Goal: Information Seeking & Learning: Learn about a topic

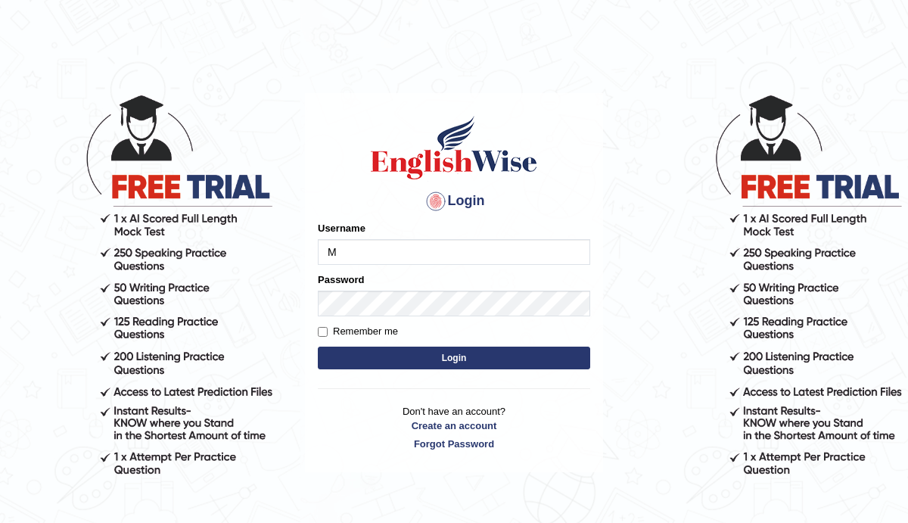
type input "Manee"
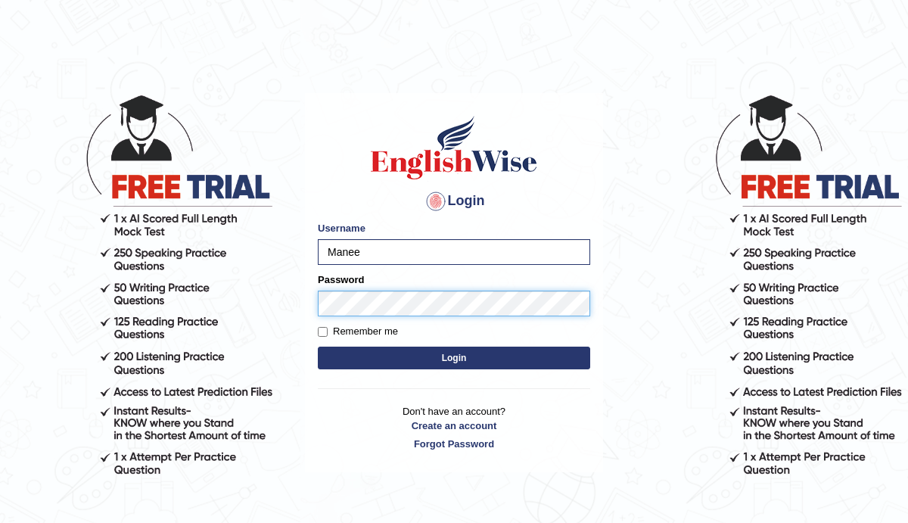
click at [318, 347] on button "Login" at bounding box center [454, 358] width 272 height 23
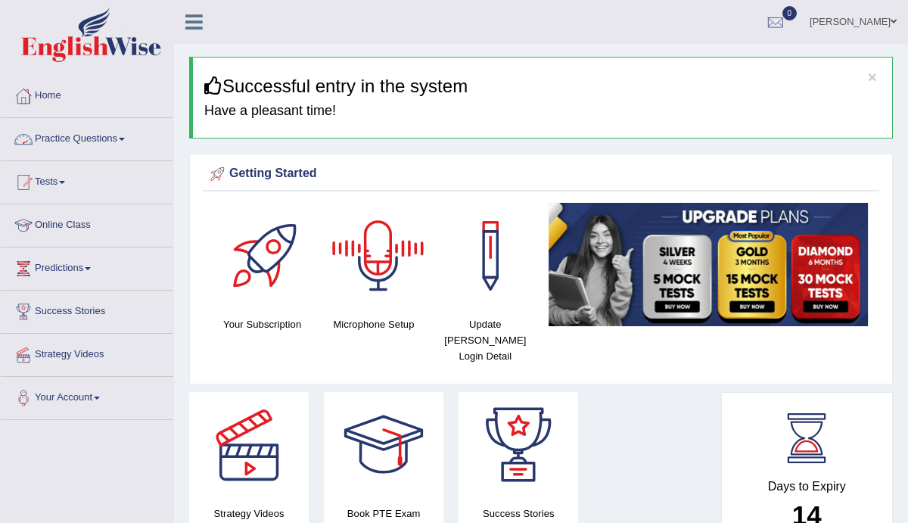
click at [140, 145] on link "Practice Questions" at bounding box center [87, 137] width 173 height 38
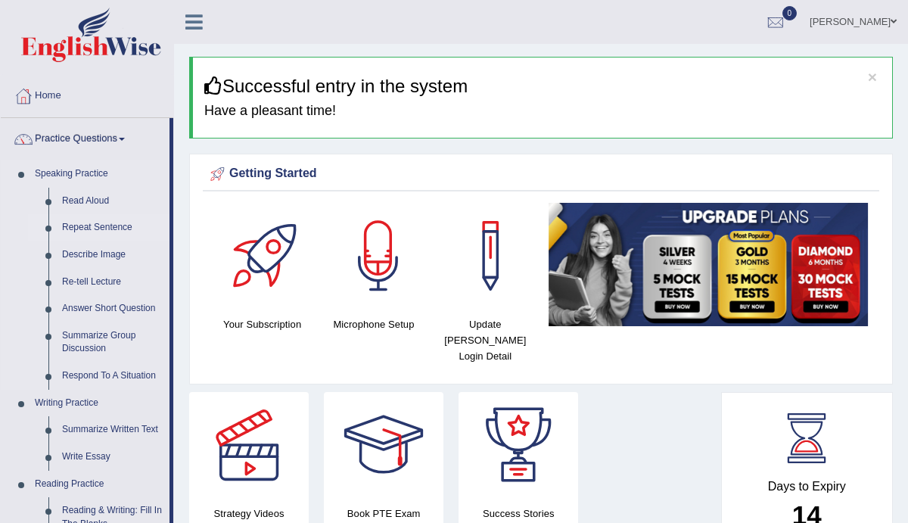
click at [113, 226] on link "Repeat Sentence" at bounding box center [112, 227] width 114 height 27
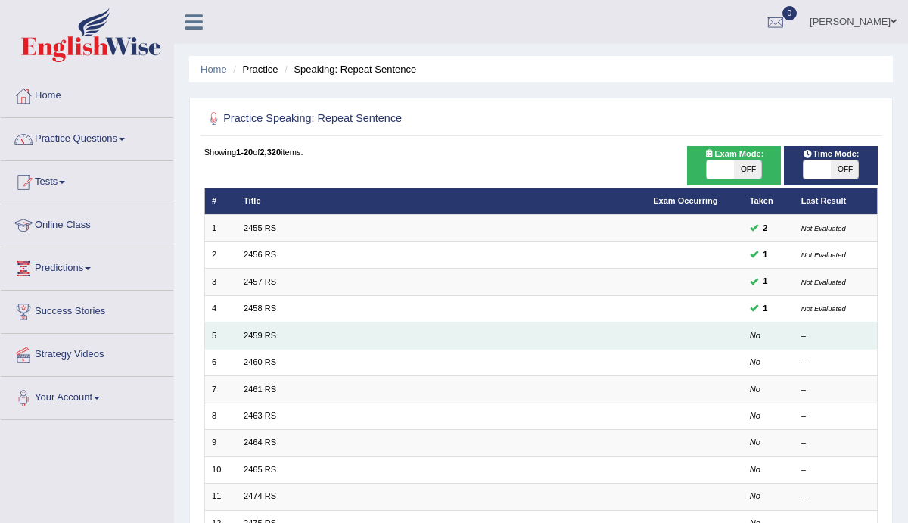
click at [674, 341] on td at bounding box center [694, 335] width 97 height 26
click at [244, 339] on td "2459 RS" at bounding box center [441, 335] width 409 height 26
click at [810, 336] on div "–" at bounding box center [835, 336] width 69 height 12
click at [749, 339] on td "No" at bounding box center [767, 335] width 51 height 26
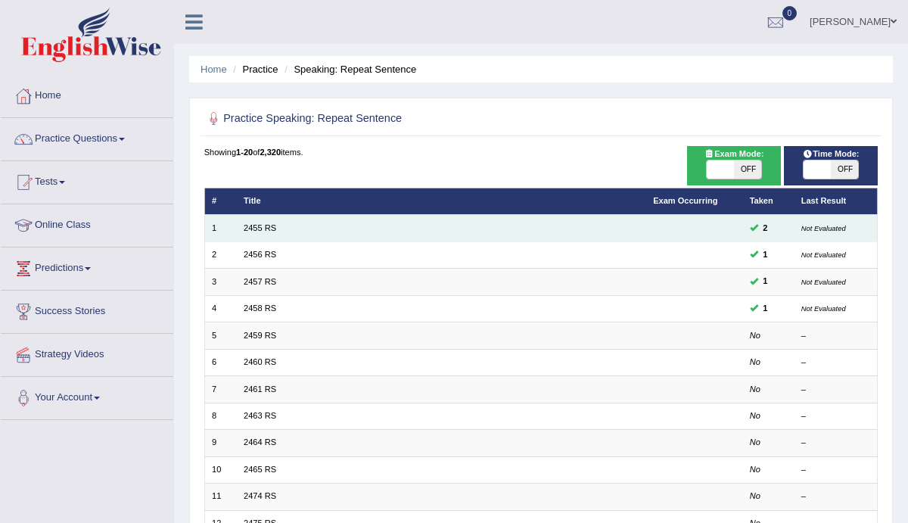
click at [696, 238] on td at bounding box center [694, 228] width 97 height 26
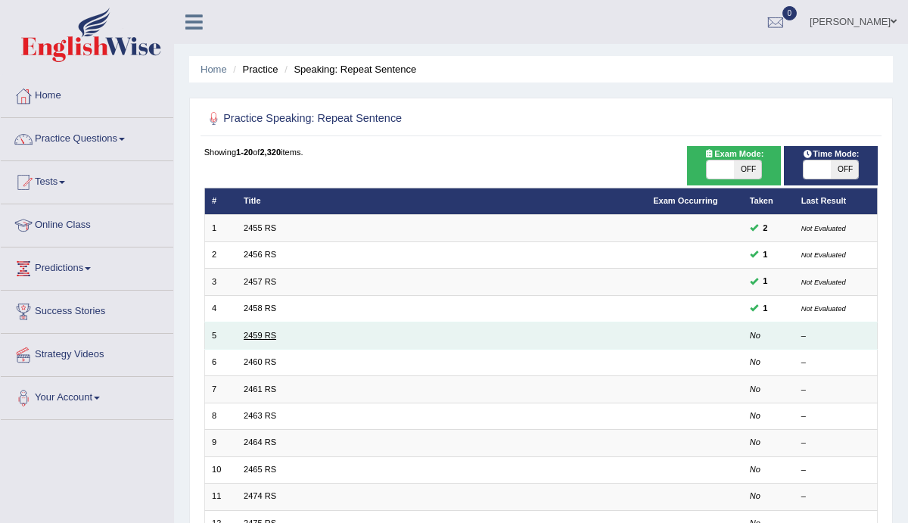
click at [257, 331] on link "2459 RS" at bounding box center [260, 335] width 33 height 9
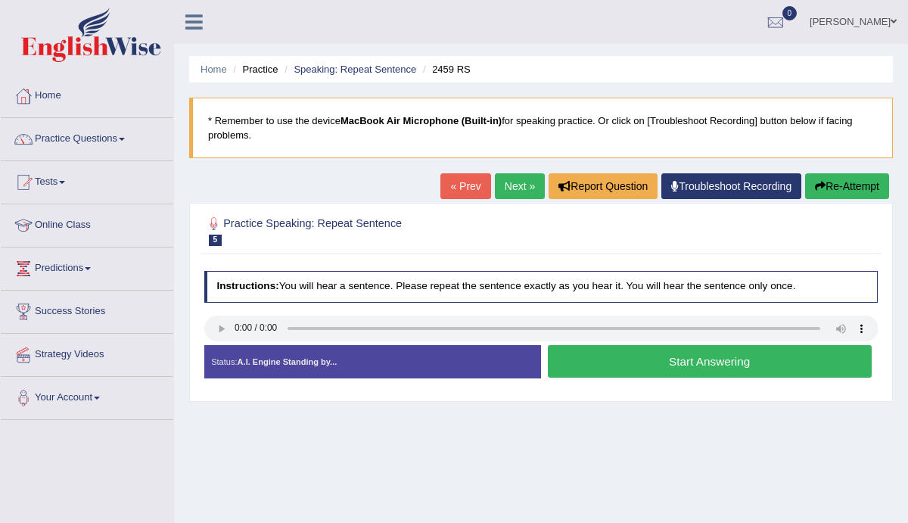
click at [655, 354] on button "Start Answering" at bounding box center [710, 361] width 324 height 33
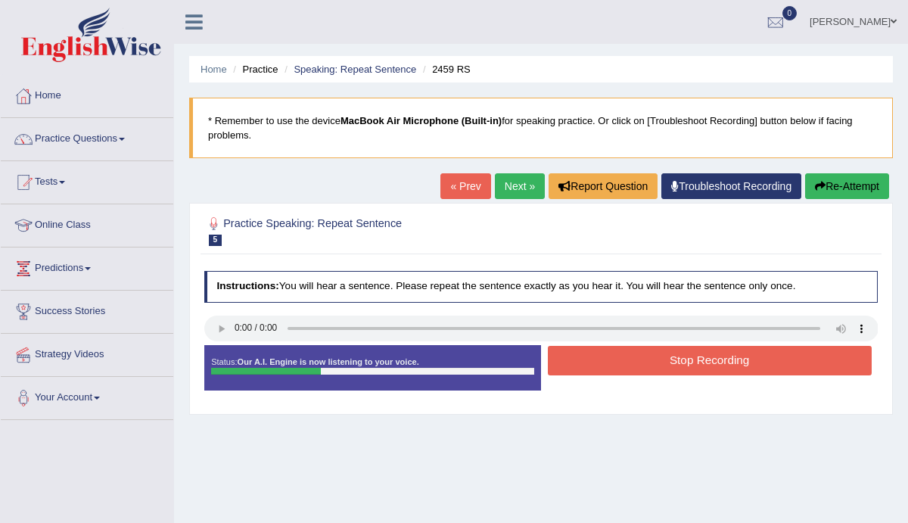
click at [655, 354] on button "Stop Recording" at bounding box center [710, 361] width 324 height 30
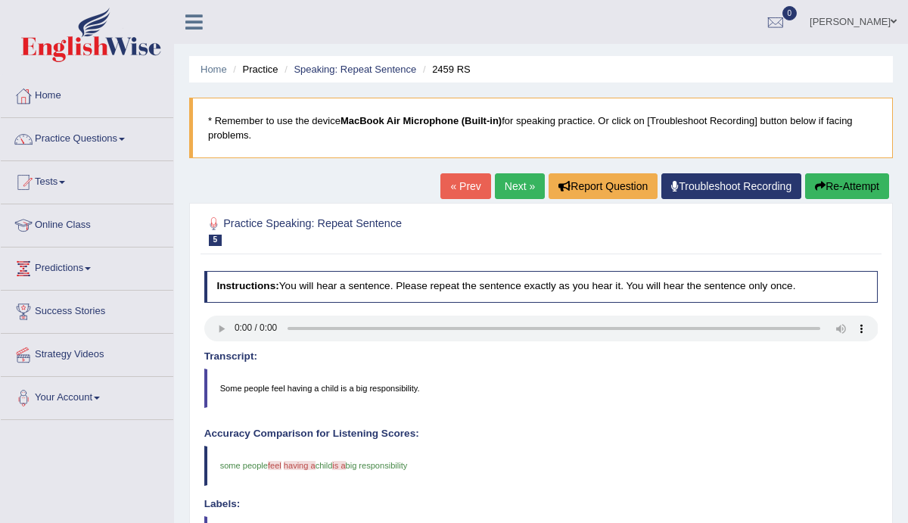
click at [522, 190] on link "Next »" at bounding box center [520, 186] width 50 height 26
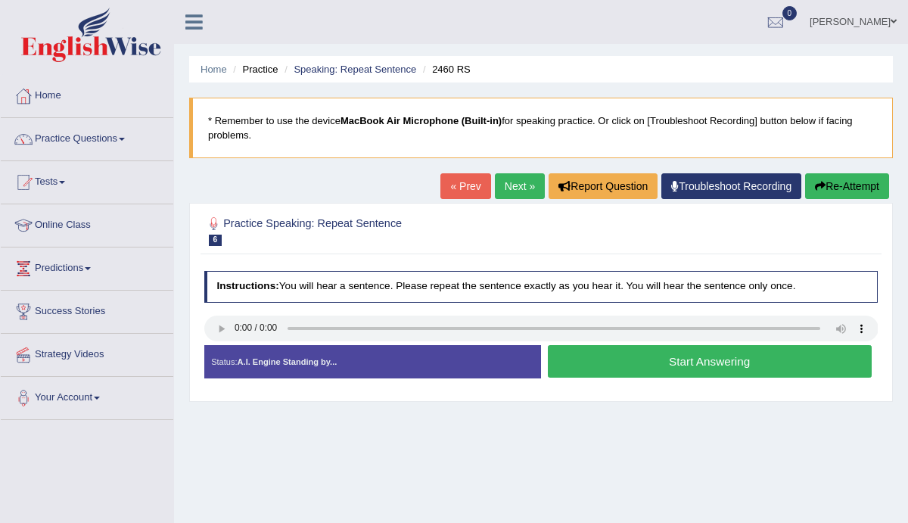
click at [661, 371] on button "Start Answering" at bounding box center [710, 361] width 324 height 33
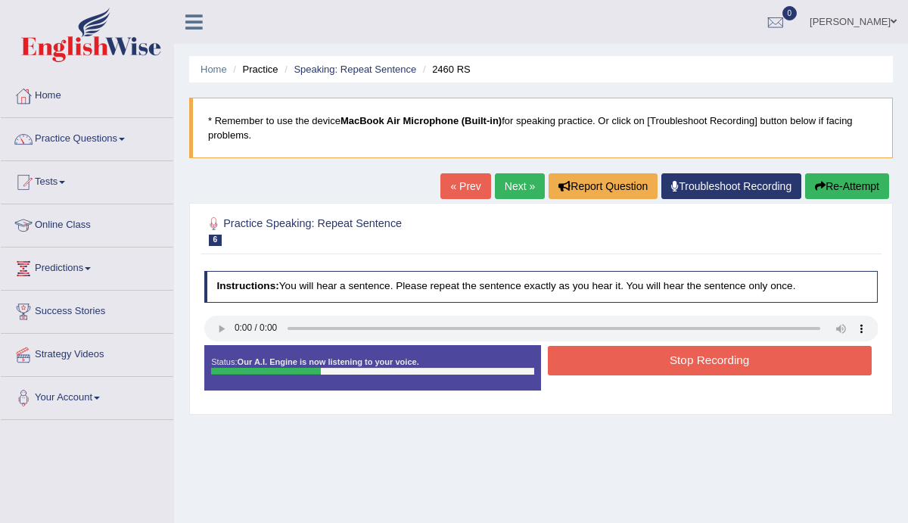
click at [661, 371] on button "Stop Recording" at bounding box center [710, 361] width 324 height 30
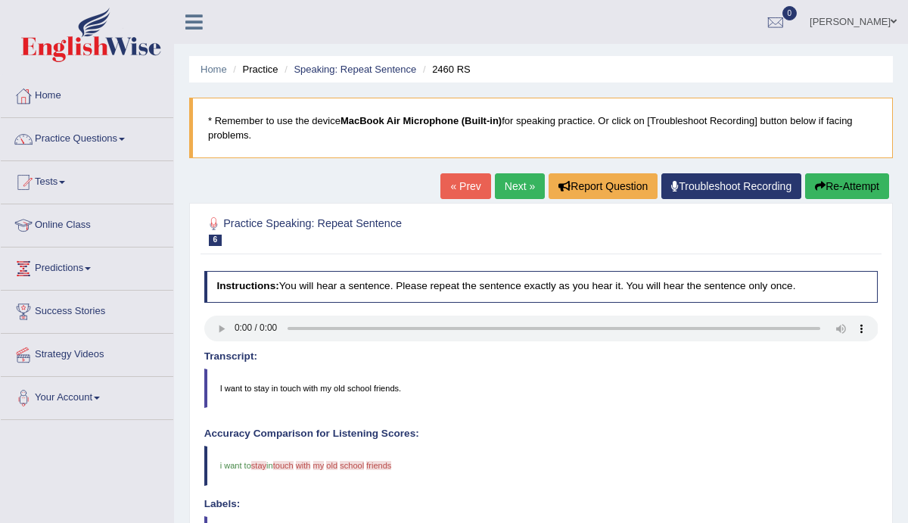
click at [511, 199] on link "Next »" at bounding box center [520, 186] width 50 height 26
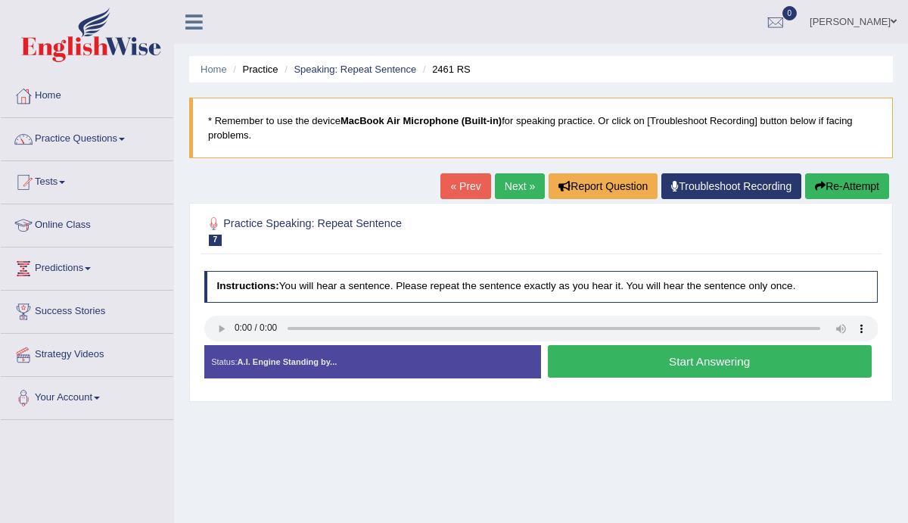
click at [611, 369] on button "Start Answering" at bounding box center [710, 361] width 324 height 33
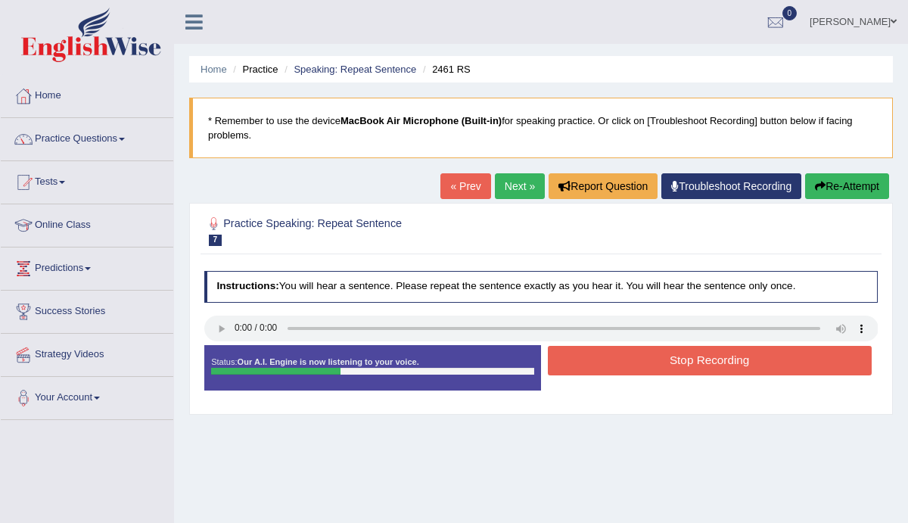
click at [611, 369] on button "Stop Recording" at bounding box center [710, 361] width 324 height 30
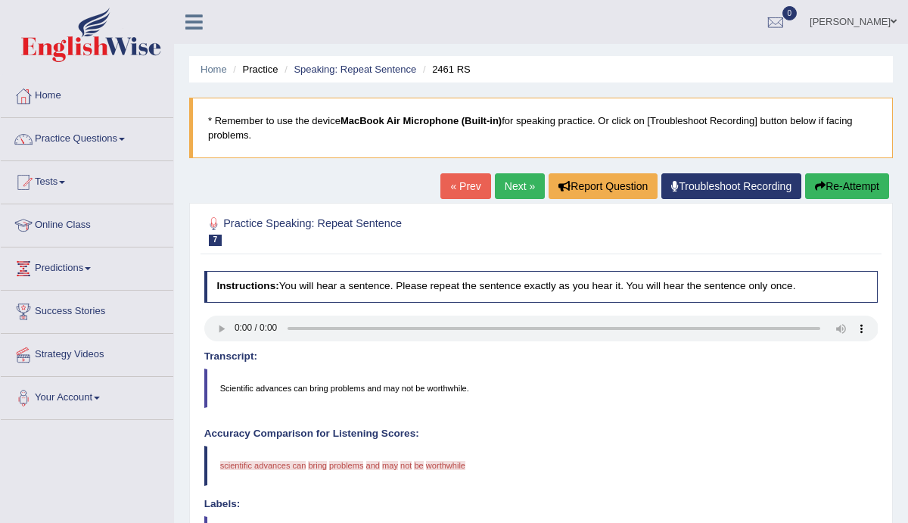
click at [522, 185] on link "Next »" at bounding box center [520, 186] width 50 height 26
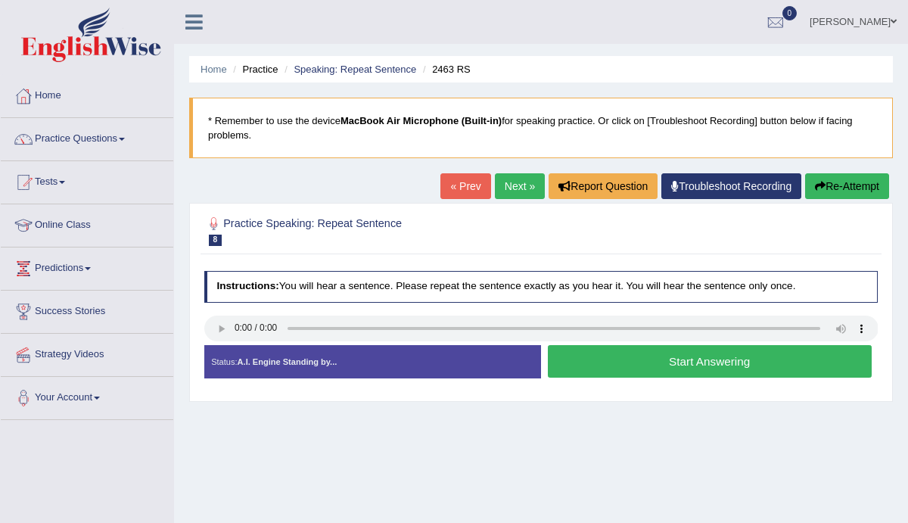
click at [620, 359] on button "Start Answering" at bounding box center [710, 361] width 324 height 33
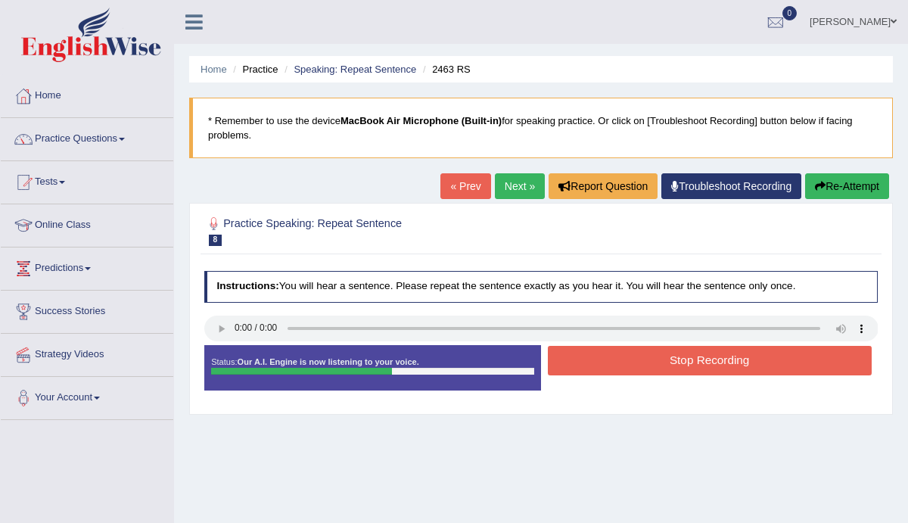
click at [620, 359] on button "Stop Recording" at bounding box center [710, 361] width 324 height 30
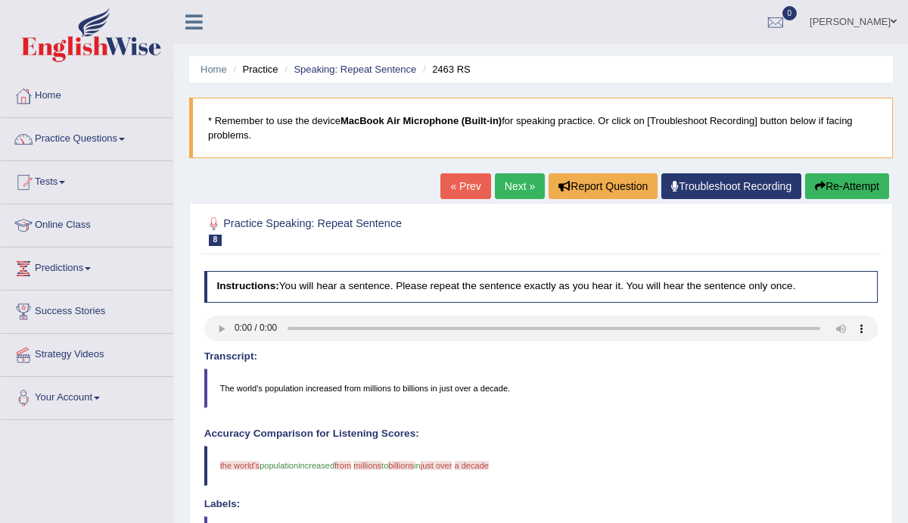
click at [851, 193] on button "Re-Attempt" at bounding box center [847, 186] width 84 height 26
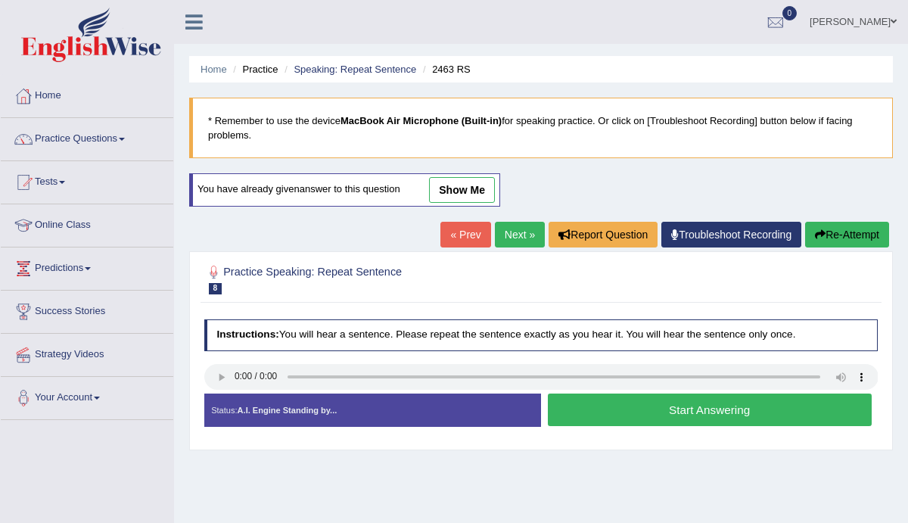
click at [586, 397] on button "Start Answering" at bounding box center [710, 410] width 324 height 33
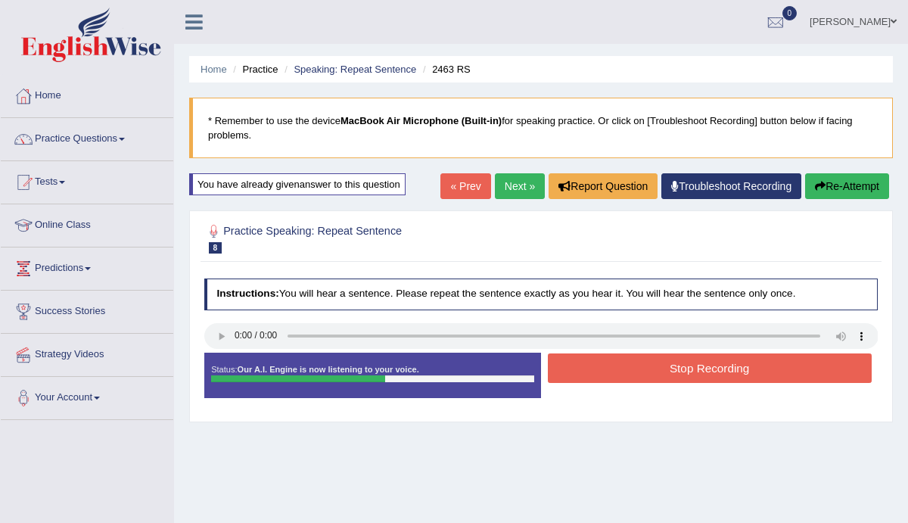
click at [638, 372] on button "Stop Recording" at bounding box center [710, 368] width 324 height 30
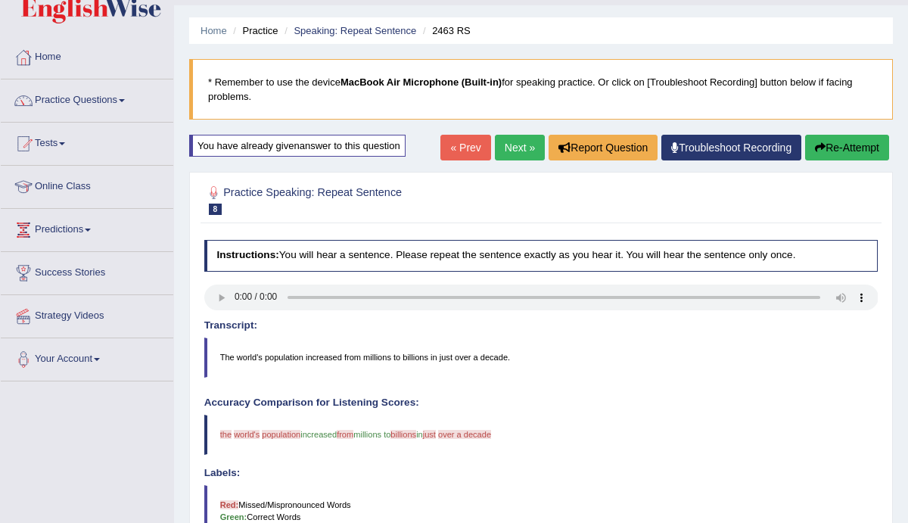
scroll to position [32, 0]
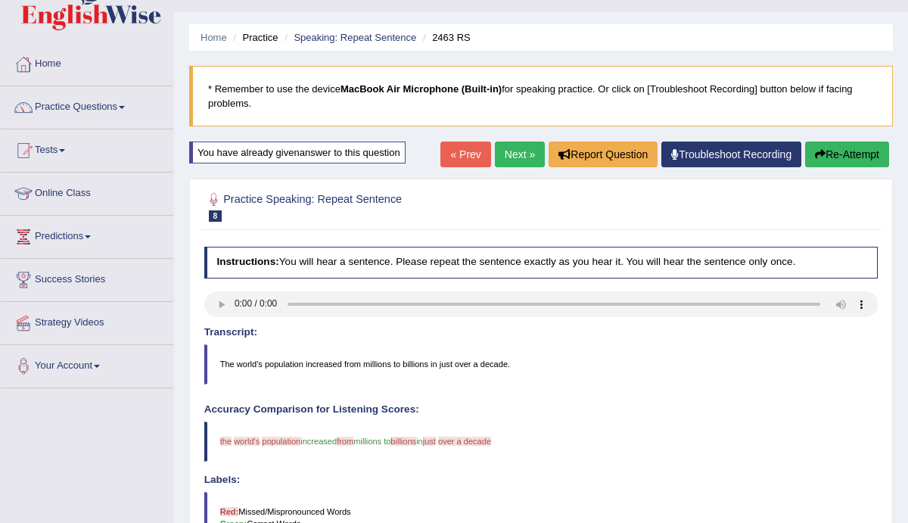
click at [520, 160] on link "Next »" at bounding box center [520, 155] width 50 height 26
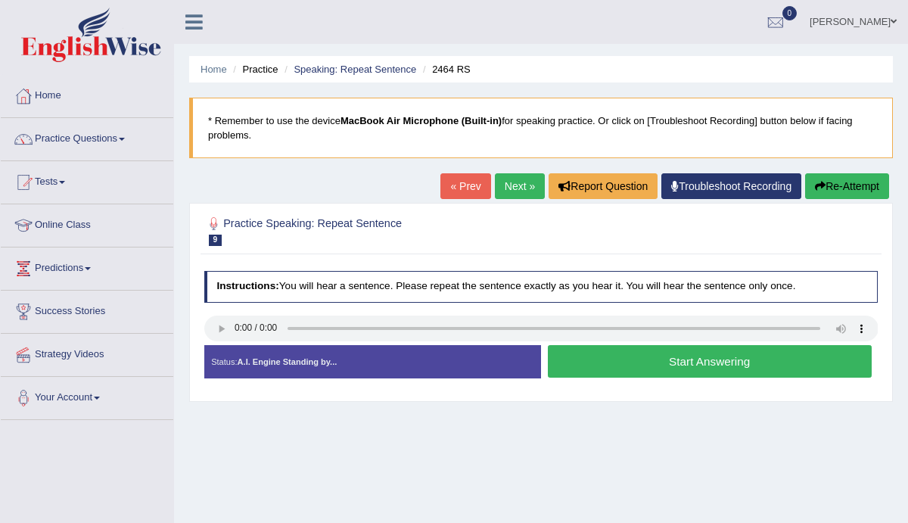
click at [663, 359] on button "Start Answering" at bounding box center [710, 361] width 324 height 33
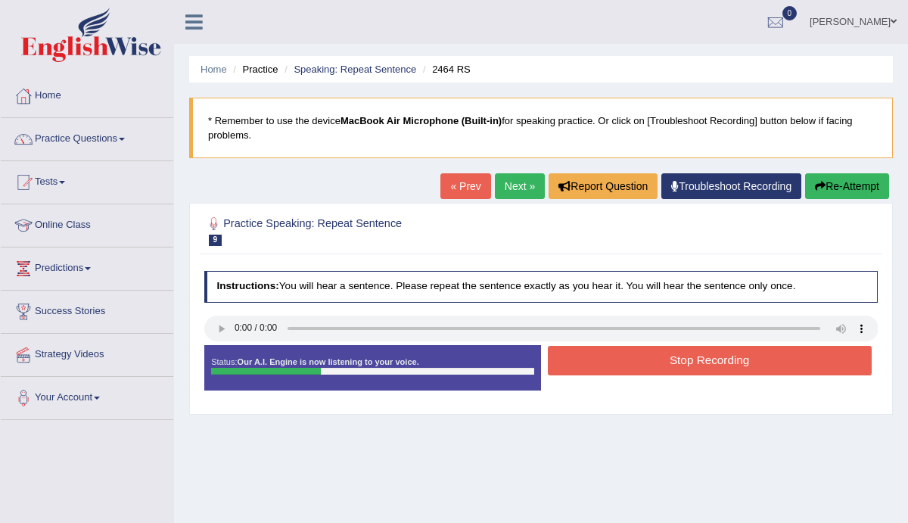
click at [663, 359] on button "Stop Recording" at bounding box center [710, 361] width 324 height 30
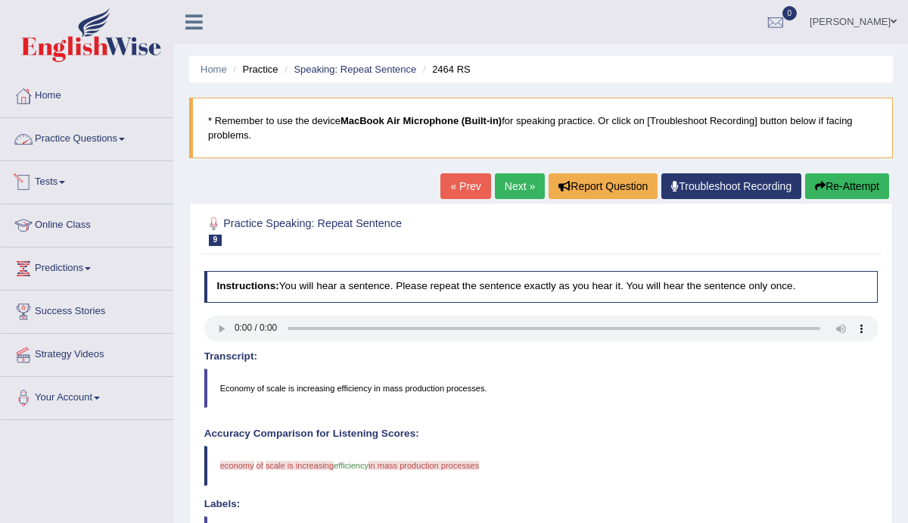
click at [132, 145] on link "Practice Questions" at bounding box center [87, 137] width 173 height 38
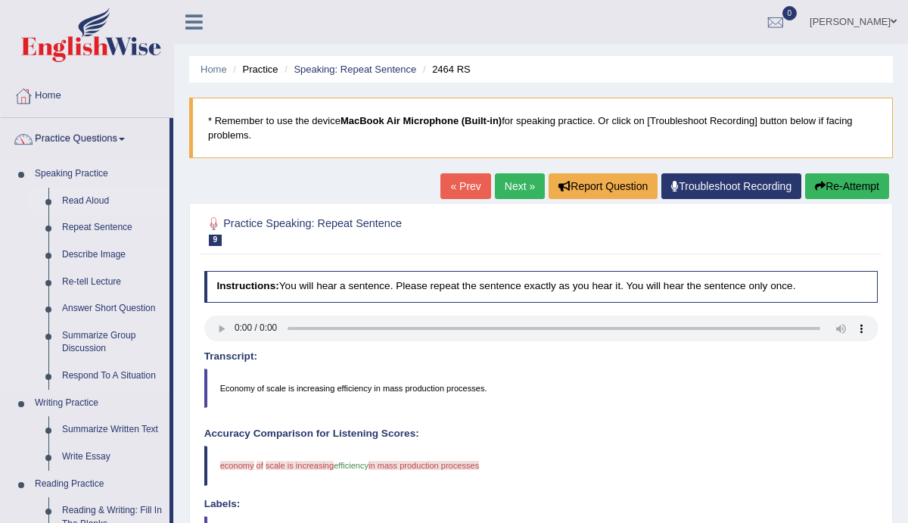
click at [104, 202] on link "Read Aloud" at bounding box center [112, 201] width 114 height 27
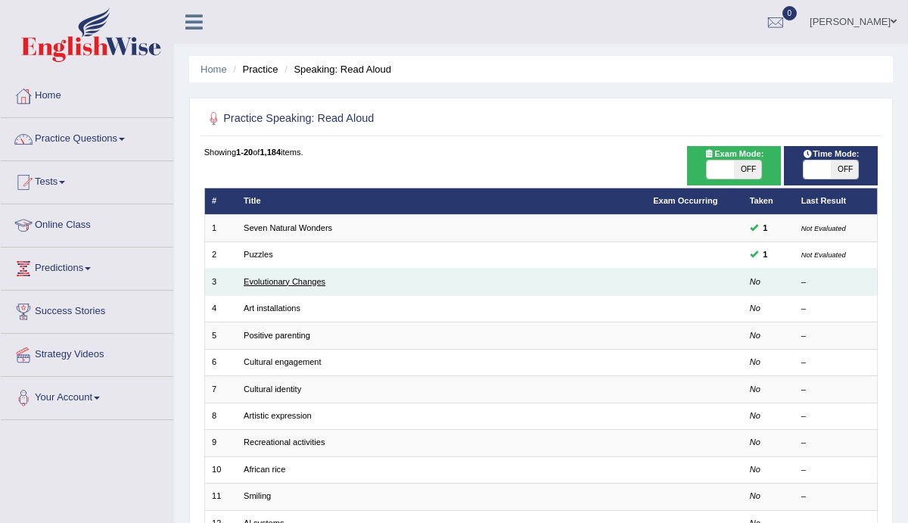
click at [267, 277] on link "Evolutionary Changes" at bounding box center [285, 281] width 82 height 9
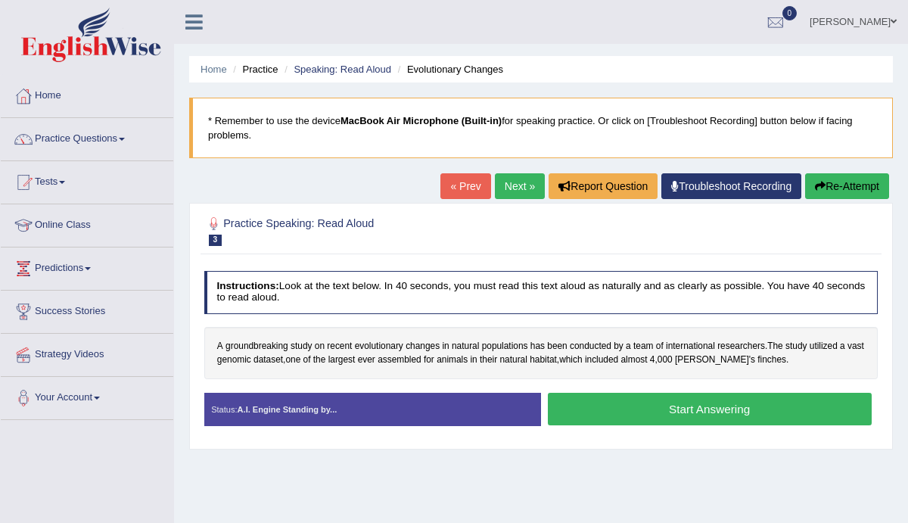
click at [618, 415] on button "Start Answering" at bounding box center [710, 409] width 324 height 33
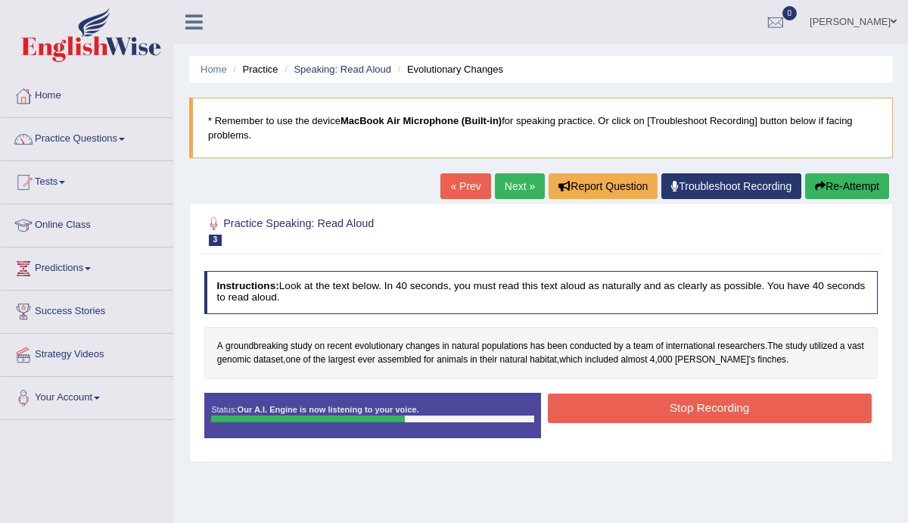
click at [713, 411] on button "Stop Recording" at bounding box center [710, 409] width 324 height 30
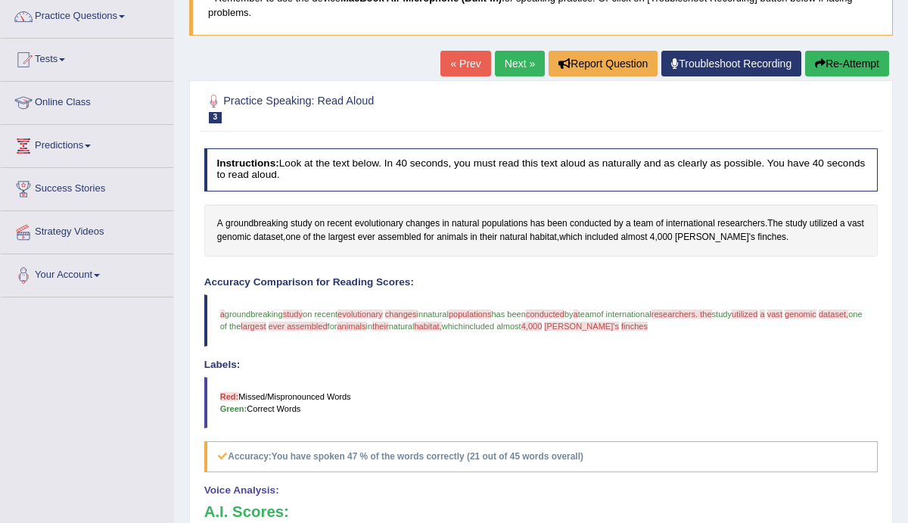
scroll to position [95, 0]
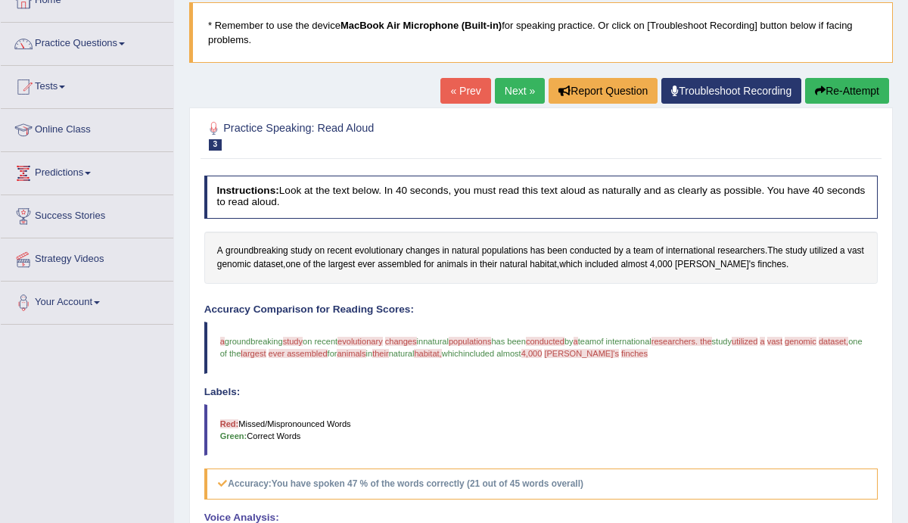
click at [526, 91] on link "Next »" at bounding box center [520, 91] width 50 height 26
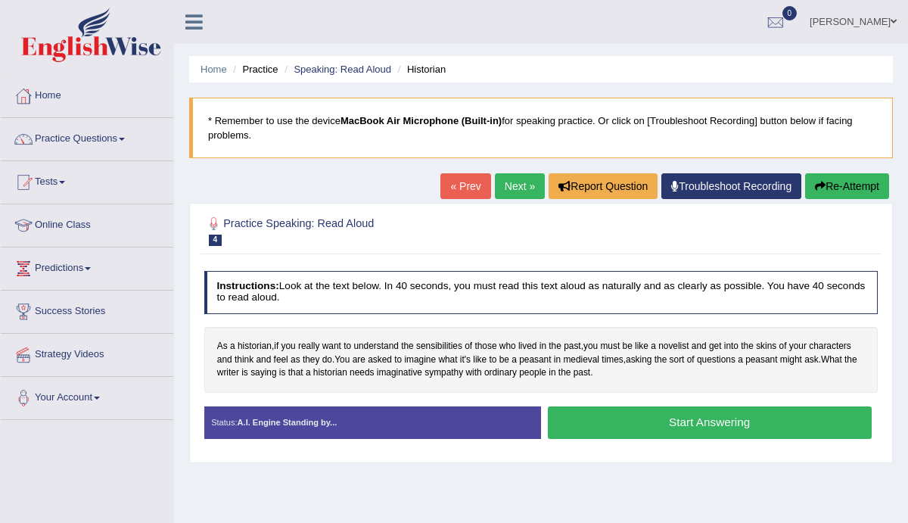
click at [583, 410] on button "Start Answering" at bounding box center [710, 422] width 324 height 33
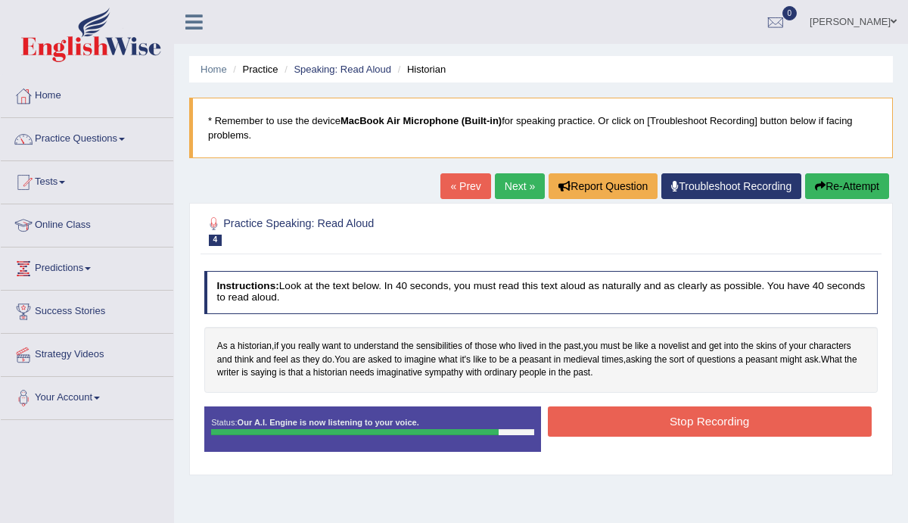
click at [590, 418] on button "Stop Recording" at bounding box center [710, 421] width 324 height 30
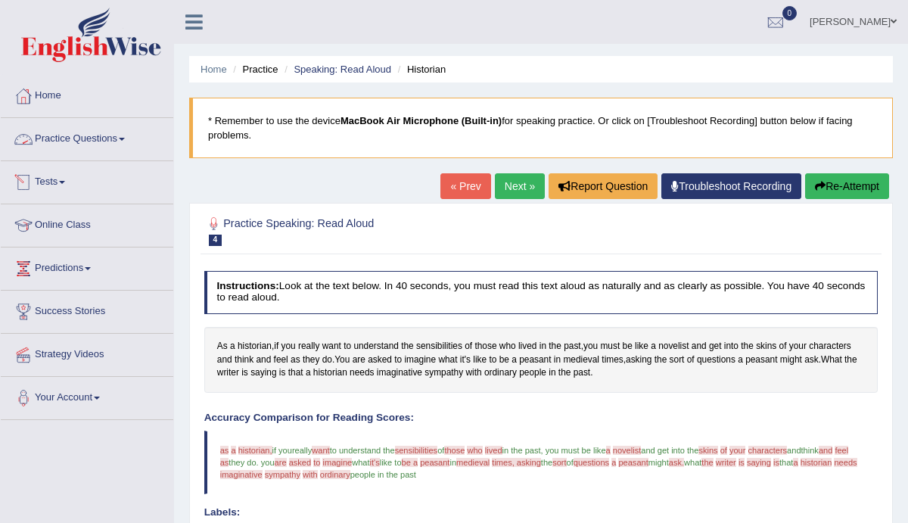
click at [136, 139] on link "Practice Questions" at bounding box center [87, 137] width 173 height 38
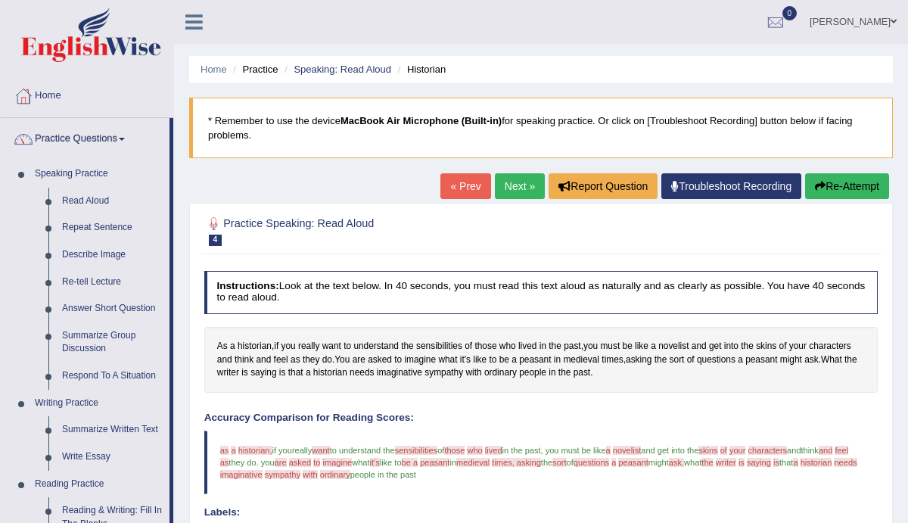
click at [503, 190] on link "Next »" at bounding box center [520, 186] width 50 height 26
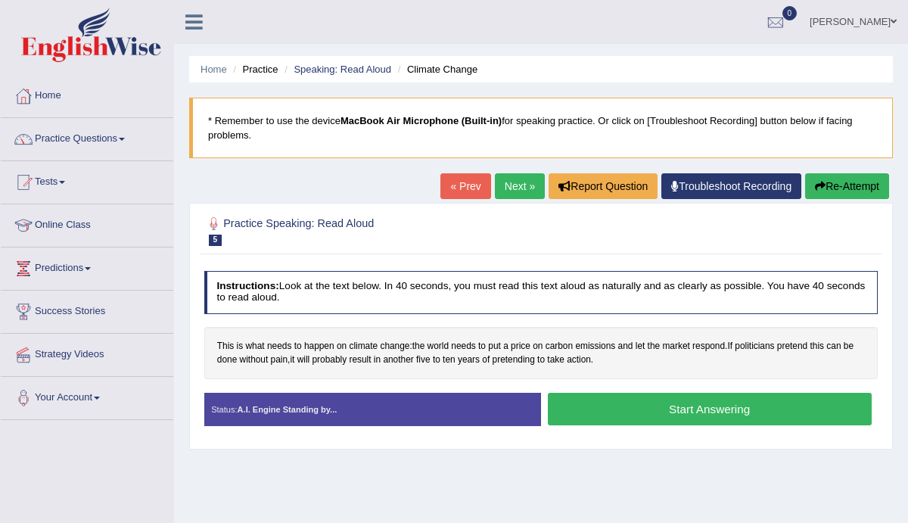
click at [605, 410] on button "Start Answering" at bounding box center [710, 409] width 324 height 33
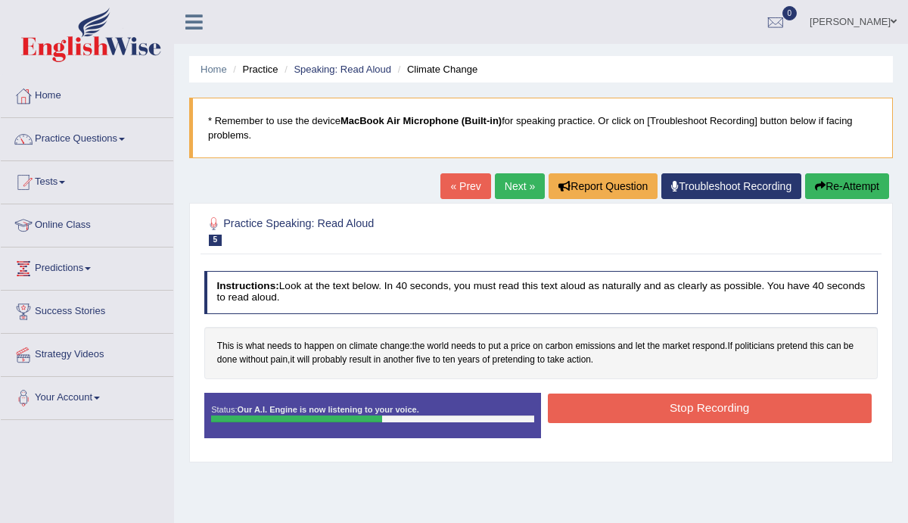
click at [632, 406] on button "Stop Recording" at bounding box center [710, 409] width 324 height 30
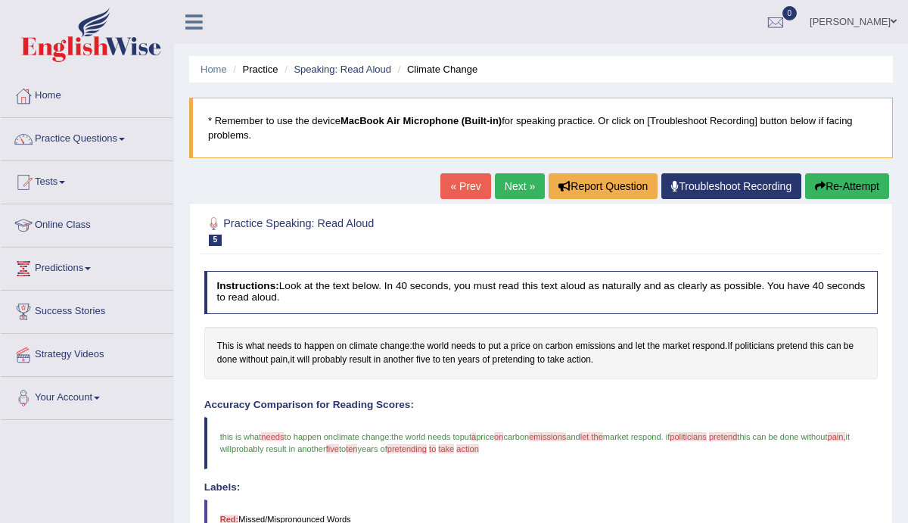
click at [507, 188] on link "Next »" at bounding box center [520, 186] width 50 height 26
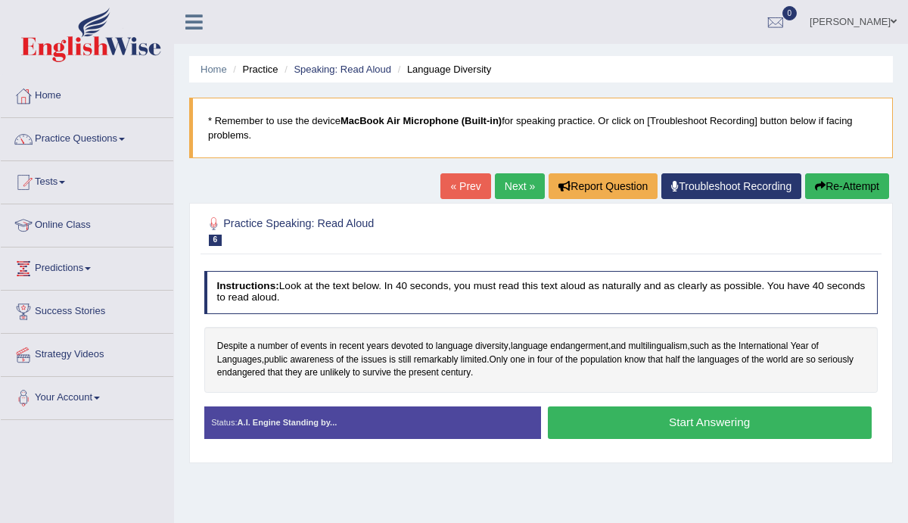
click at [608, 422] on button "Start Answering" at bounding box center [710, 422] width 324 height 33
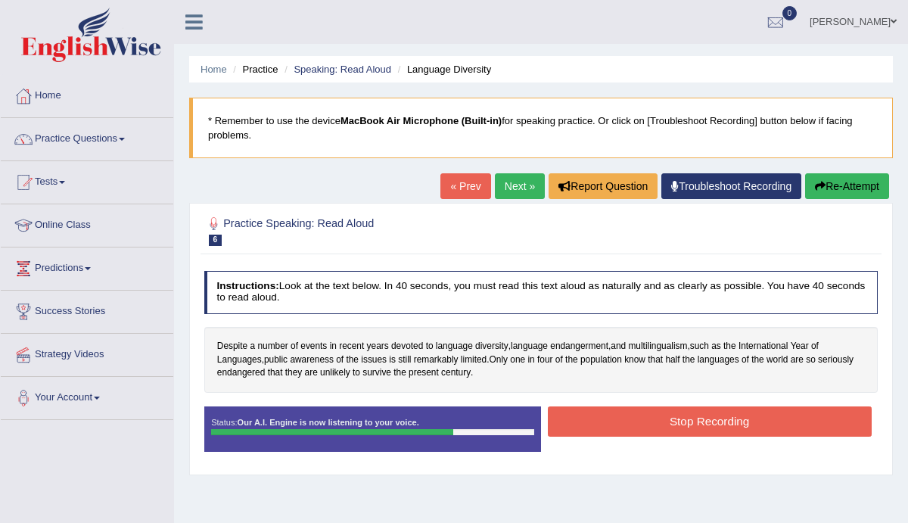
click at [607, 418] on button "Stop Recording" at bounding box center [710, 421] width 324 height 30
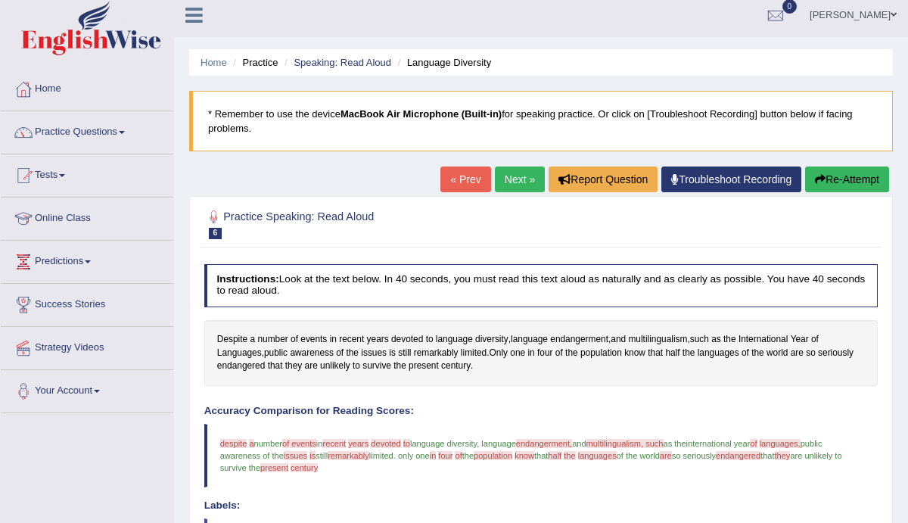
scroll to position [4, 0]
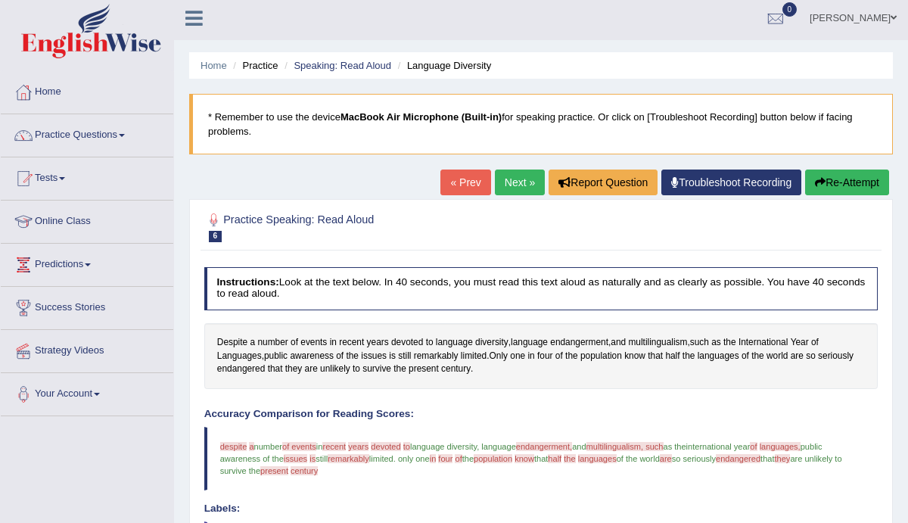
click at [512, 188] on link "Next »" at bounding box center [520, 183] width 50 height 26
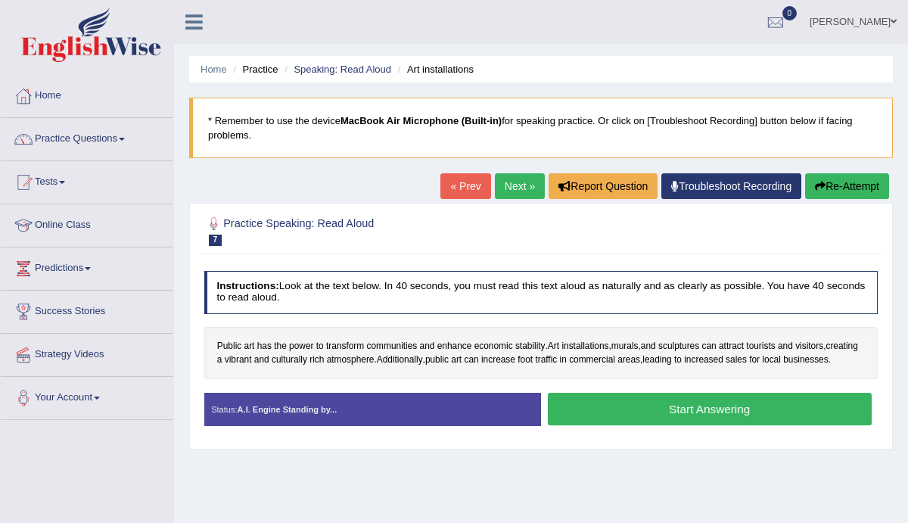
click at [690, 422] on button "Start Answering" at bounding box center [710, 409] width 324 height 33
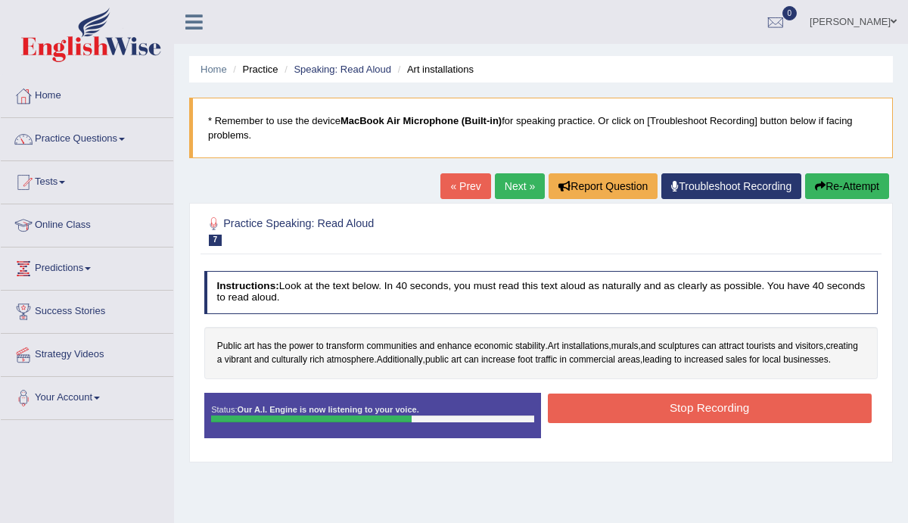
click at [618, 415] on button "Stop Recording" at bounding box center [710, 409] width 324 height 30
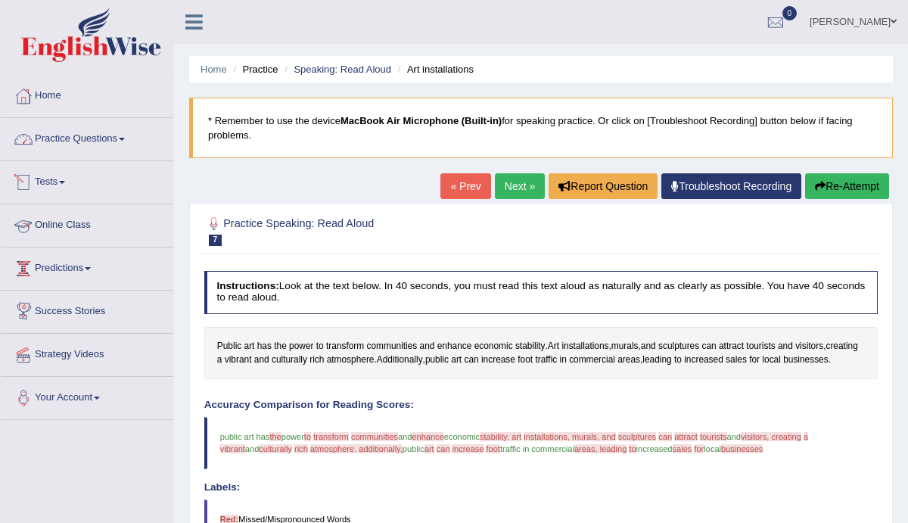
click at [131, 146] on link "Practice Questions" at bounding box center [87, 137] width 173 height 38
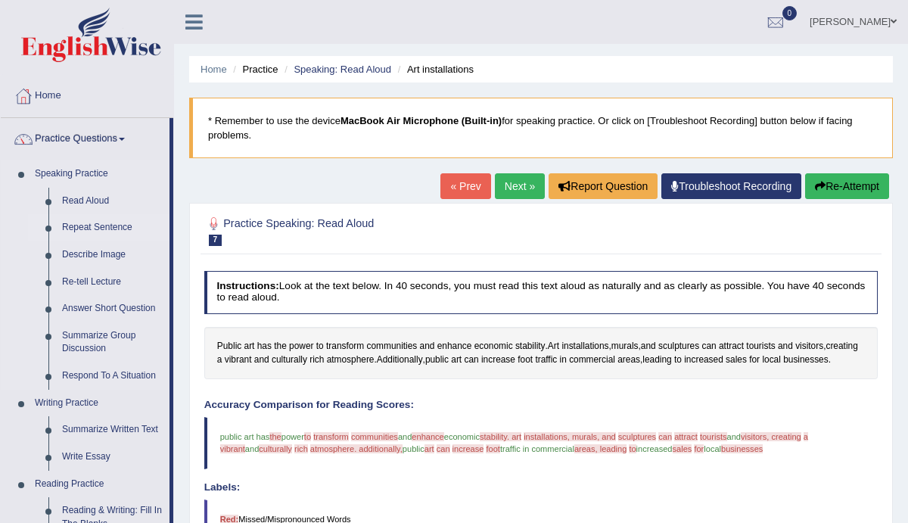
click at [100, 233] on link "Repeat Sentence" at bounding box center [112, 227] width 114 height 27
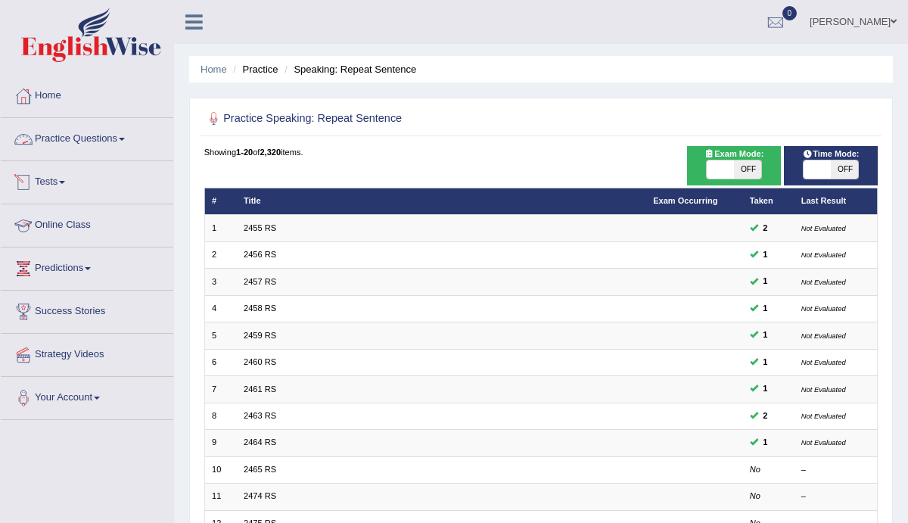
click at [124, 138] on link "Practice Questions" at bounding box center [87, 137] width 173 height 38
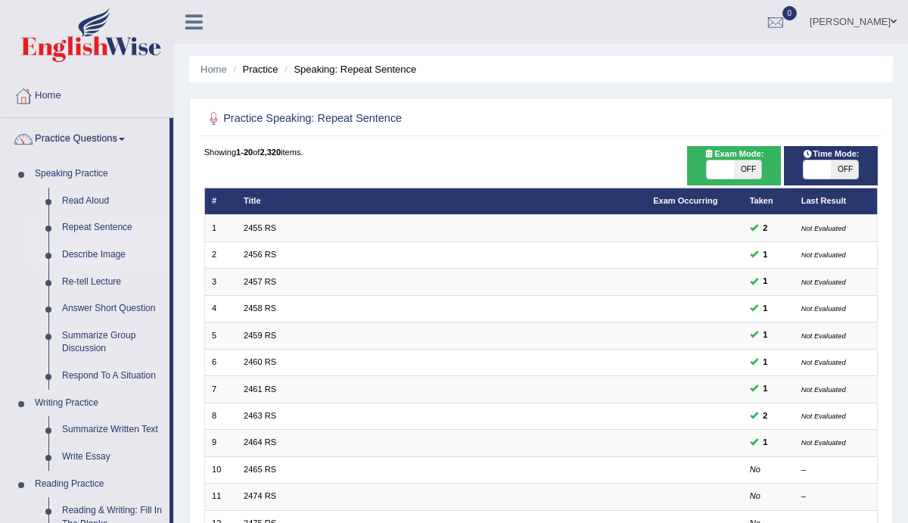
click at [89, 262] on link "Describe Image" at bounding box center [112, 254] width 114 height 27
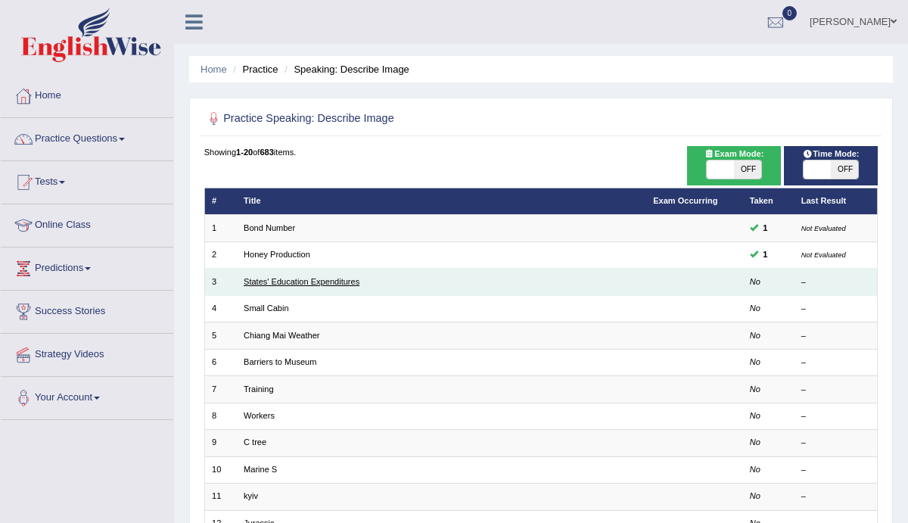
click at [275, 281] on link "States' Education Expenditures" at bounding box center [302, 281] width 116 height 9
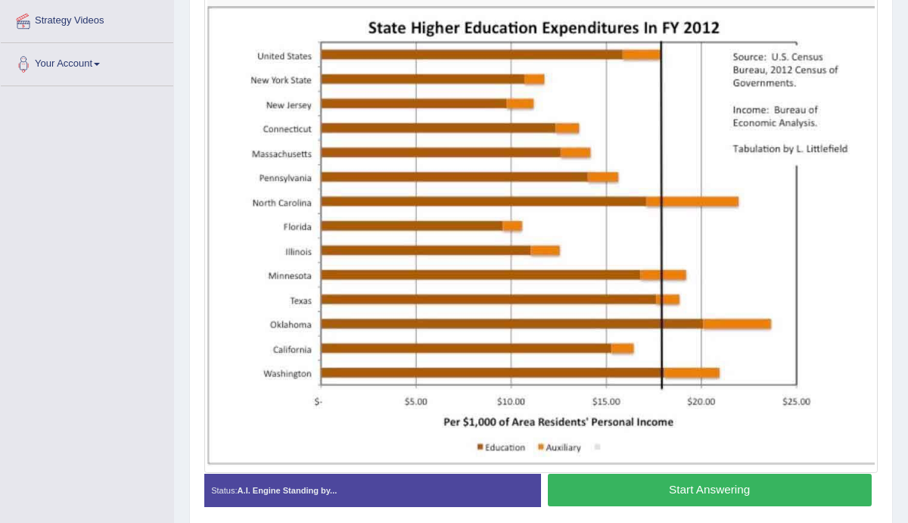
scroll to position [335, 0]
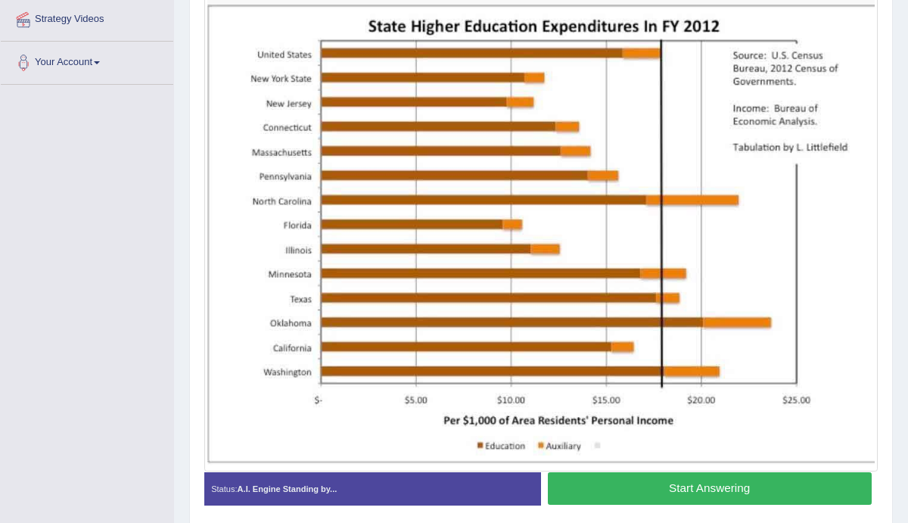
click at [733, 490] on button "Start Answering" at bounding box center [710, 488] width 324 height 33
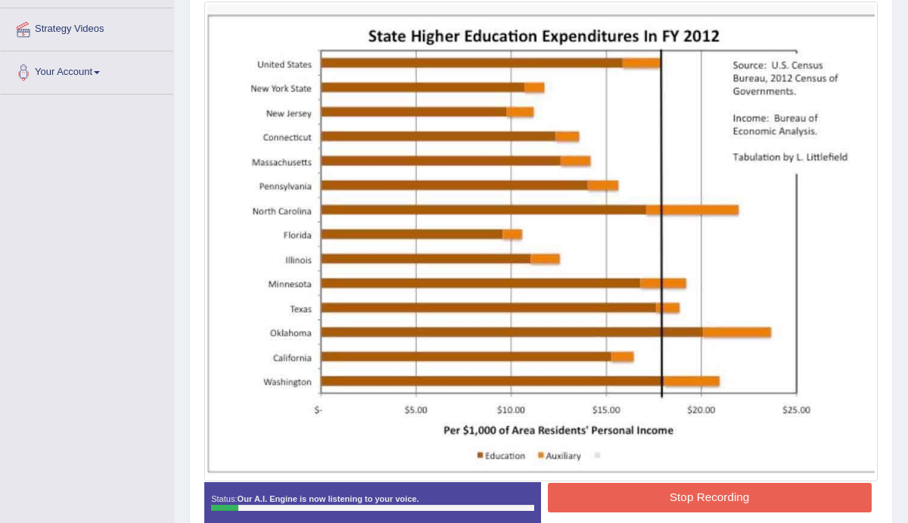
scroll to position [326, 0]
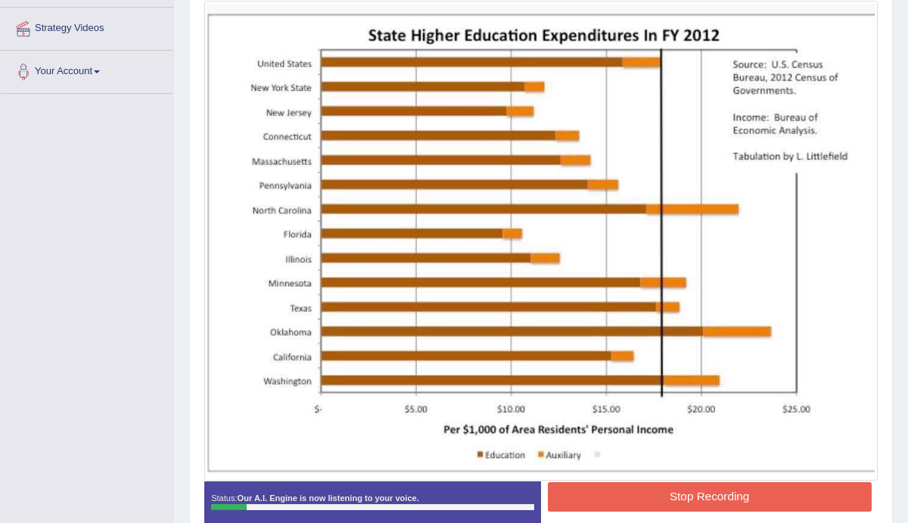
click at [679, 514] on div "Status: Our A.I. Engine is now listening to your voice. Start Answering Stop Re…" at bounding box center [541, 510] width 674 height 58
click at [684, 493] on button "Stop Recording" at bounding box center [710, 497] width 324 height 30
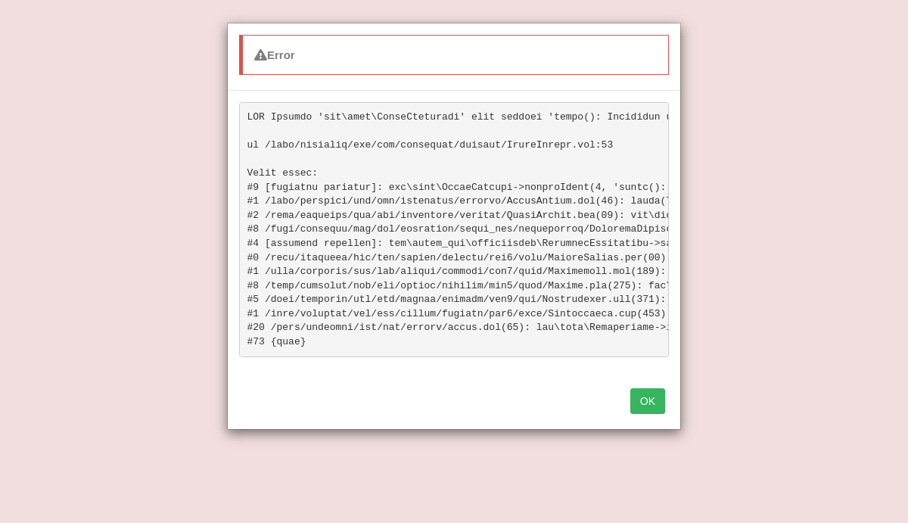
scroll to position [440, 0]
click at [655, 415] on div "OK" at bounding box center [454, 402] width 453 height 53
click at [653, 402] on button "OK" at bounding box center [647, 401] width 35 height 26
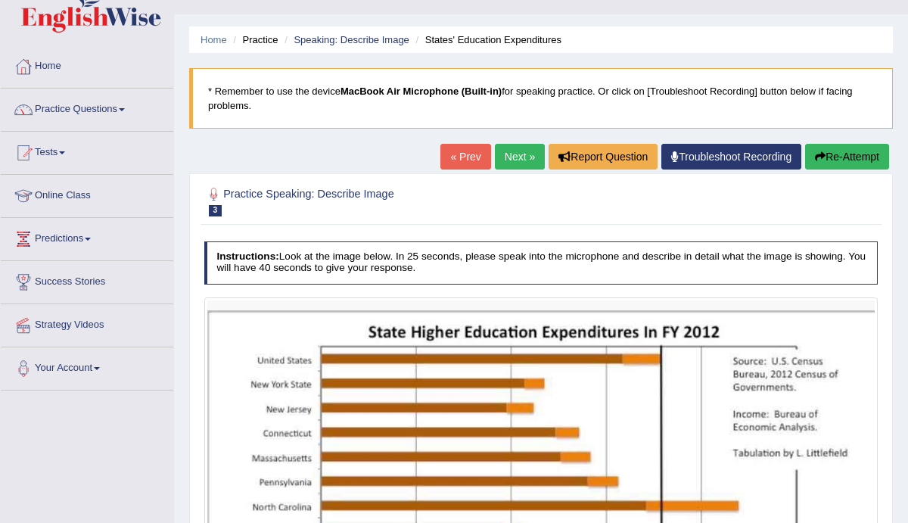
scroll to position [0, 0]
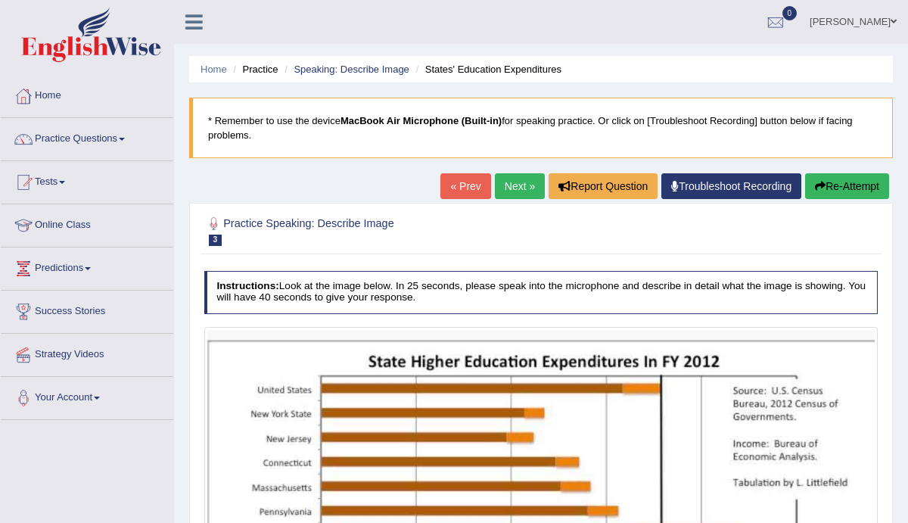
click at [821, 182] on button "Re-Attempt" at bounding box center [847, 186] width 84 height 26
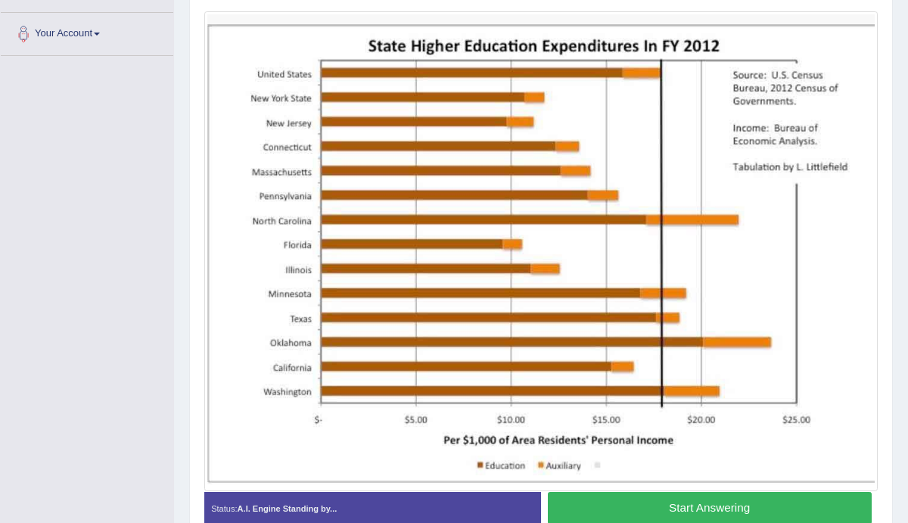
scroll to position [366, 0]
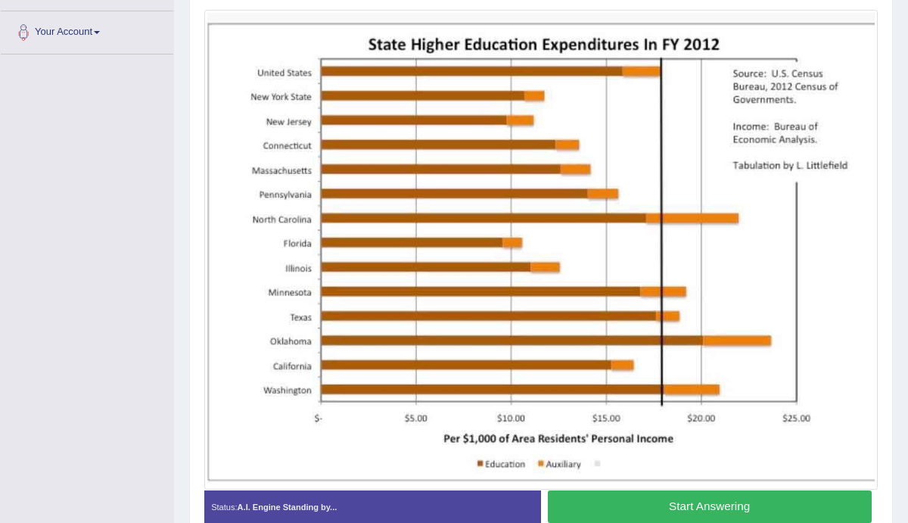
click at [710, 498] on button "Start Answering" at bounding box center [710, 506] width 324 height 33
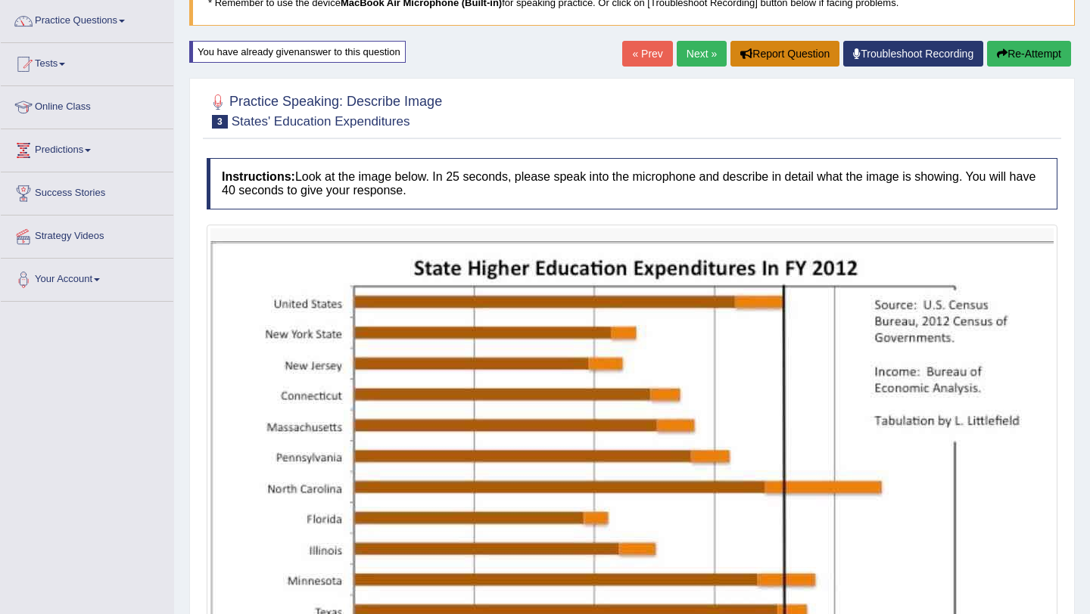
scroll to position [115, 0]
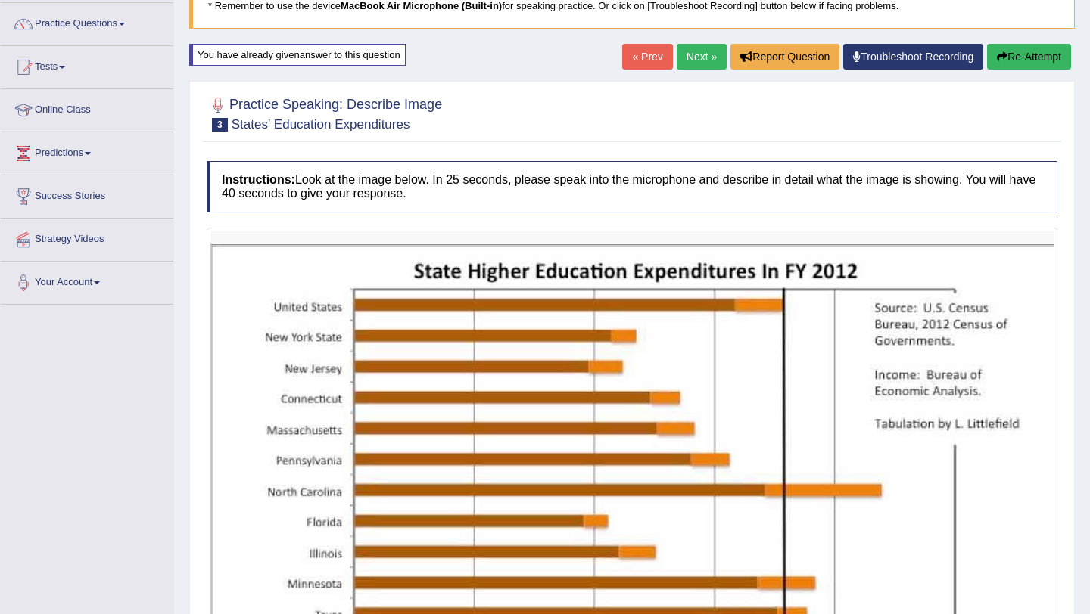
click at [702, 60] on link "Next »" at bounding box center [702, 57] width 50 height 26
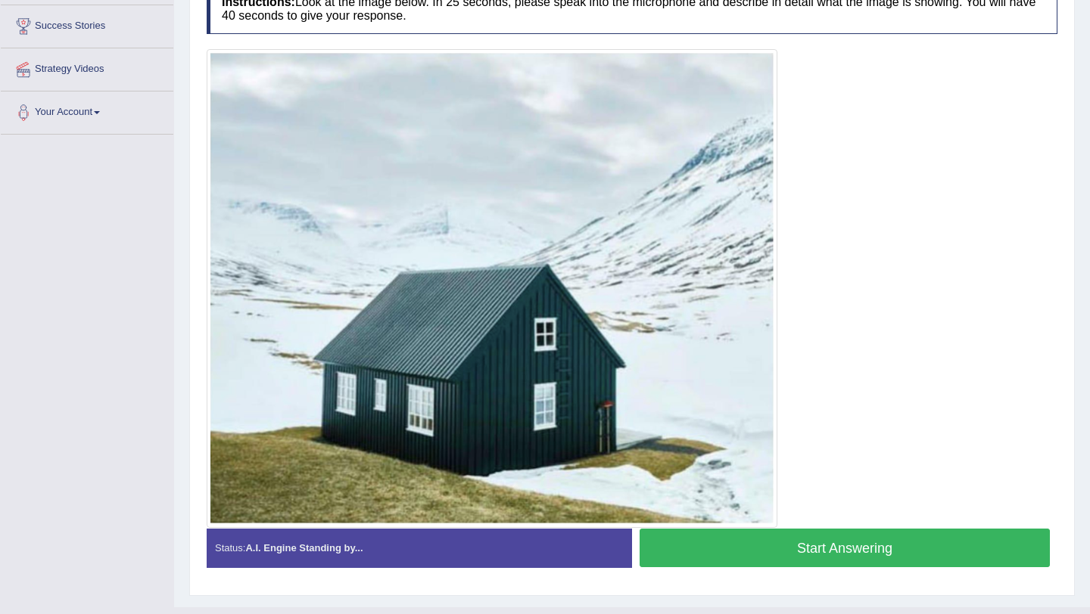
scroll to position [286, 0]
click at [838, 553] on button "Start Answering" at bounding box center [844, 547] width 410 height 39
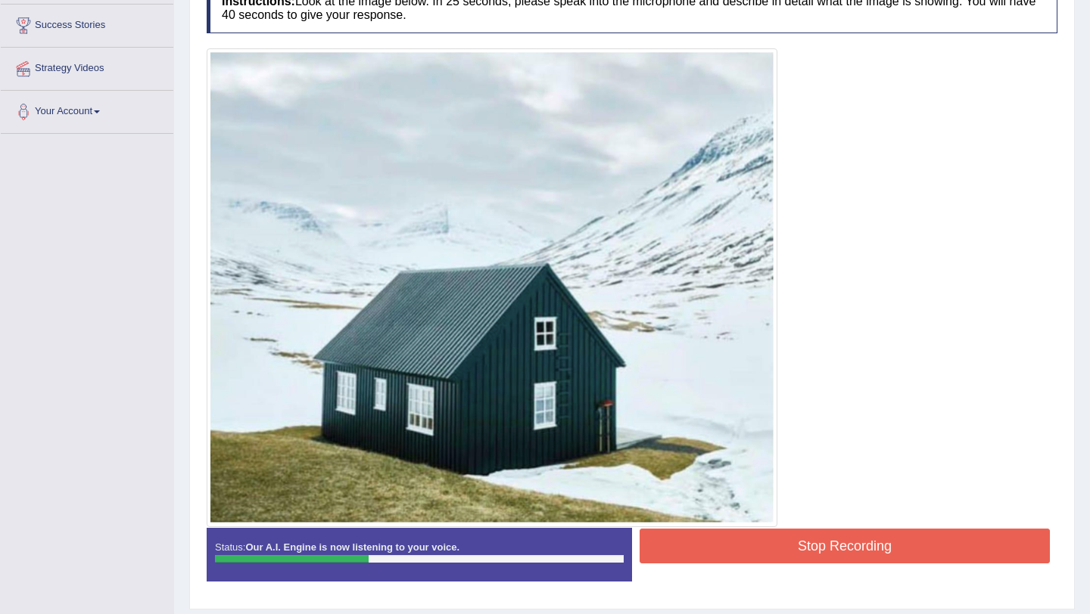
click at [745, 546] on button "Stop Recording" at bounding box center [844, 546] width 410 height 35
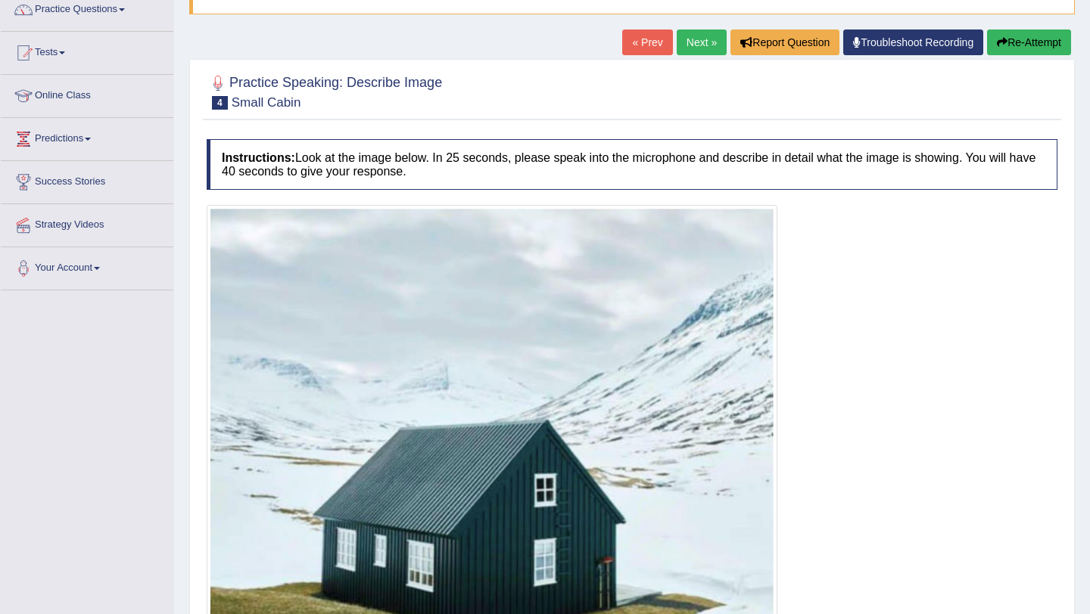
scroll to position [110, 0]
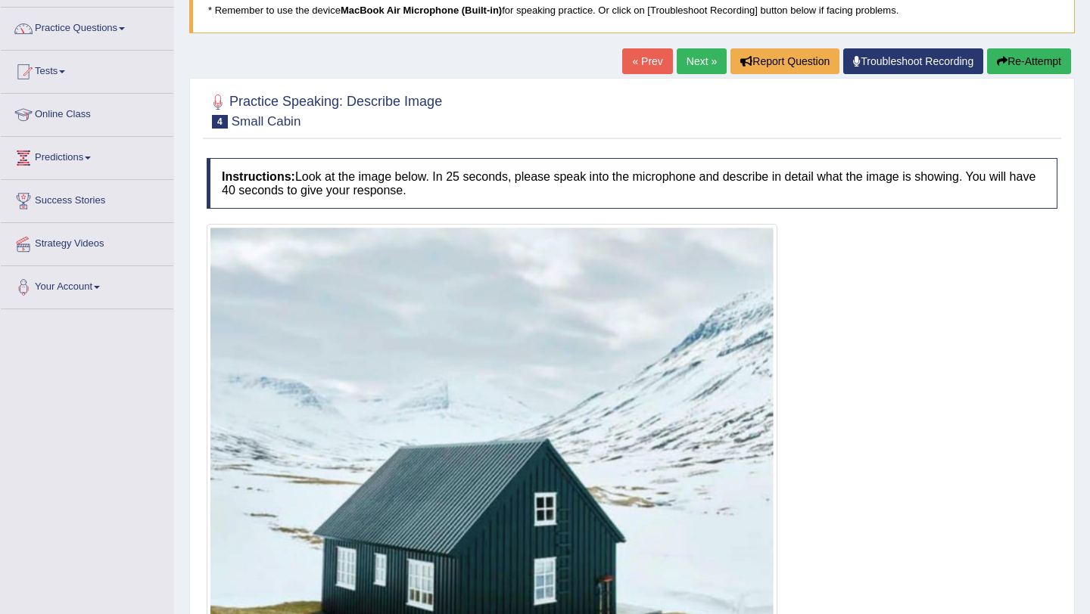
click at [692, 62] on link "Next »" at bounding box center [702, 61] width 50 height 26
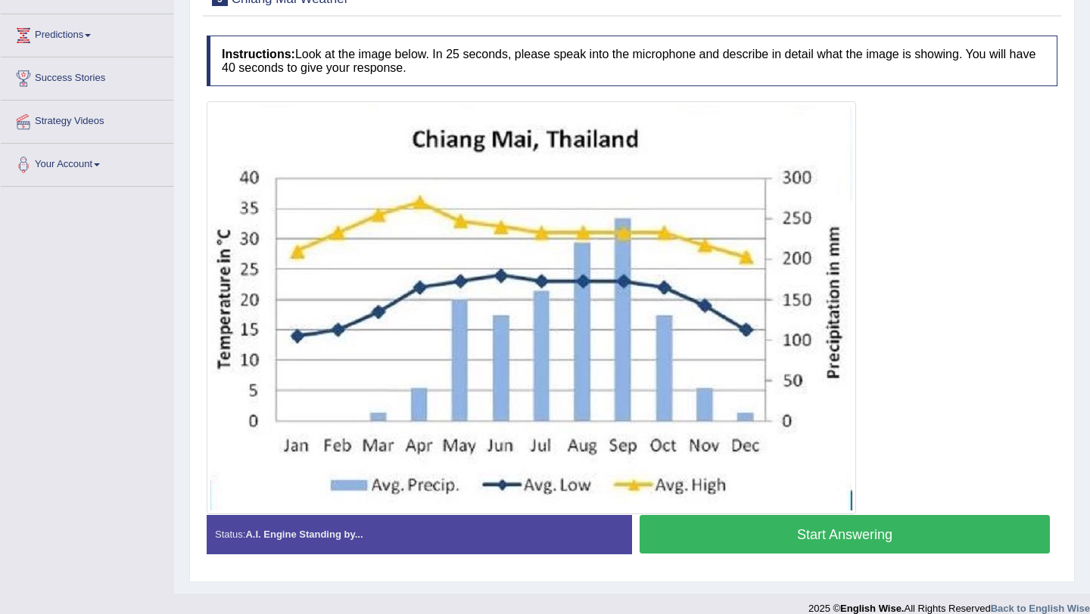
scroll to position [250, 0]
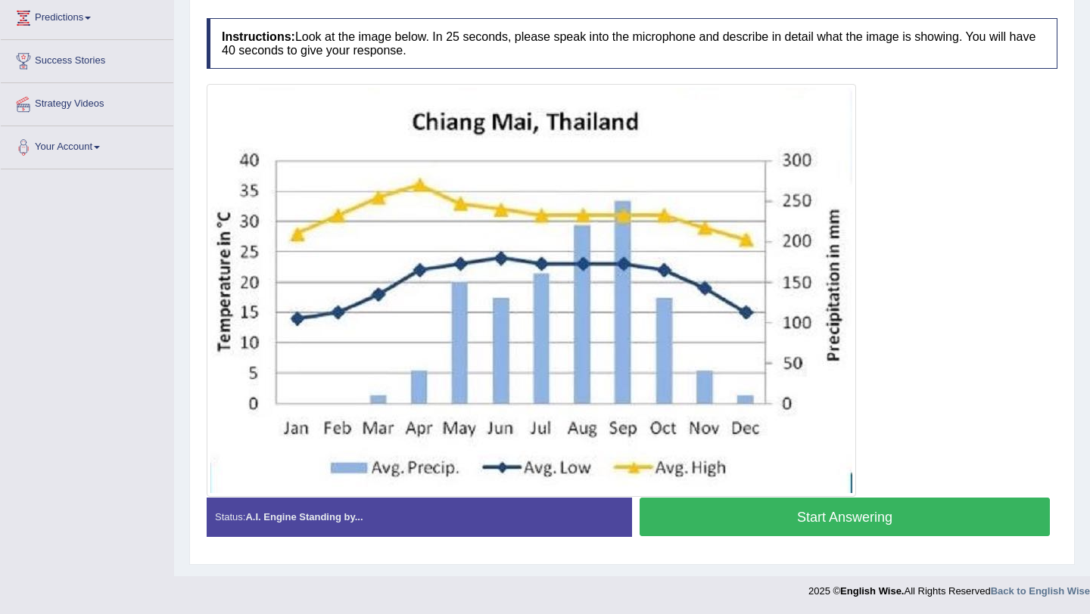
click at [802, 524] on button "Start Answering" at bounding box center [844, 517] width 410 height 39
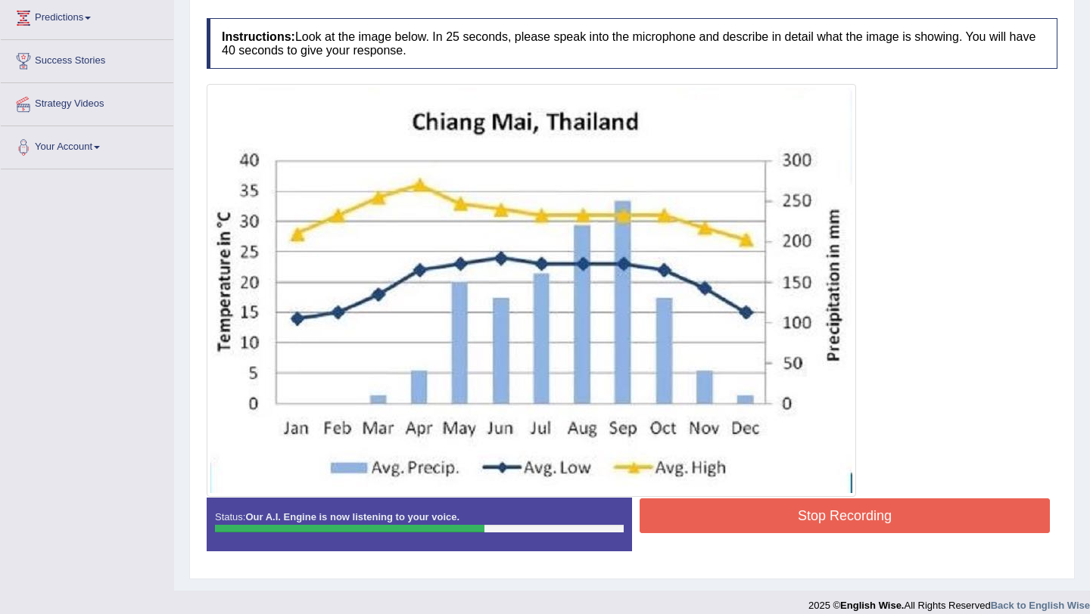
click at [705, 515] on button "Stop Recording" at bounding box center [844, 516] width 410 height 35
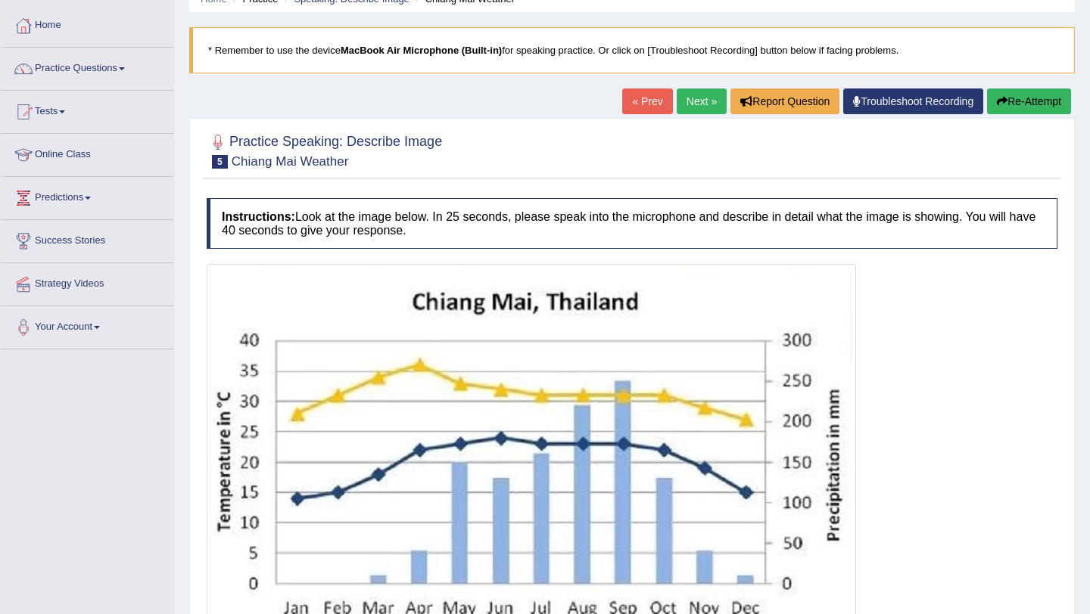
scroll to position [77, 0]
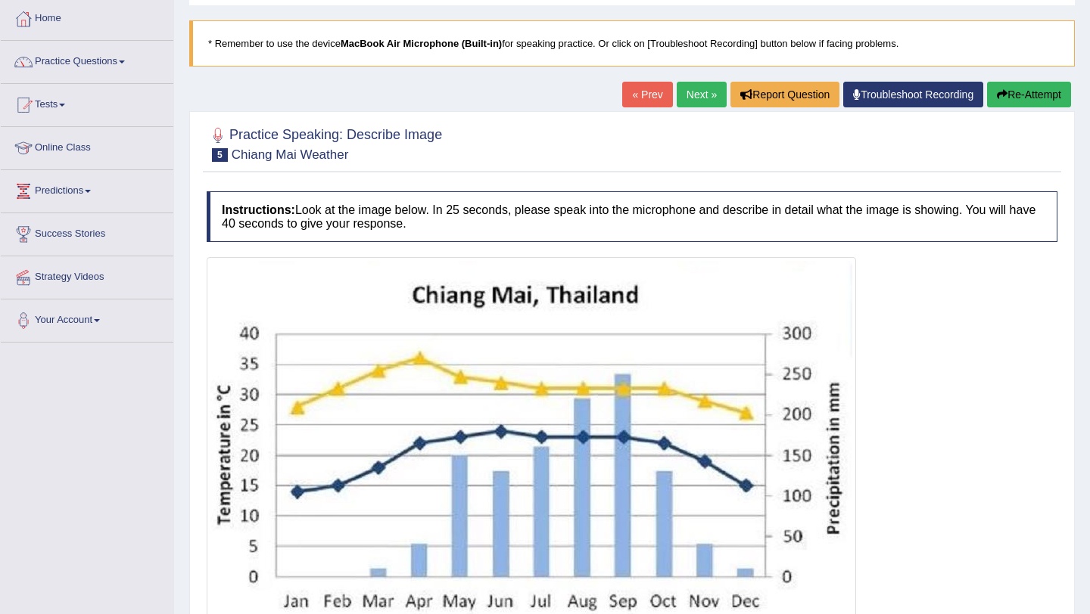
click at [686, 89] on link "Next »" at bounding box center [702, 95] width 50 height 26
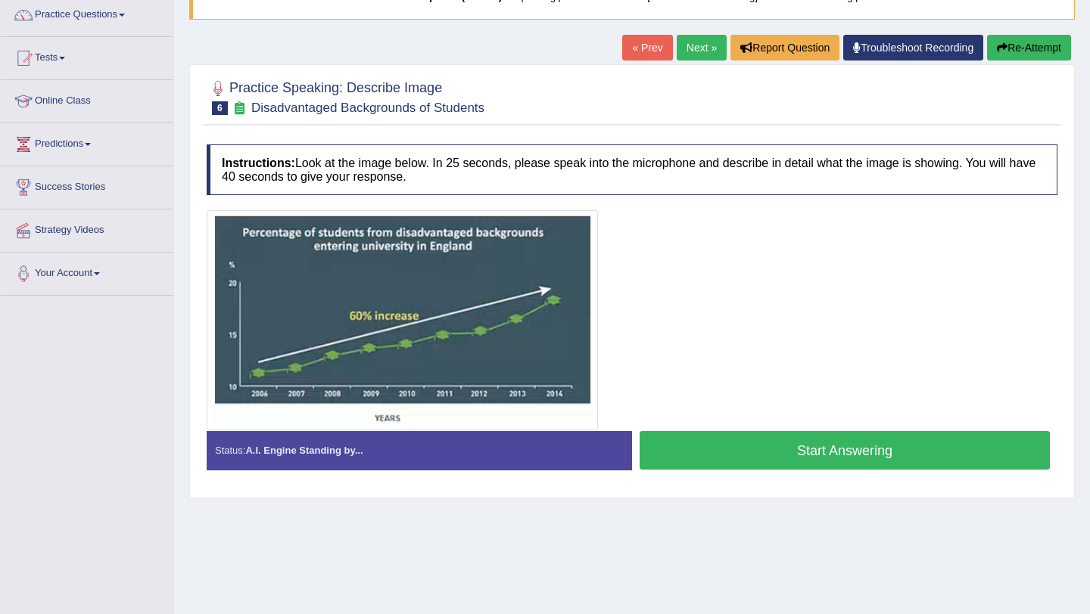
scroll to position [126, 0]
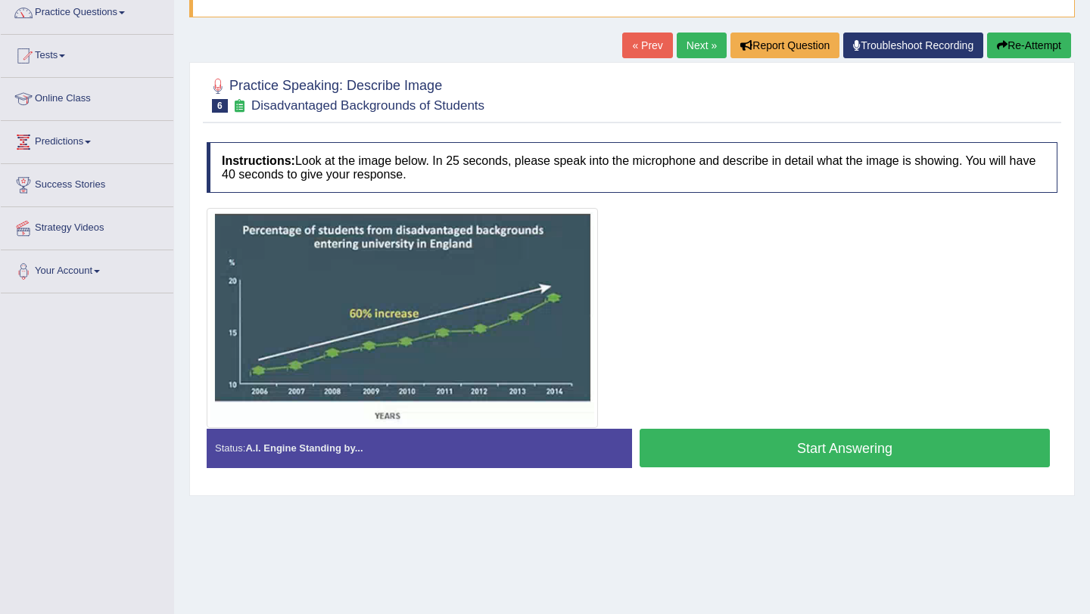
click at [593, 338] on img at bounding box center [402, 318] width 384 height 213
click at [744, 457] on button "Start Answering" at bounding box center [844, 448] width 410 height 39
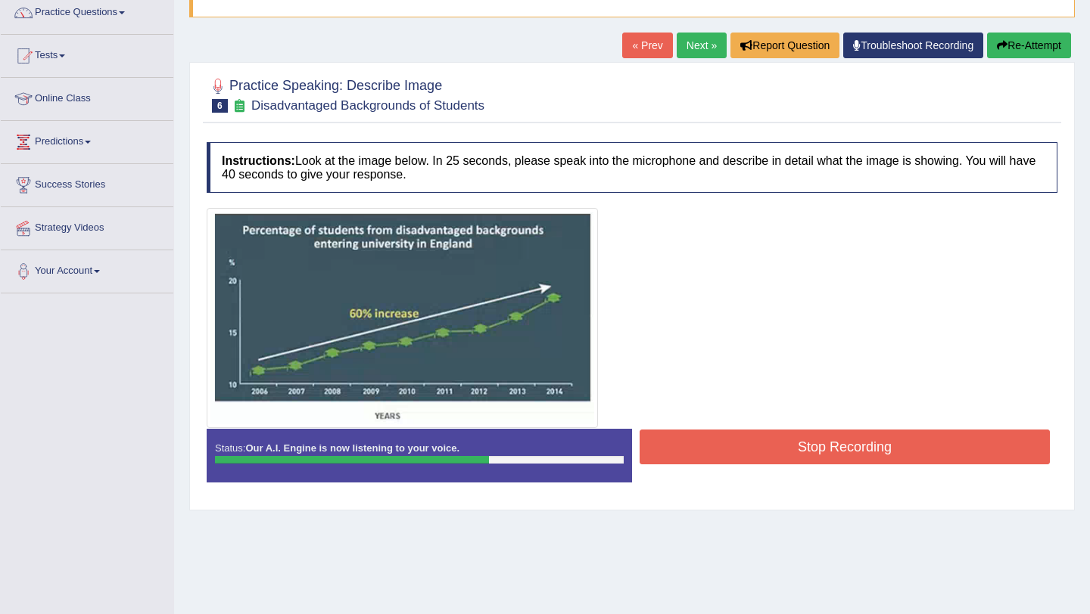
click at [732, 460] on button "Stop Recording" at bounding box center [844, 447] width 410 height 35
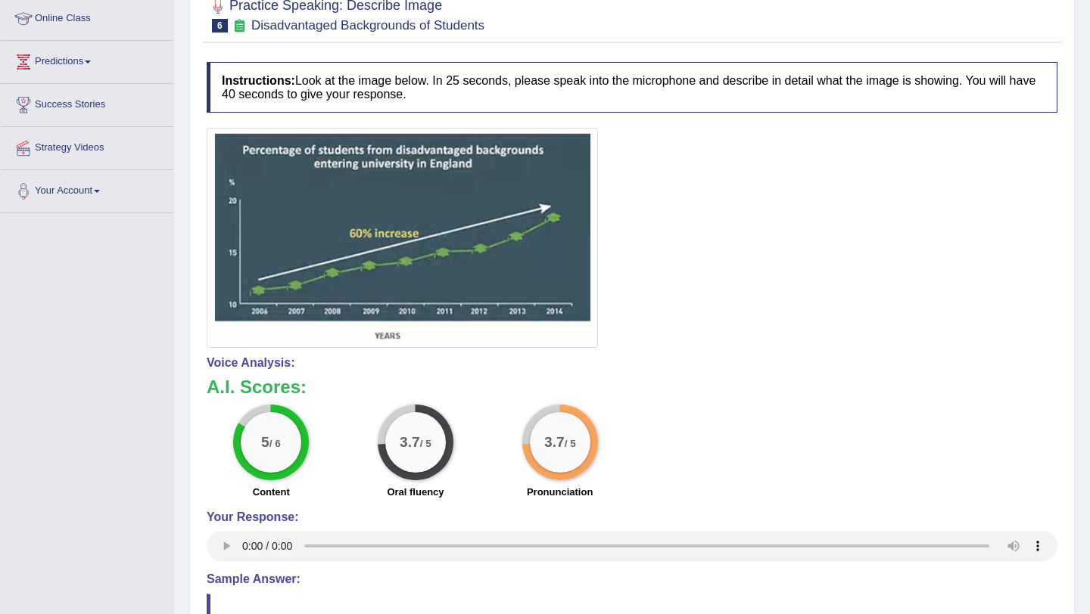
scroll to position [0, 0]
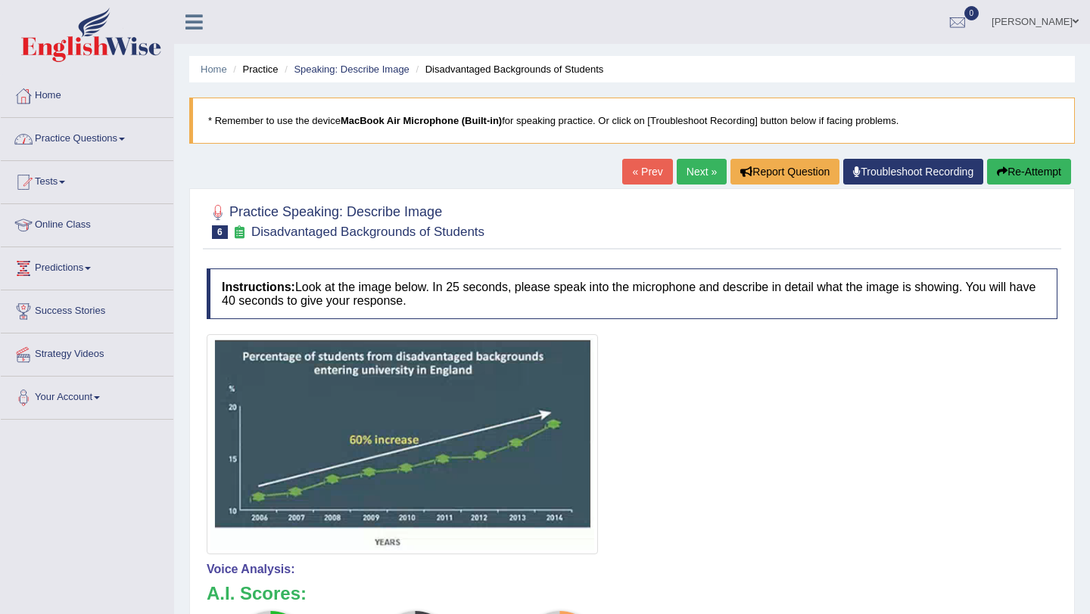
click at [133, 143] on link "Practice Questions" at bounding box center [87, 137] width 173 height 38
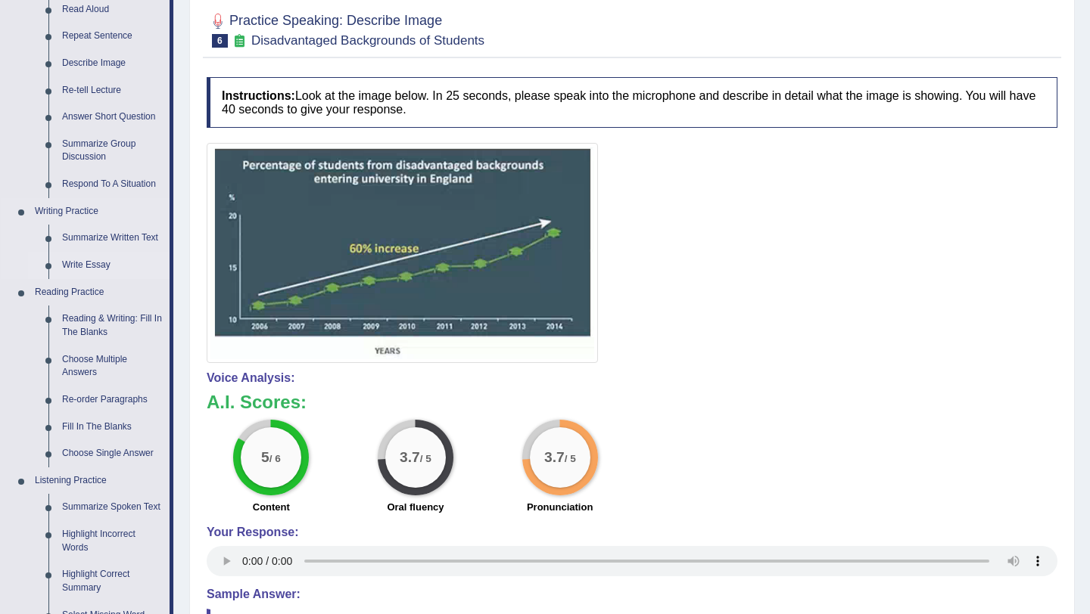
scroll to position [192, 0]
click at [92, 187] on link "Respond To A Situation" at bounding box center [112, 183] width 114 height 27
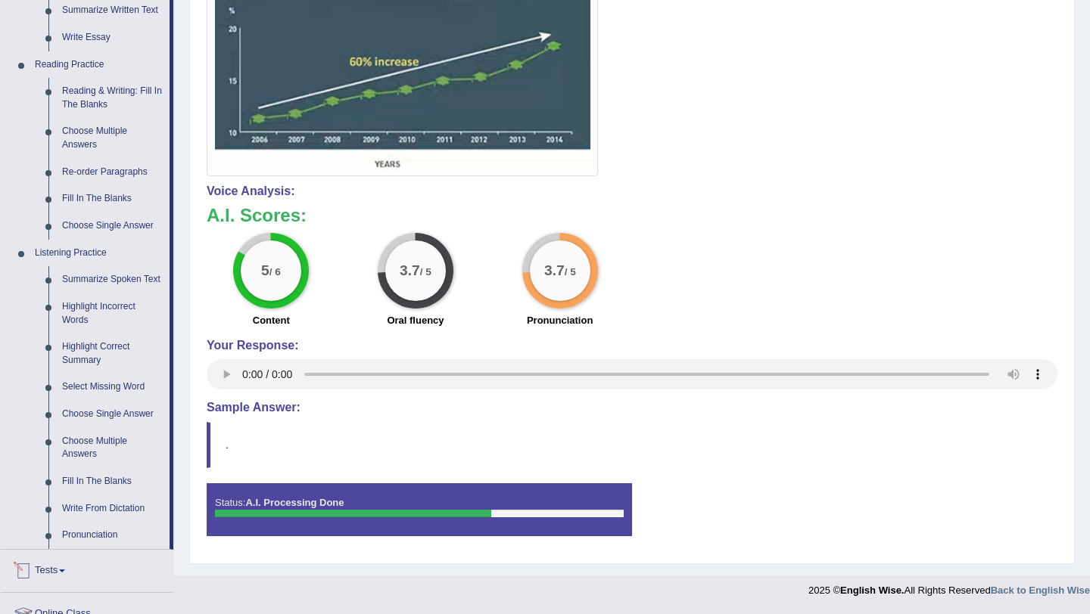
scroll to position [478, 0]
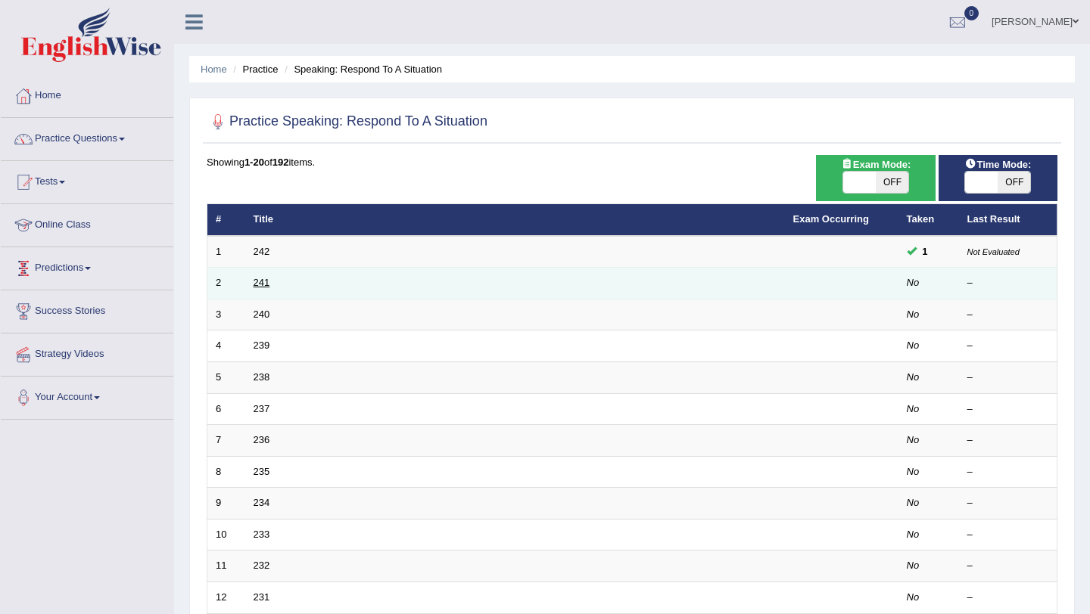
click at [255, 286] on link "241" at bounding box center [262, 282] width 17 height 11
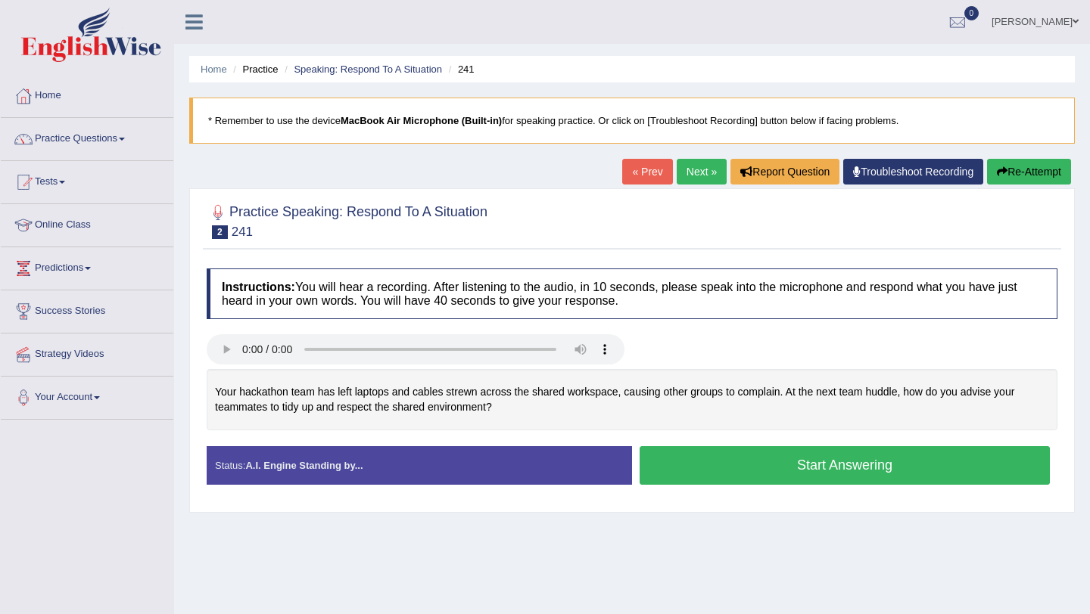
click at [786, 468] on button "Start Answering" at bounding box center [844, 465] width 410 height 39
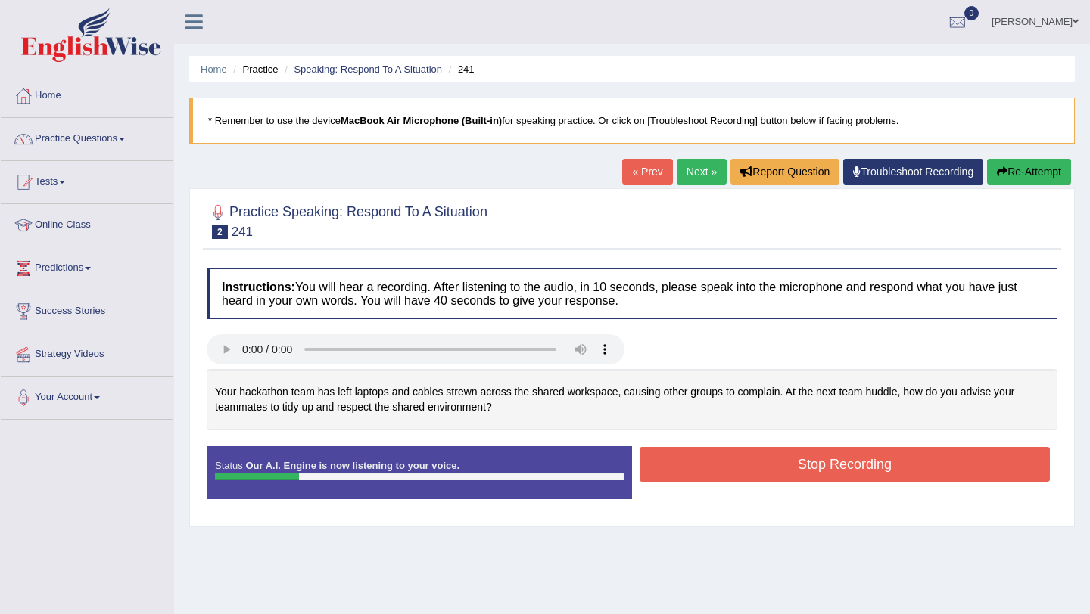
click at [663, 447] on button "Stop Recording" at bounding box center [844, 464] width 410 height 35
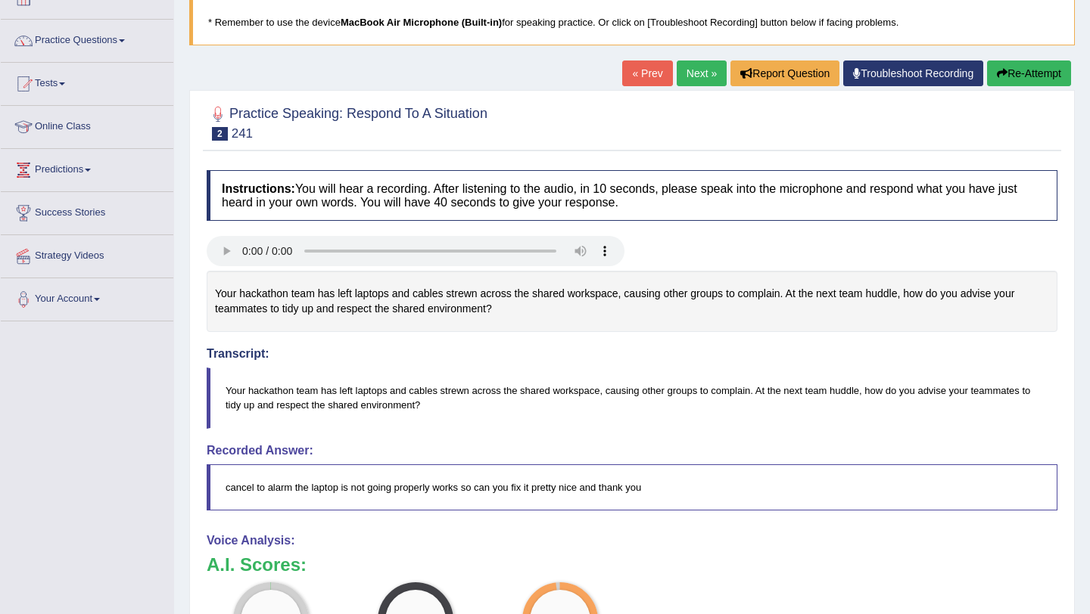
scroll to position [107, 0]
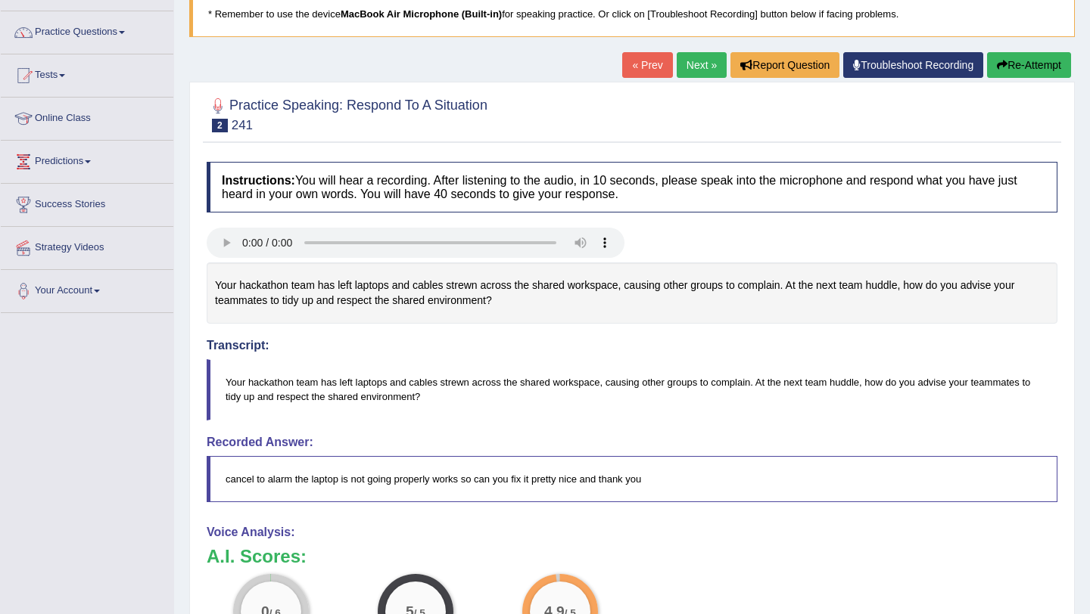
click at [1034, 58] on button "Re-Attempt" at bounding box center [1029, 65] width 84 height 26
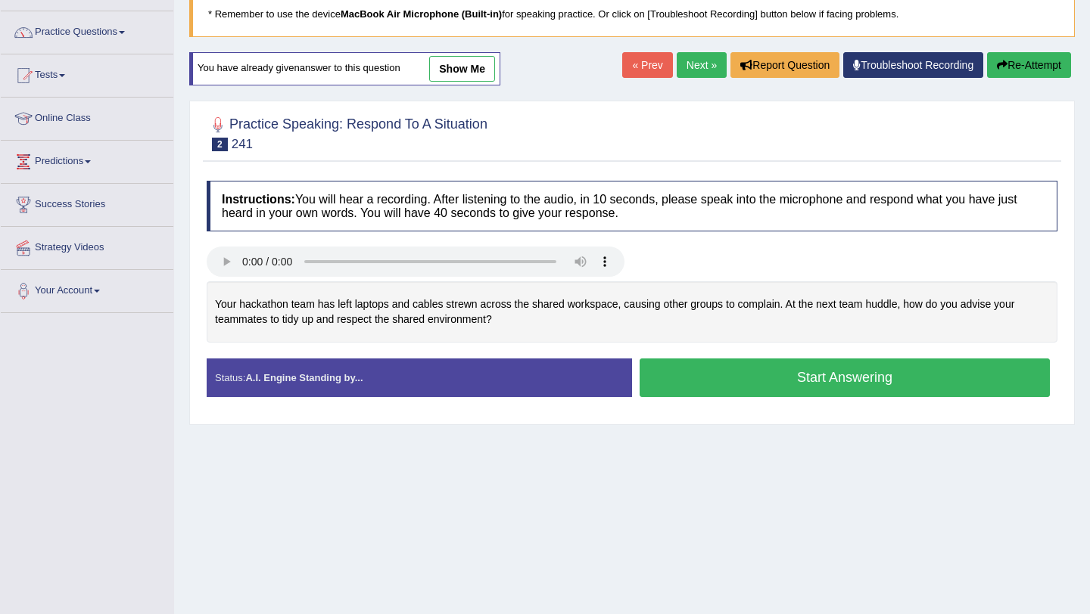
click at [715, 391] on button "Start Answering" at bounding box center [844, 378] width 410 height 39
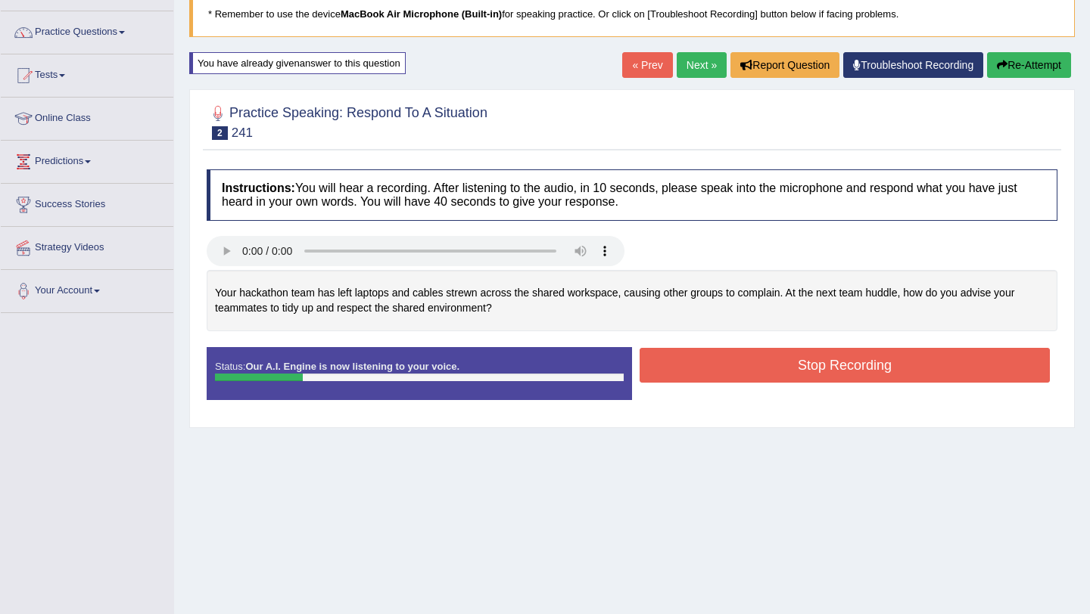
click at [817, 351] on button "Stop Recording" at bounding box center [844, 365] width 410 height 35
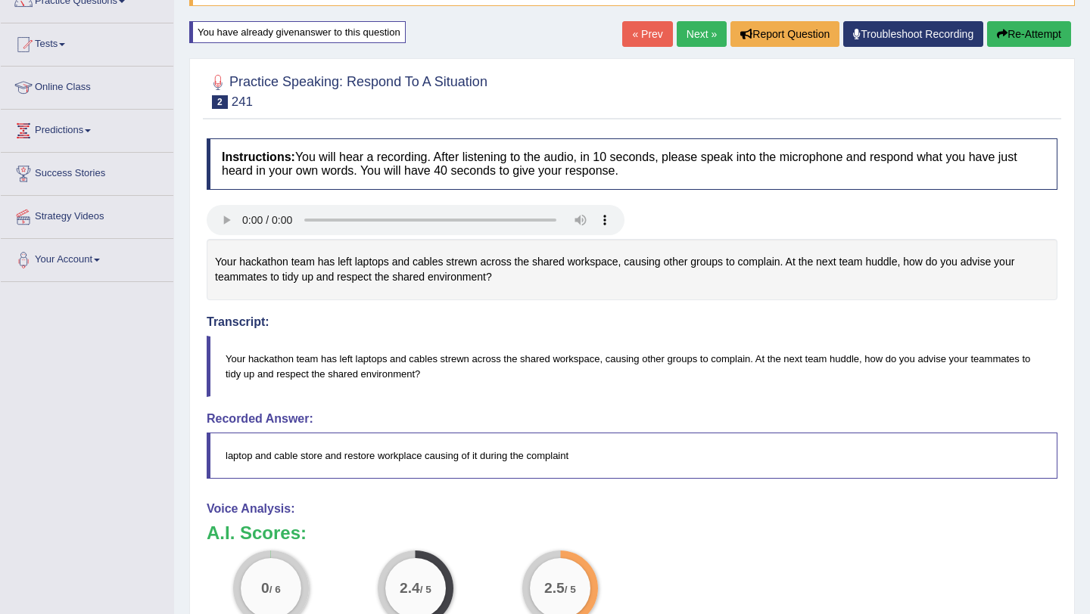
scroll to position [94, 0]
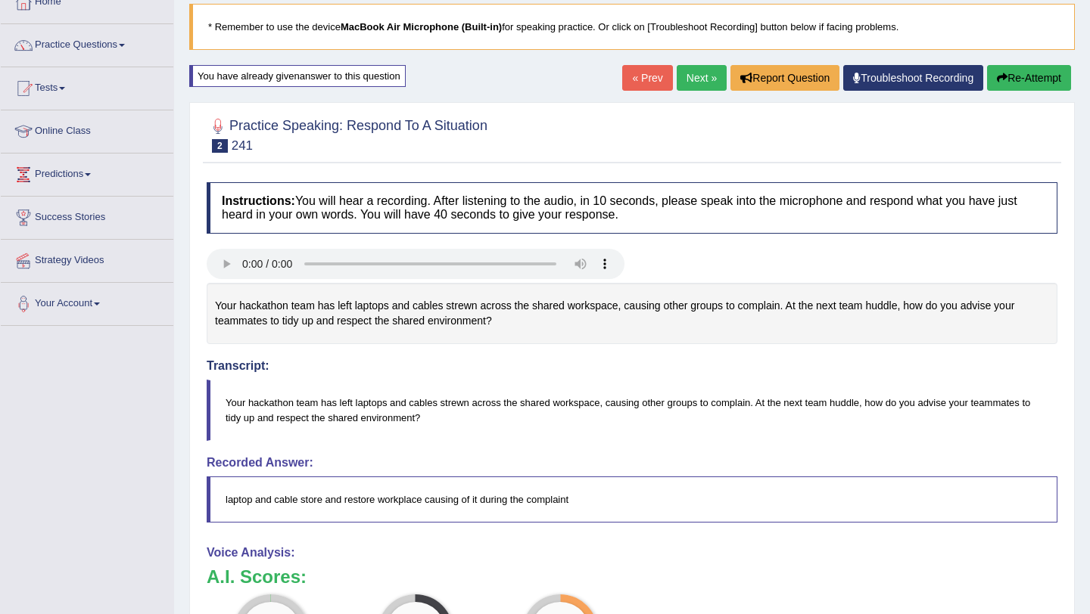
click at [689, 76] on link "Next »" at bounding box center [702, 78] width 50 height 26
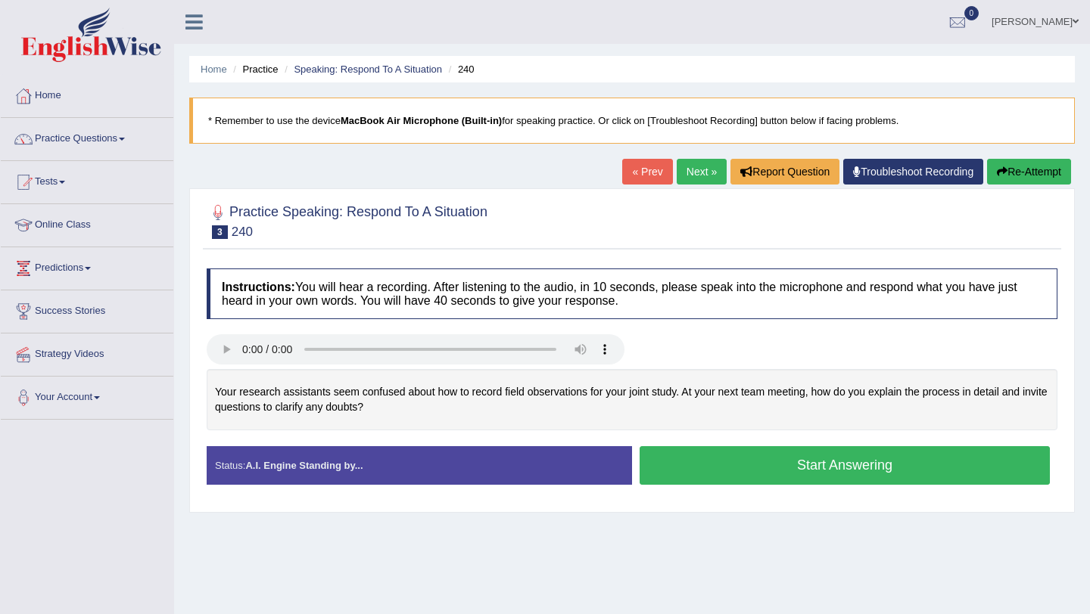
click at [767, 465] on button "Start Answering" at bounding box center [844, 465] width 410 height 39
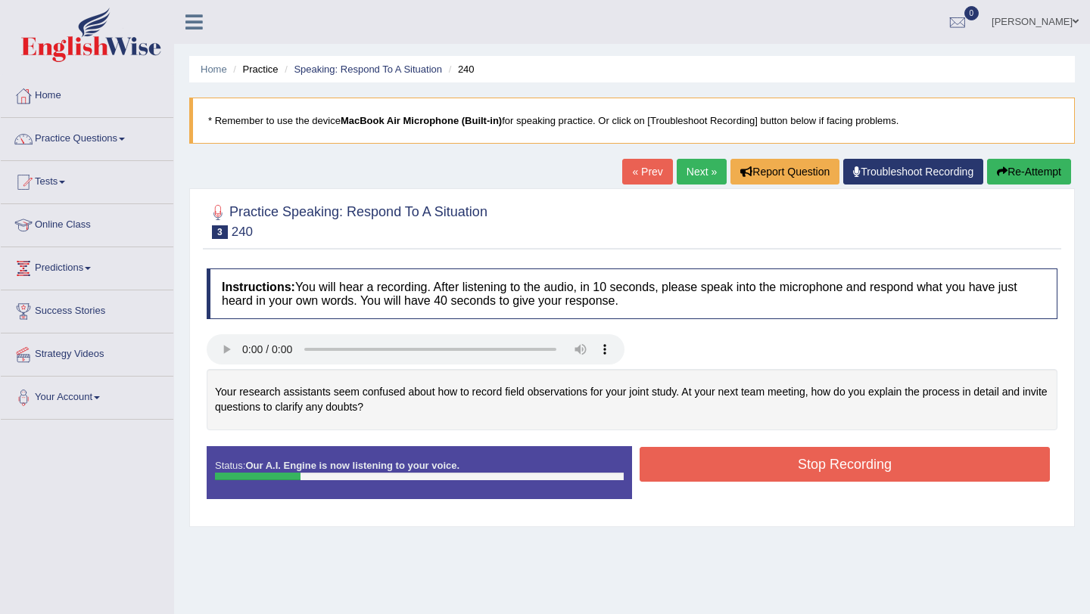
click at [689, 467] on button "Stop Recording" at bounding box center [844, 464] width 410 height 35
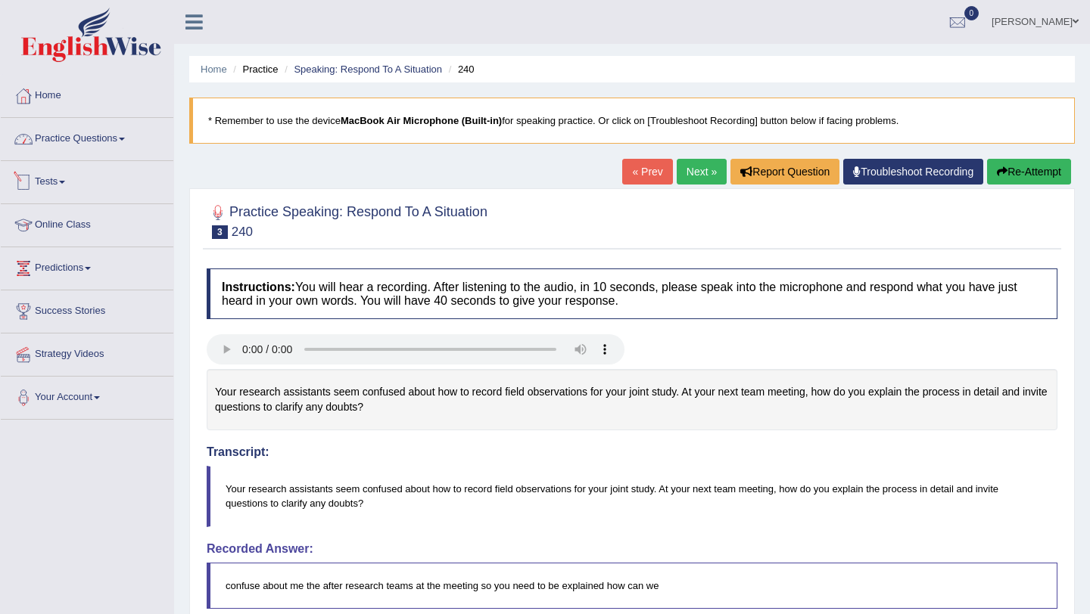
click at [130, 145] on link "Practice Questions" at bounding box center [87, 137] width 173 height 38
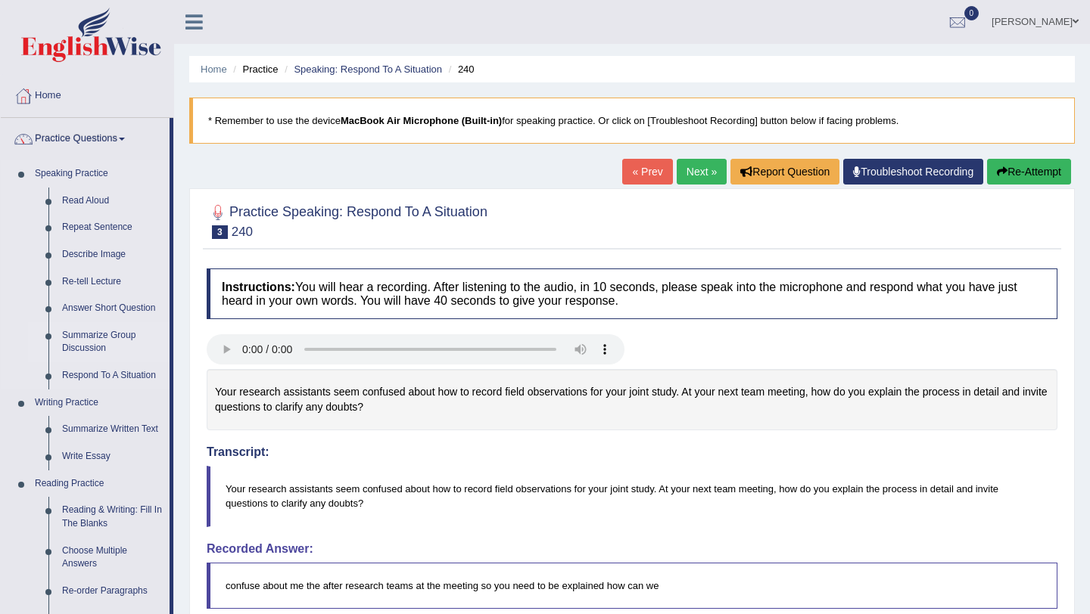
click at [117, 347] on link "Summarize Group Discussion" at bounding box center [112, 342] width 114 height 40
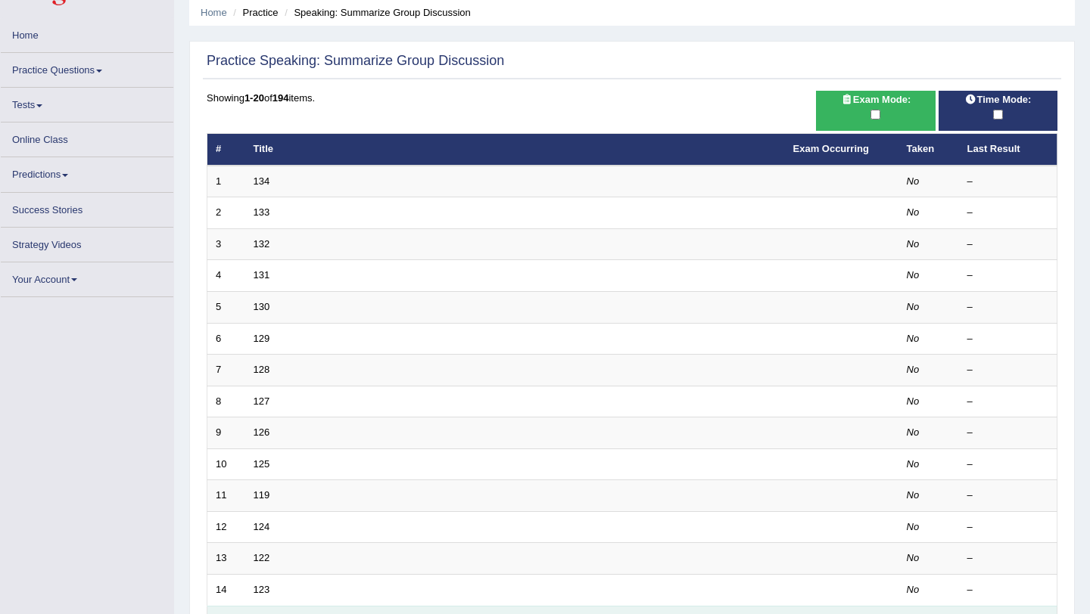
scroll to position [33, 0]
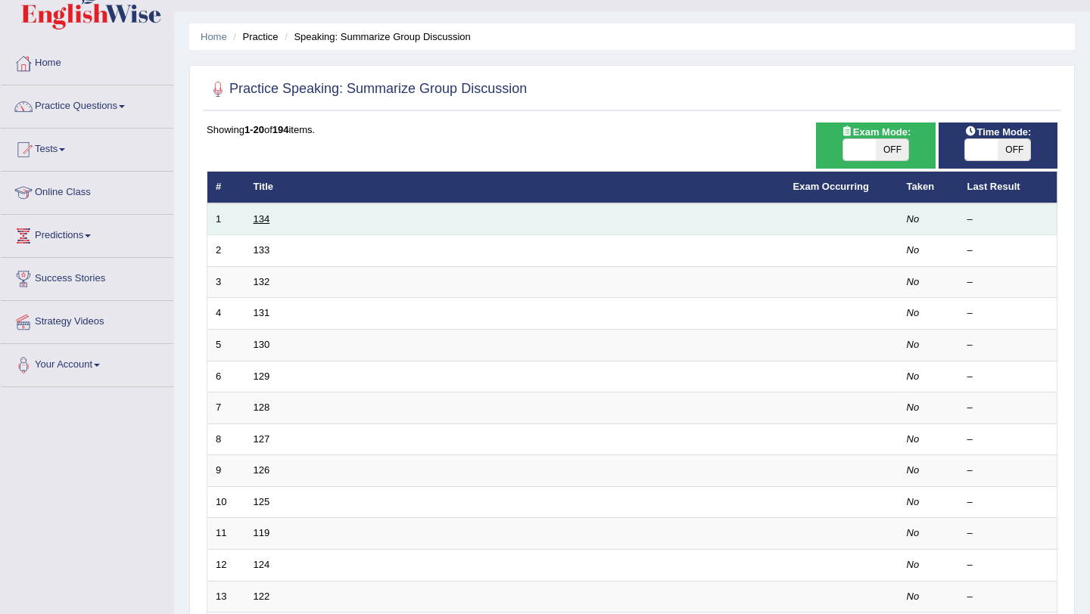
click at [257, 222] on link "134" at bounding box center [262, 218] width 17 height 11
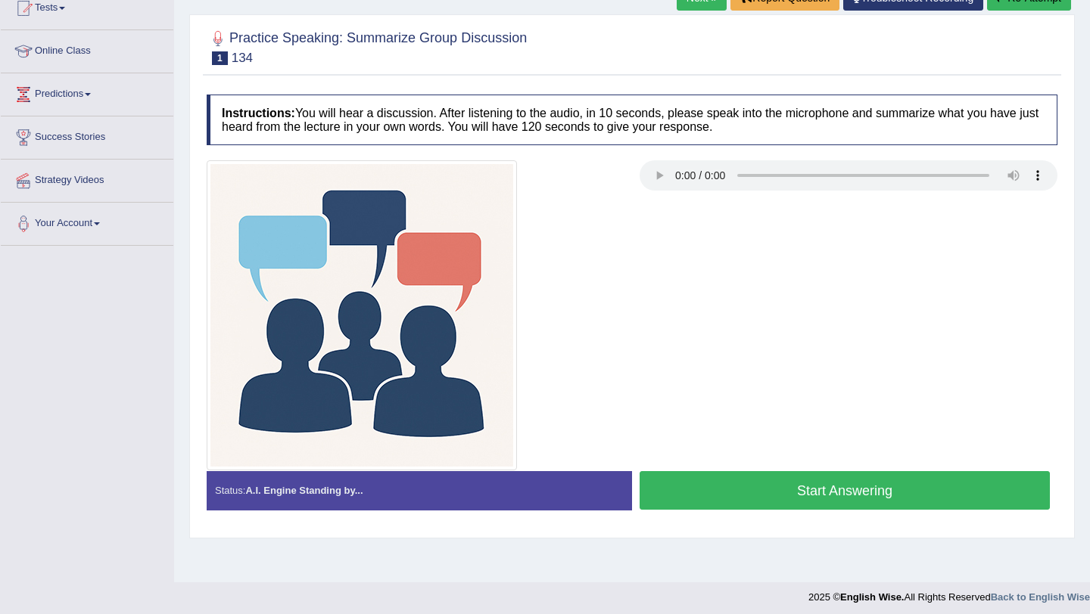
scroll to position [180, 0]
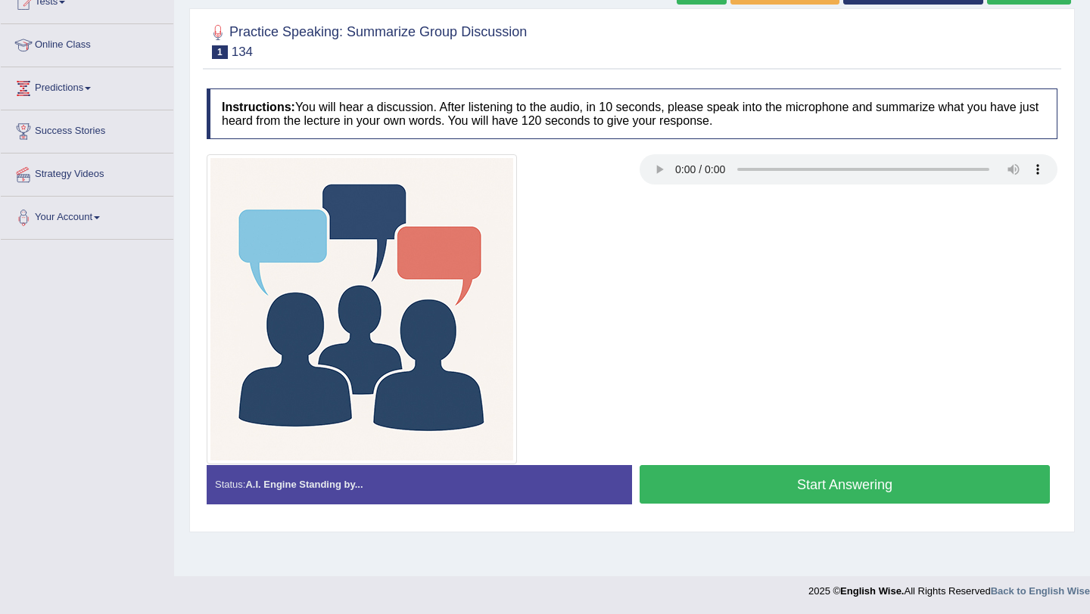
click at [751, 493] on button "Start Answering" at bounding box center [844, 484] width 410 height 39
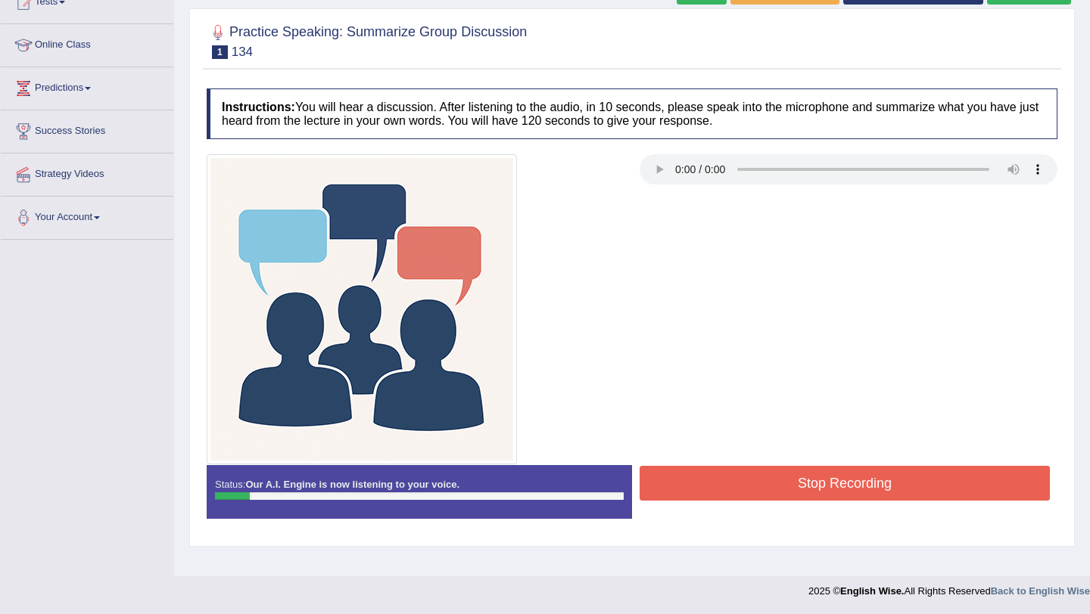
click at [696, 493] on button "Stop Recording" at bounding box center [844, 483] width 410 height 35
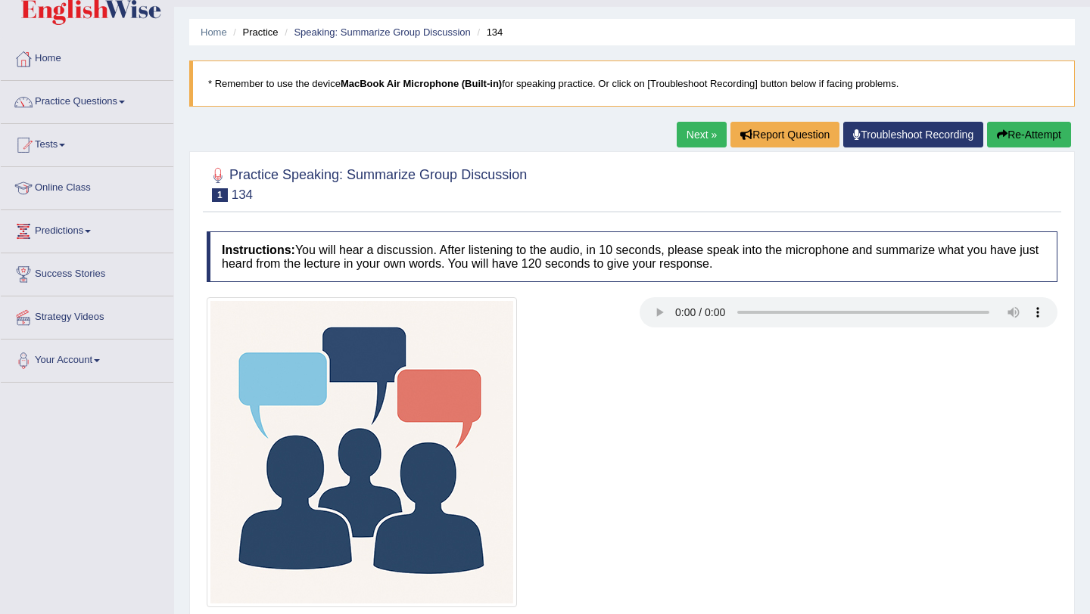
scroll to position [5, 0]
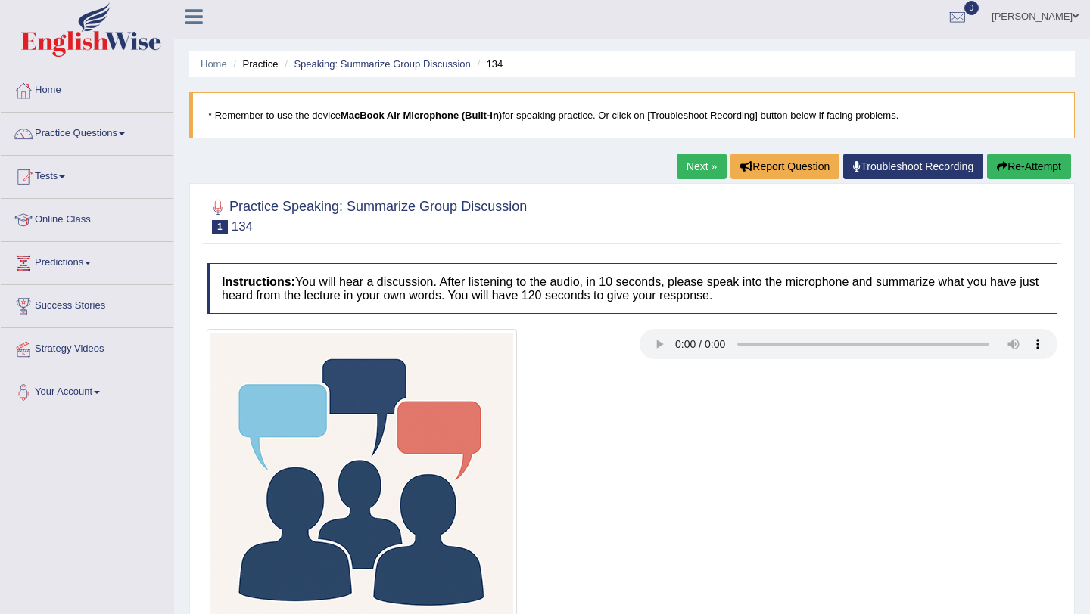
click at [1009, 173] on button "Re-Attempt" at bounding box center [1029, 167] width 84 height 26
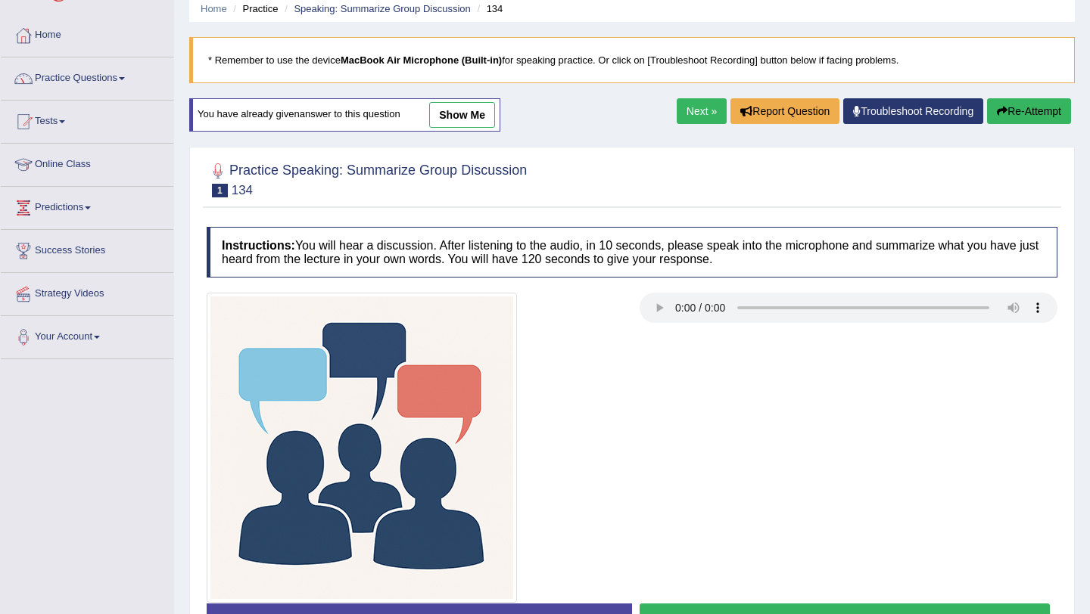
scroll to position [180, 0]
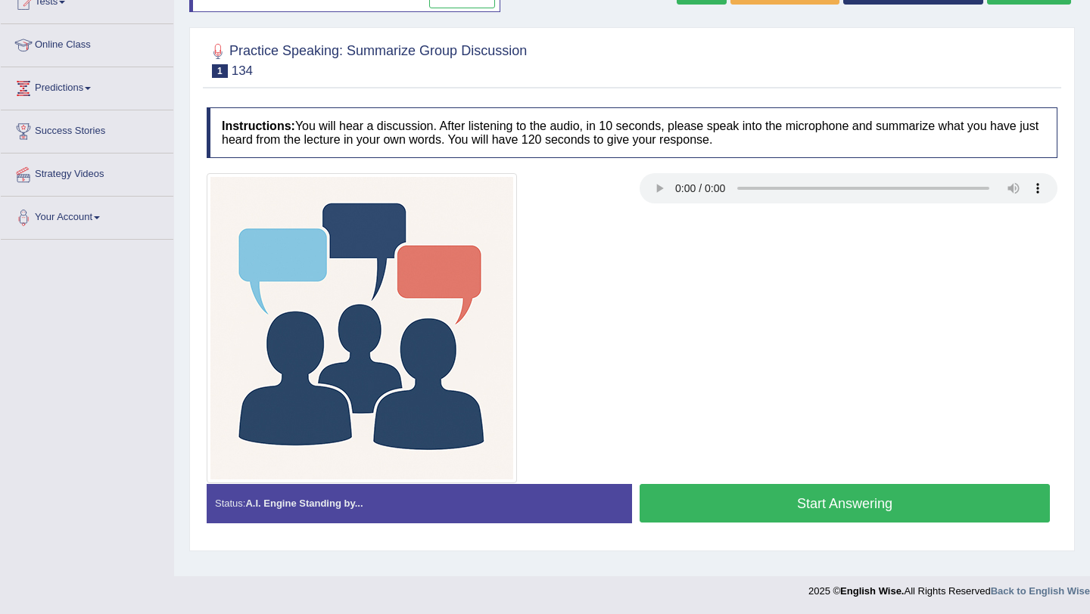
click at [904, 515] on button "Start Answering" at bounding box center [844, 503] width 410 height 39
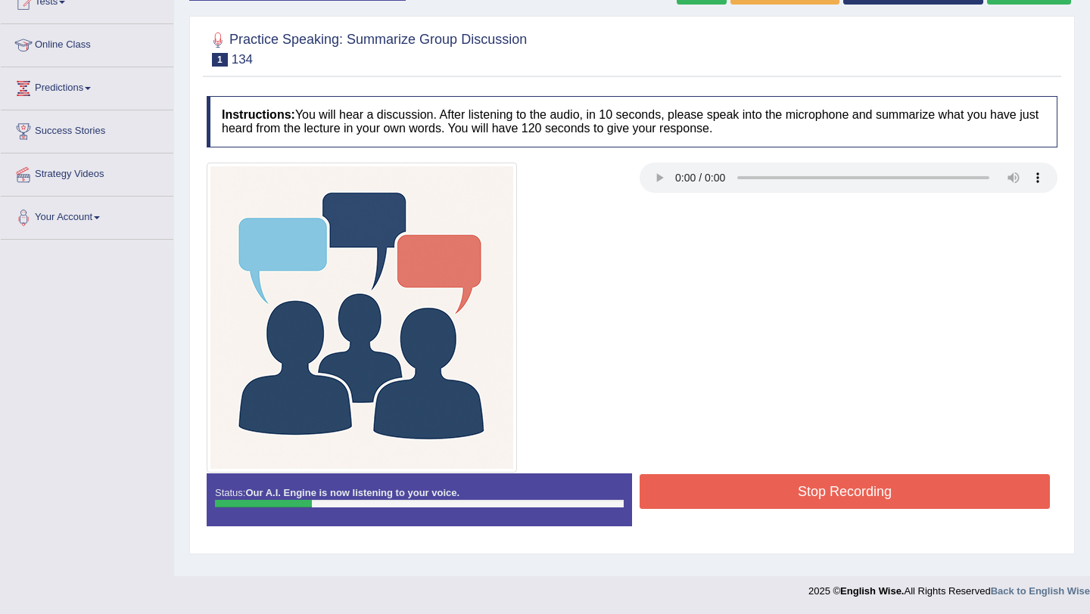
click at [852, 496] on button "Stop Recording" at bounding box center [844, 491] width 410 height 35
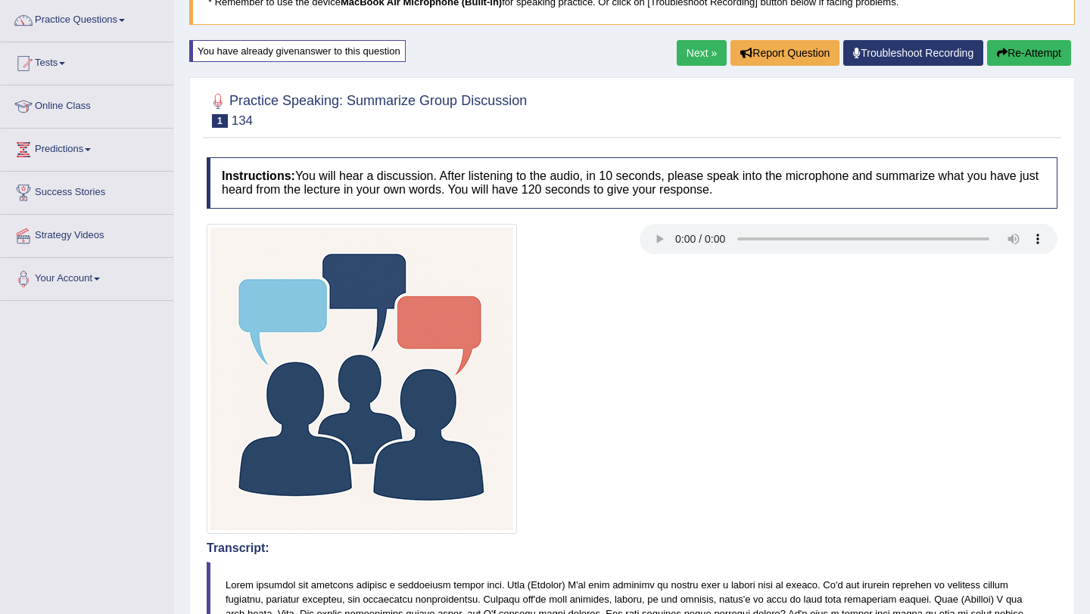
scroll to position [115, 0]
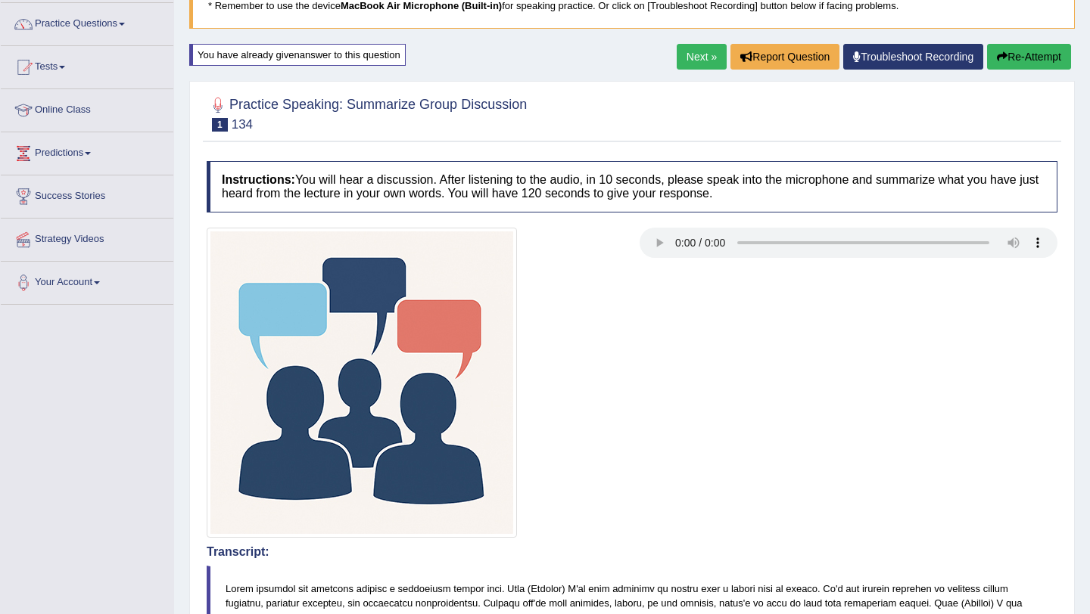
click at [695, 63] on link "Next »" at bounding box center [702, 57] width 50 height 26
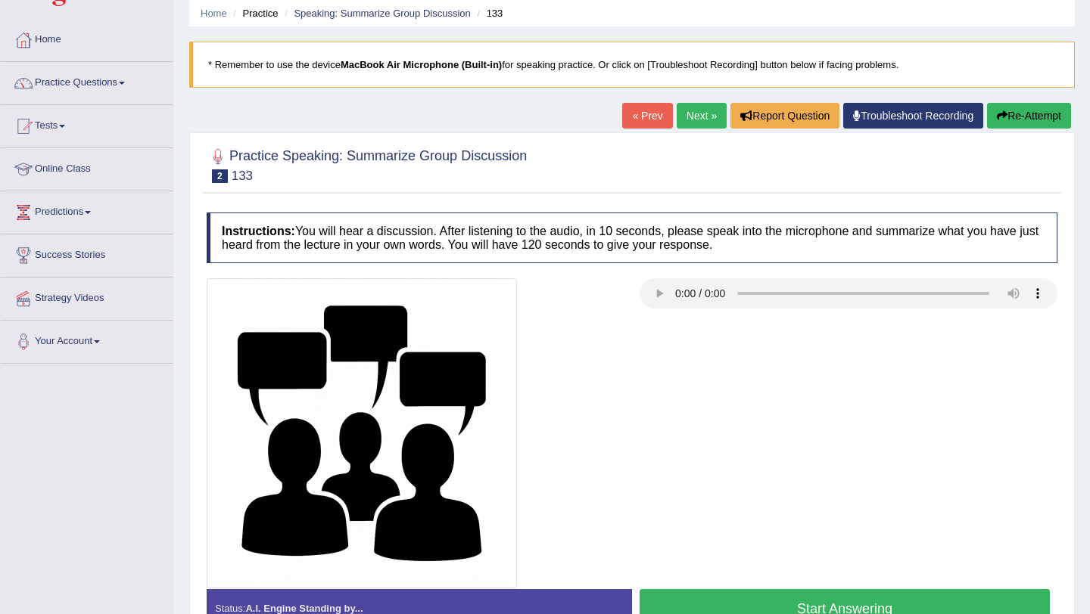
scroll to position [180, 0]
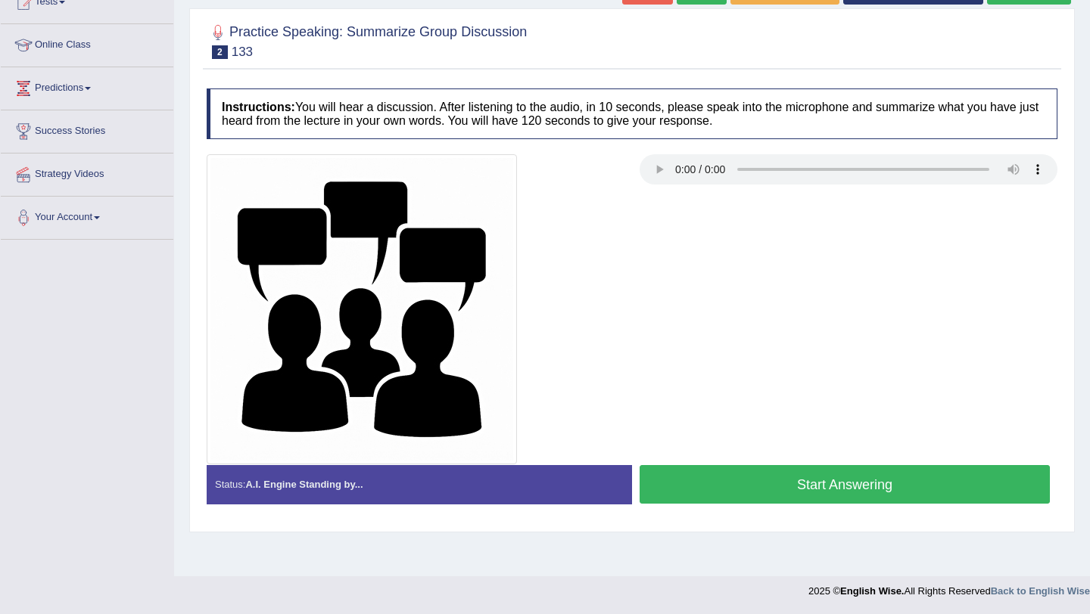
click at [711, 485] on button "Start Answering" at bounding box center [844, 484] width 410 height 39
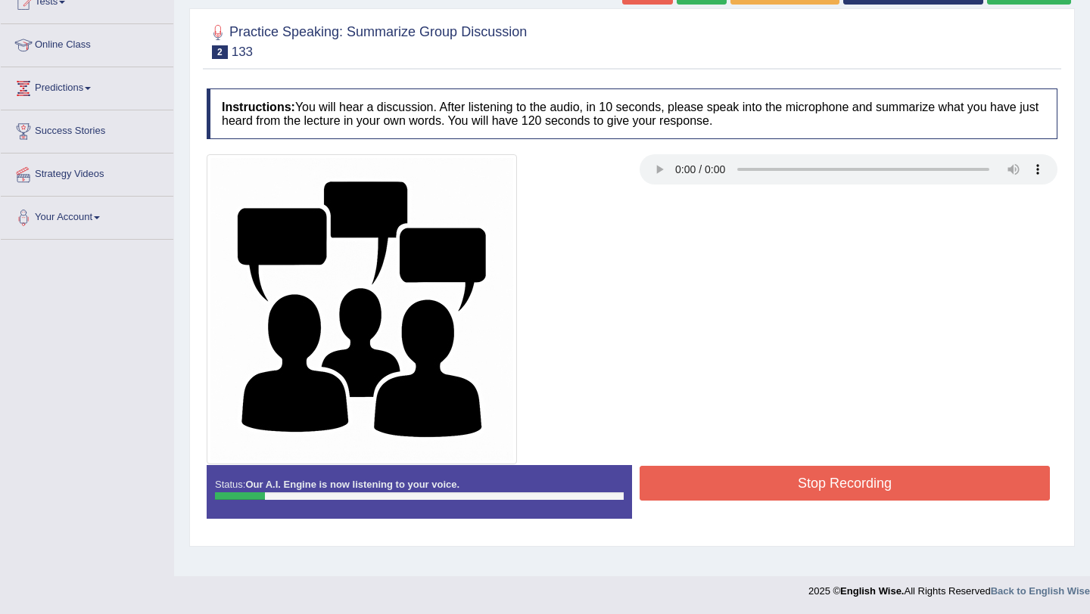
click at [724, 491] on button "Stop Recording" at bounding box center [844, 483] width 410 height 35
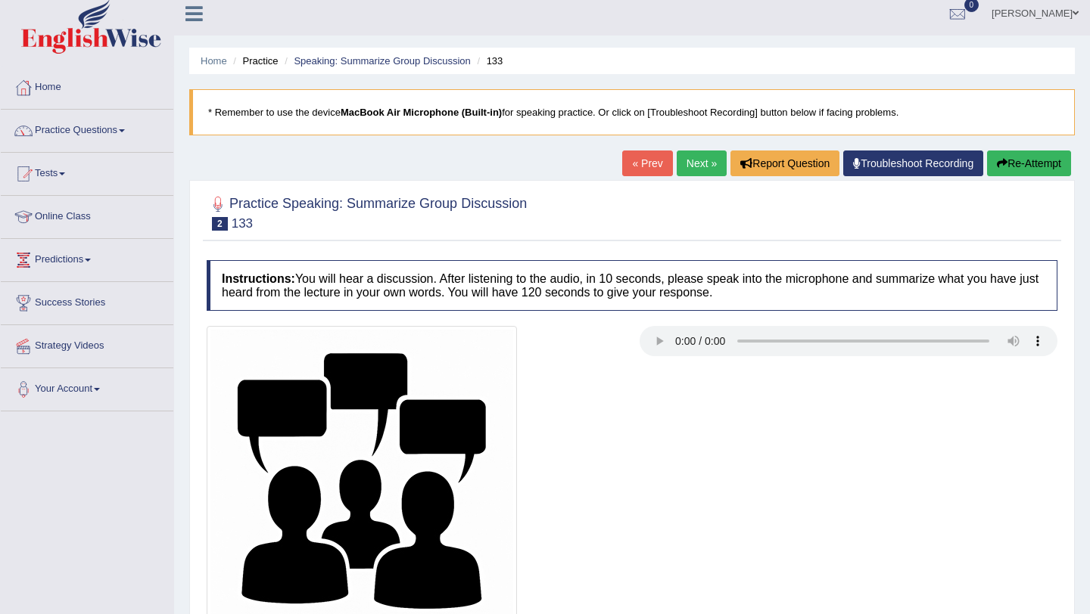
scroll to position [0, 0]
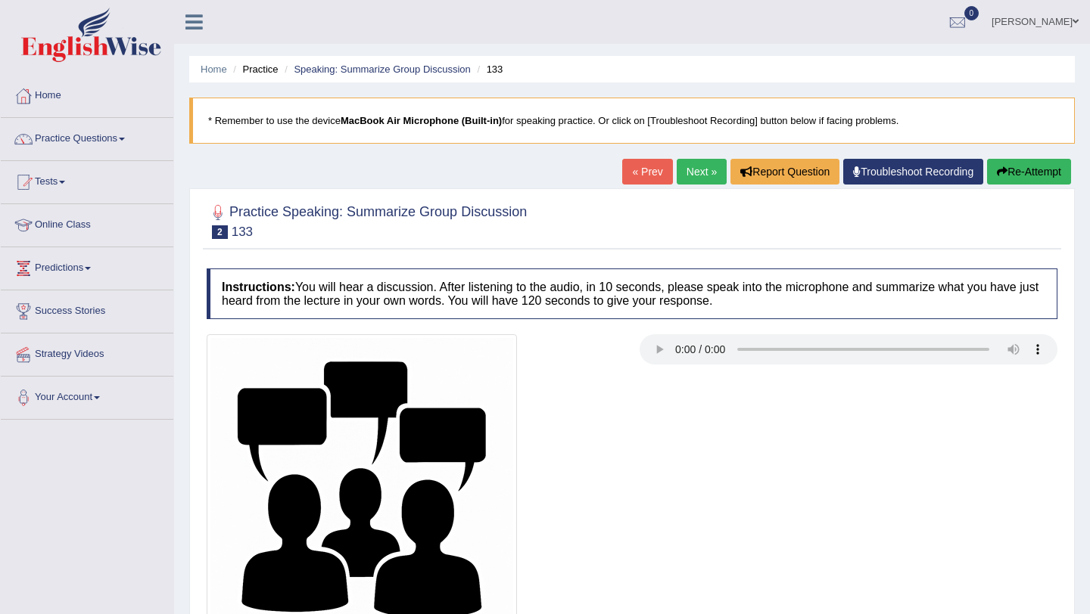
click at [688, 174] on link "Next »" at bounding box center [702, 172] width 50 height 26
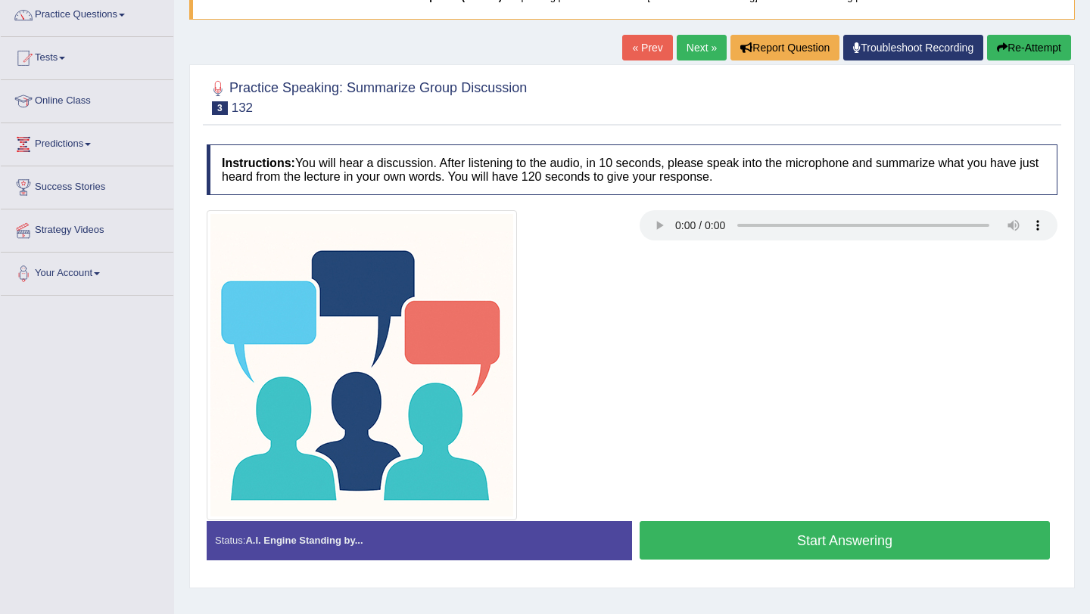
scroll to position [128, 0]
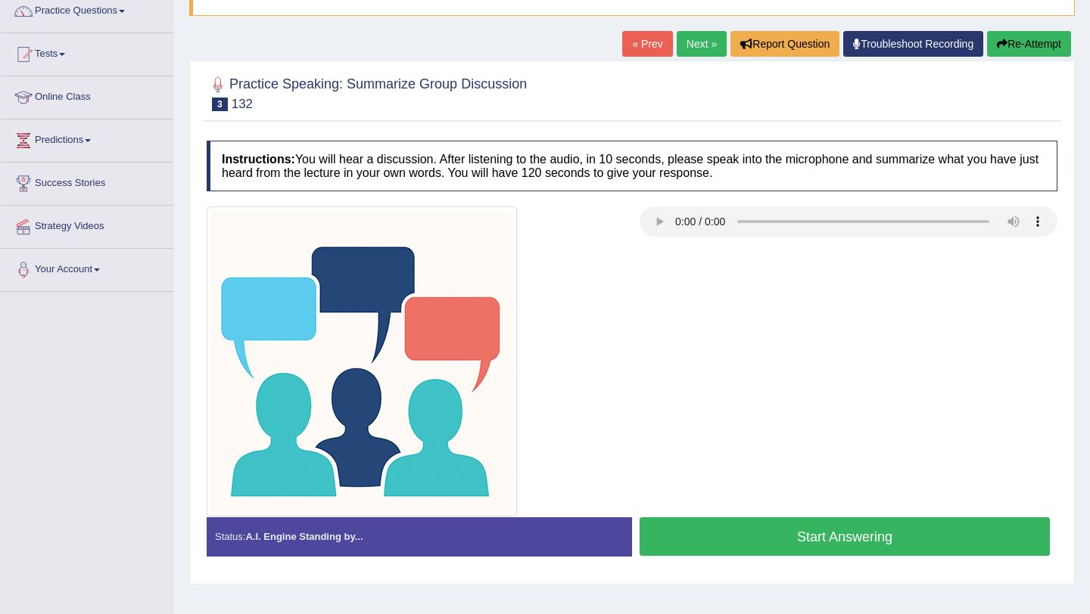
click at [727, 546] on button "Start Answering" at bounding box center [844, 537] width 410 height 39
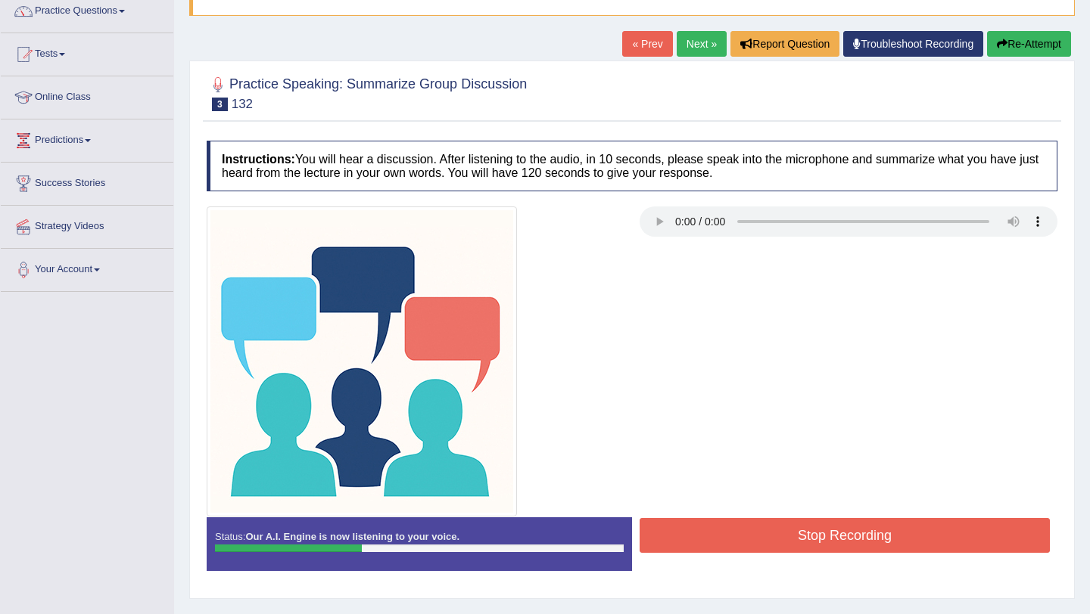
click at [770, 540] on button "Stop Recording" at bounding box center [844, 535] width 410 height 35
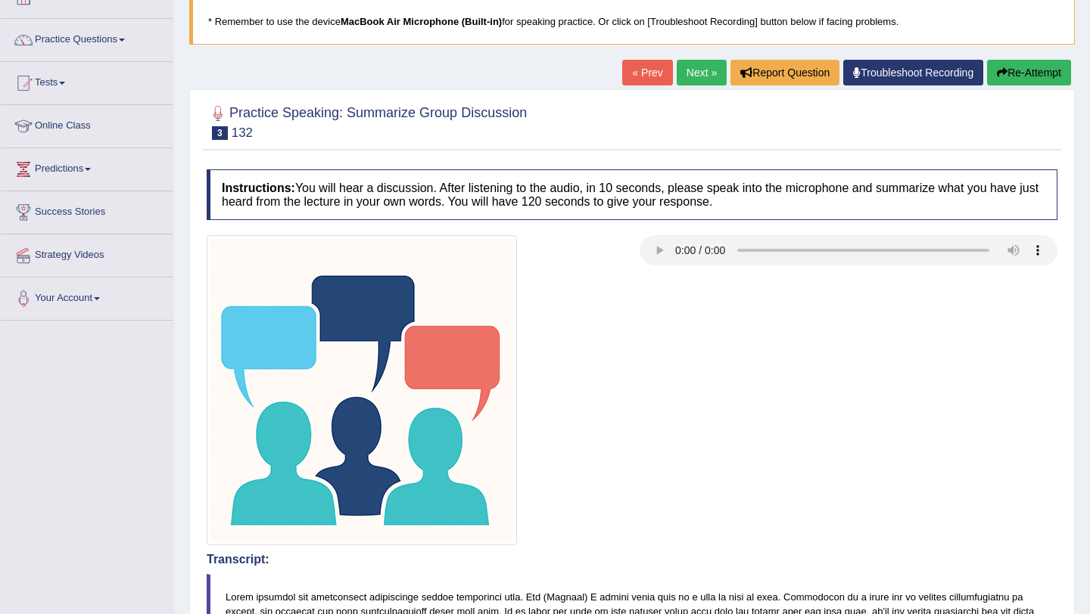
scroll to position [97, 0]
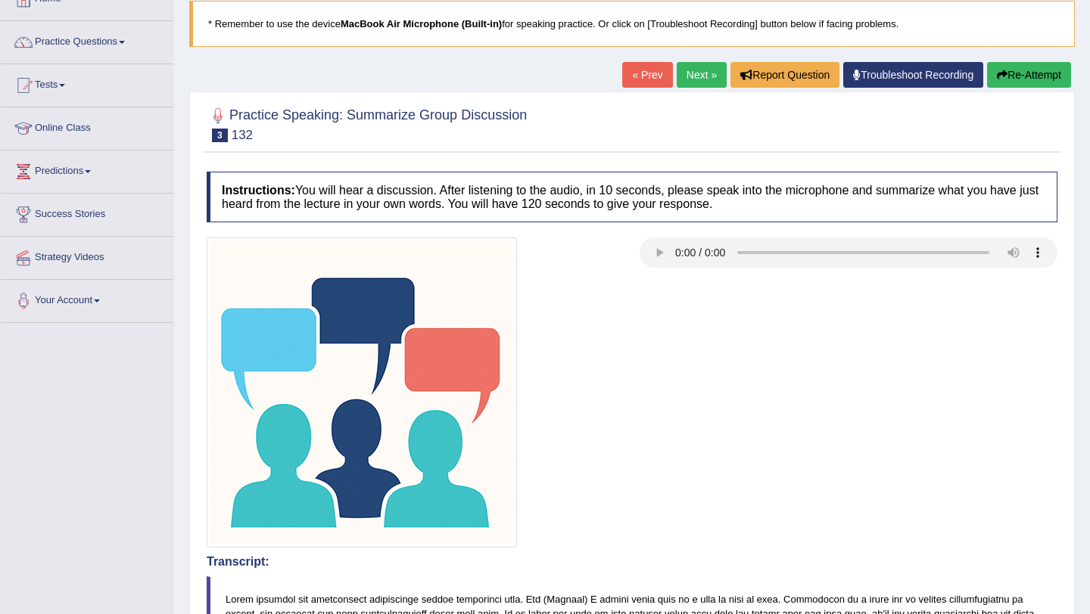
click at [690, 67] on link "Next »" at bounding box center [702, 75] width 50 height 26
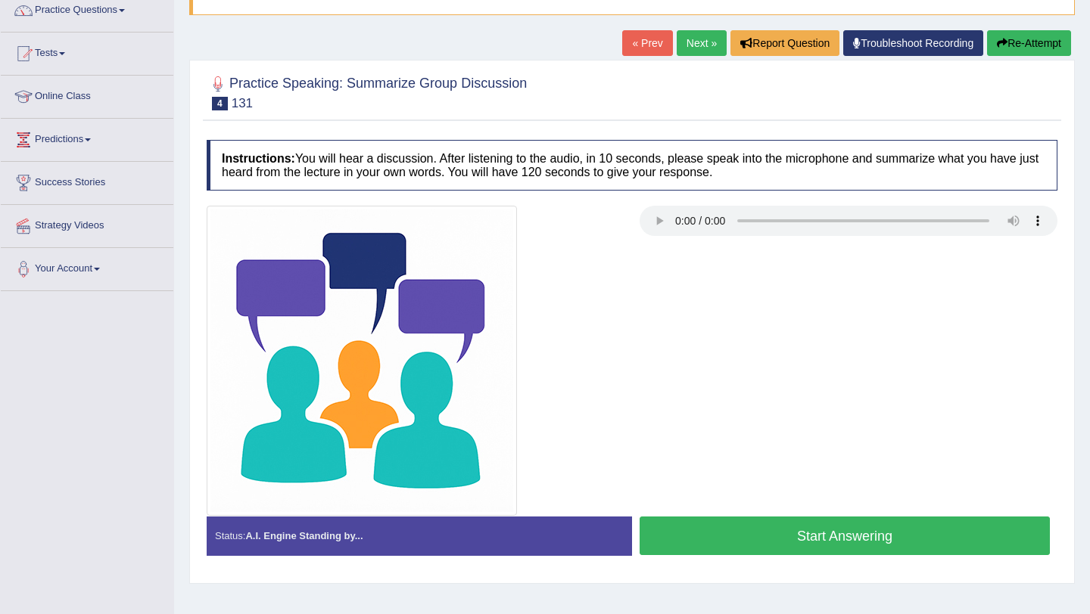
scroll to position [180, 0]
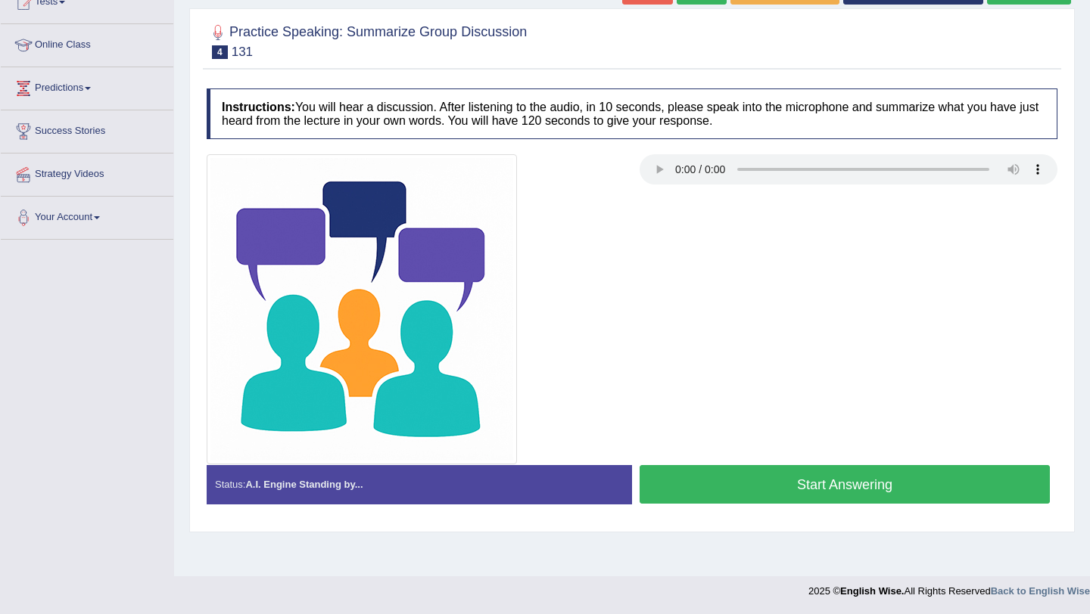
click at [733, 477] on button "Start Answering" at bounding box center [844, 484] width 410 height 39
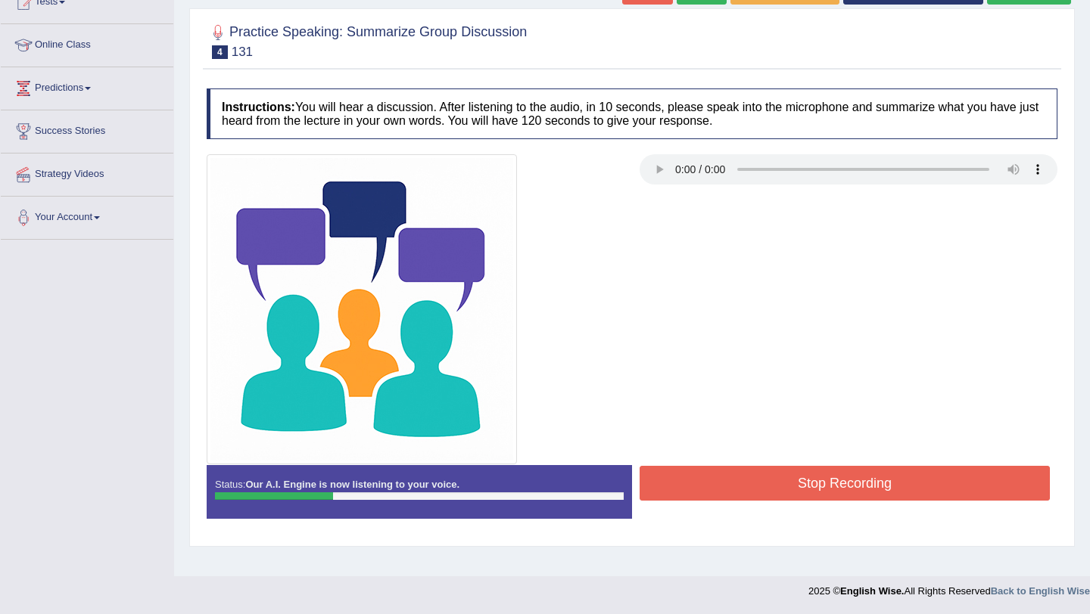
click at [733, 477] on button "Stop Recording" at bounding box center [844, 483] width 410 height 35
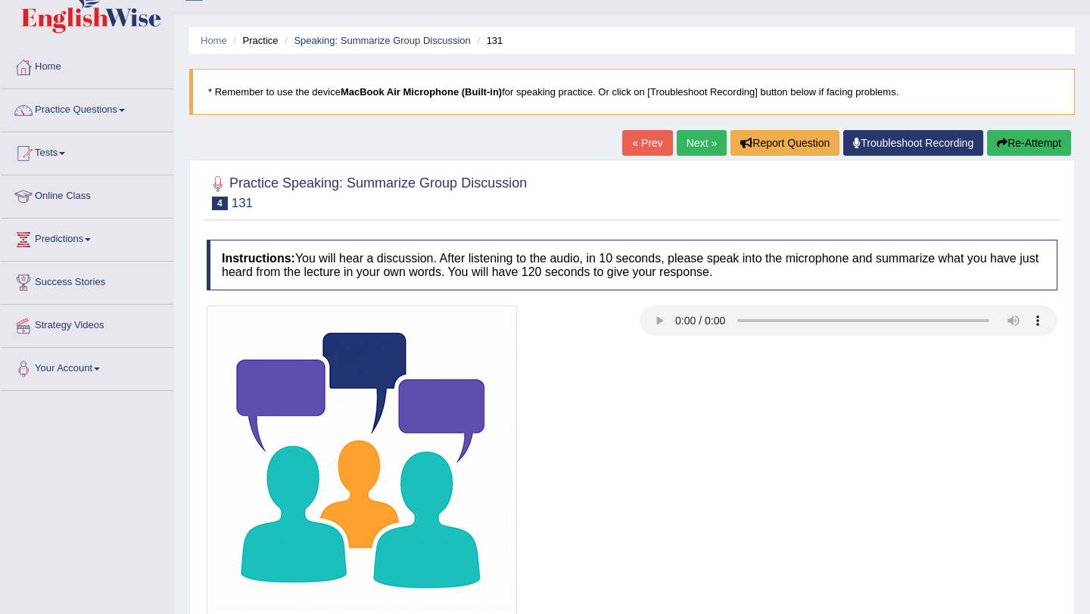
scroll to position [0, 0]
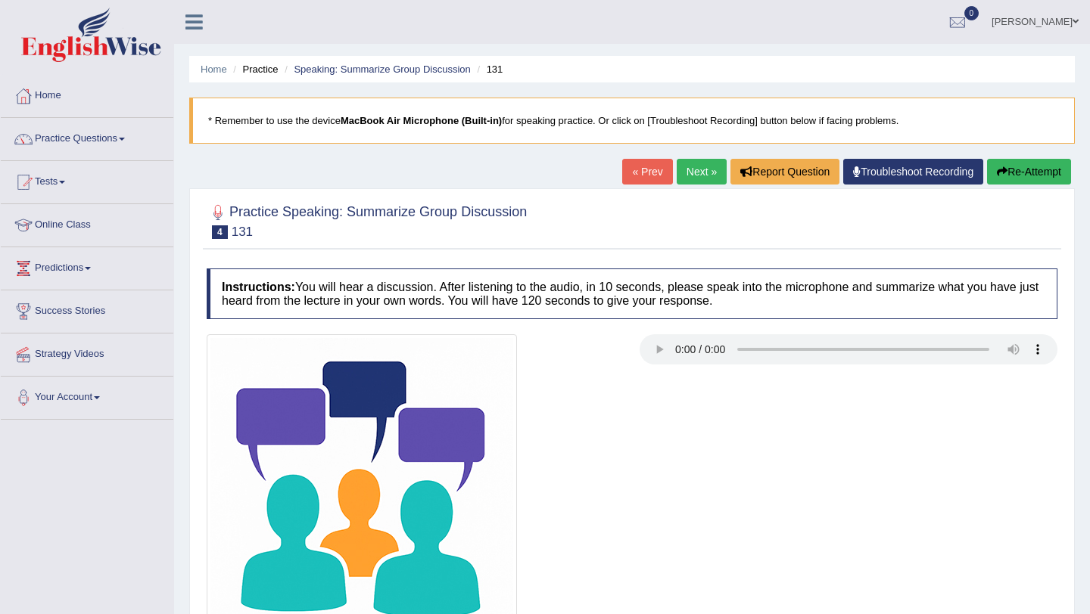
click at [692, 179] on link "Next »" at bounding box center [702, 172] width 50 height 26
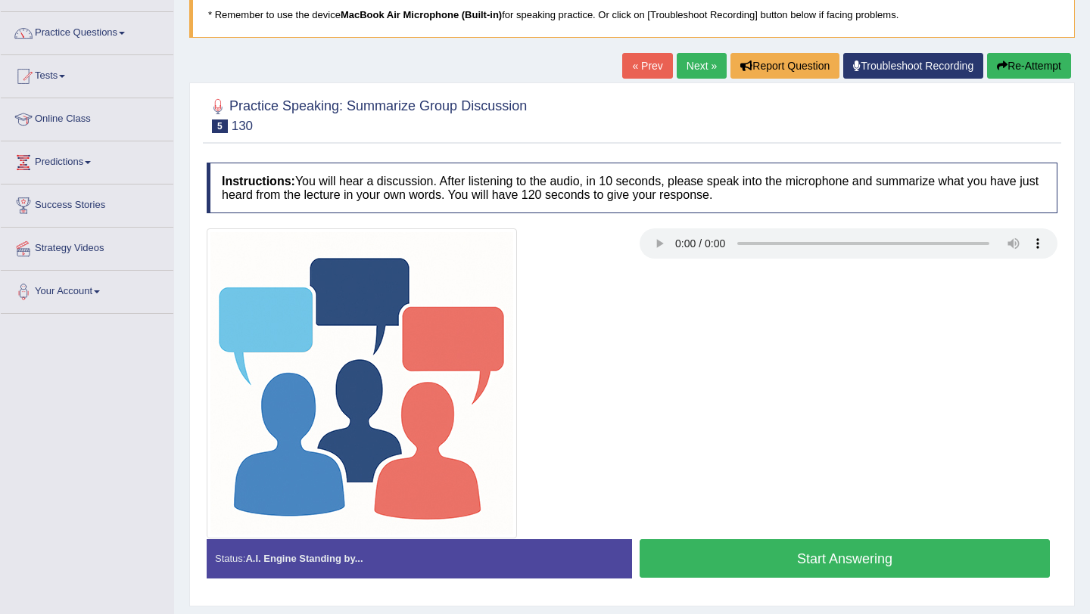
scroll to position [180, 0]
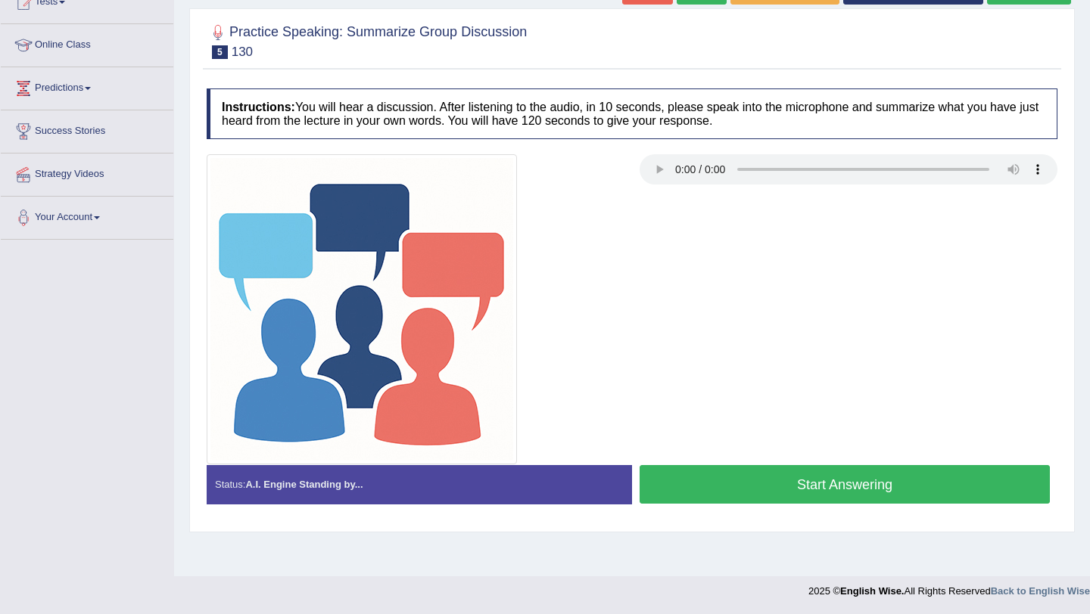
click at [723, 499] on button "Start Answering" at bounding box center [844, 484] width 410 height 39
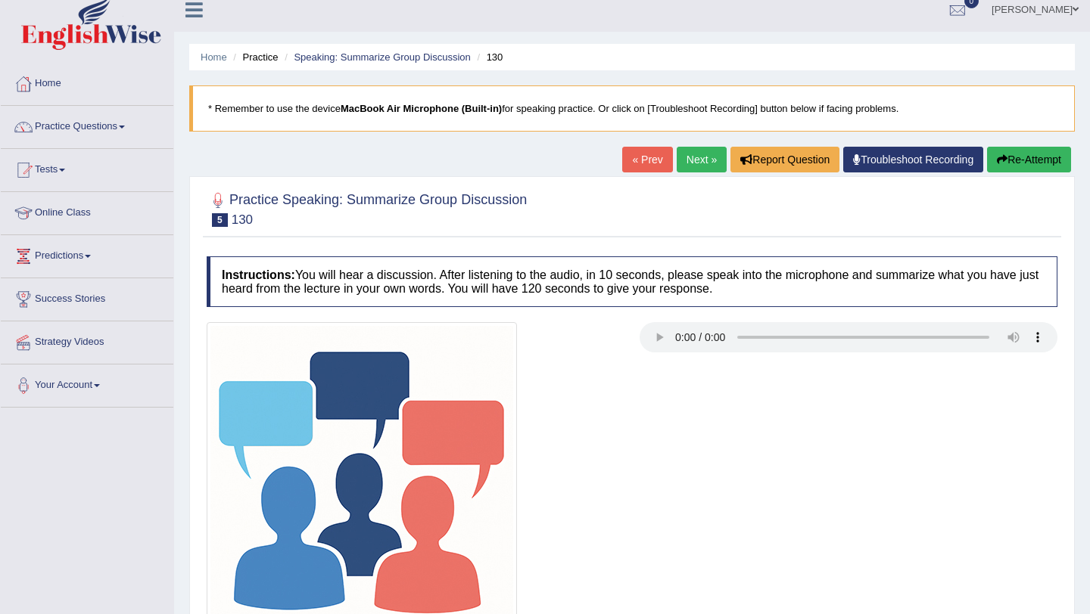
scroll to position [8, 0]
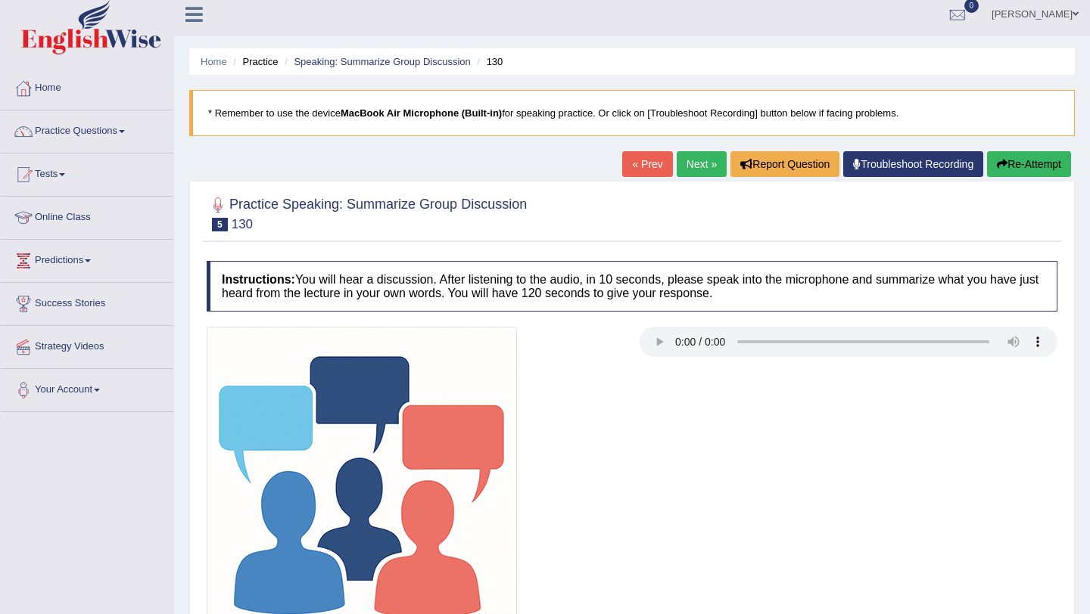
click at [1008, 169] on button "Re-Attempt" at bounding box center [1029, 164] width 84 height 26
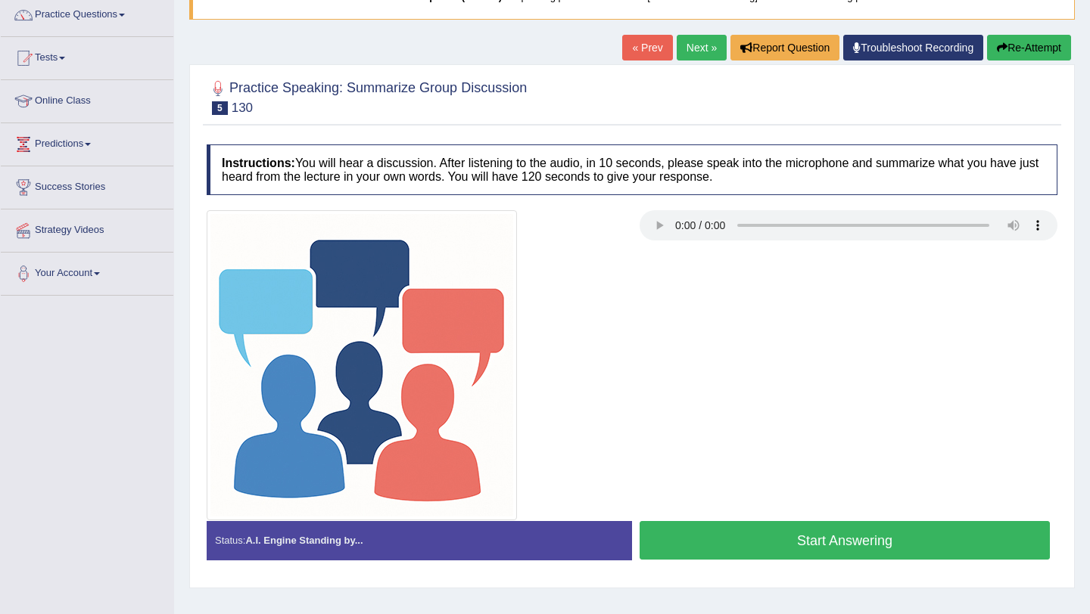
scroll to position [180, 0]
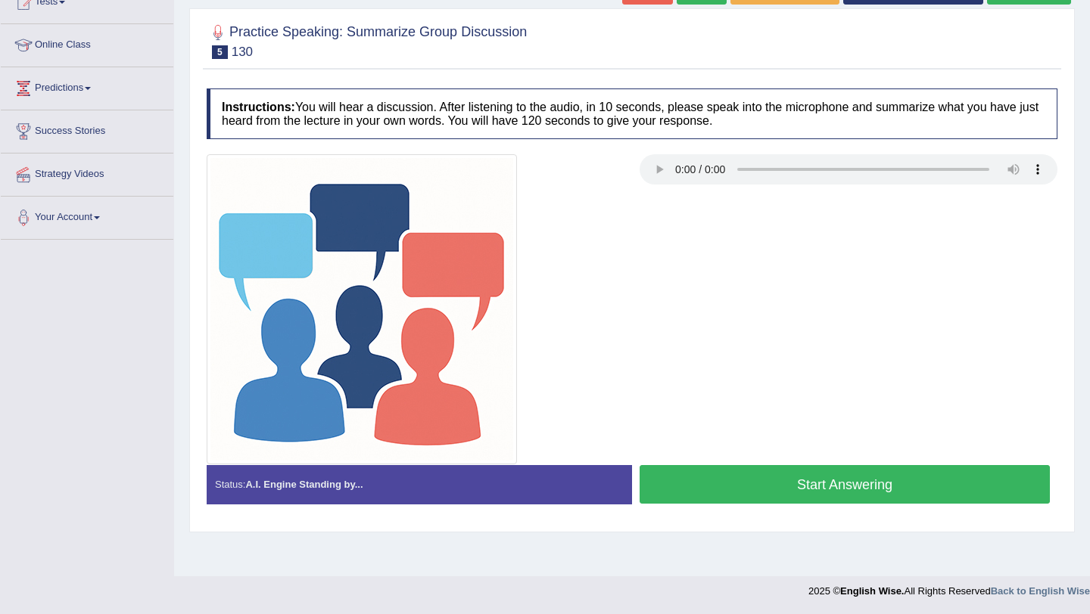
click at [716, 488] on button "Start Answering" at bounding box center [844, 484] width 410 height 39
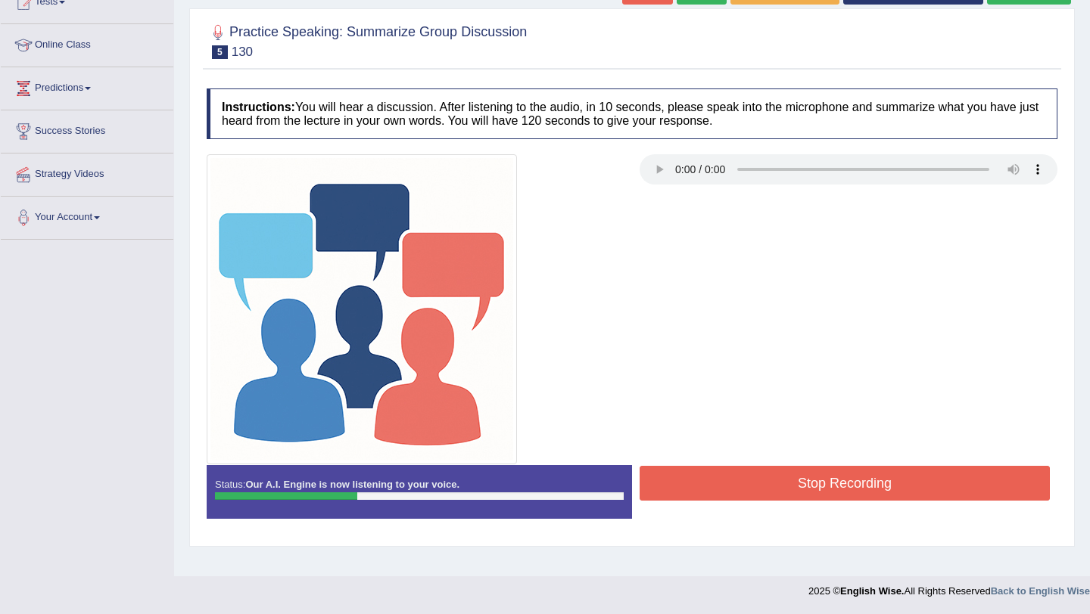
click at [744, 483] on button "Stop Recording" at bounding box center [844, 483] width 410 height 35
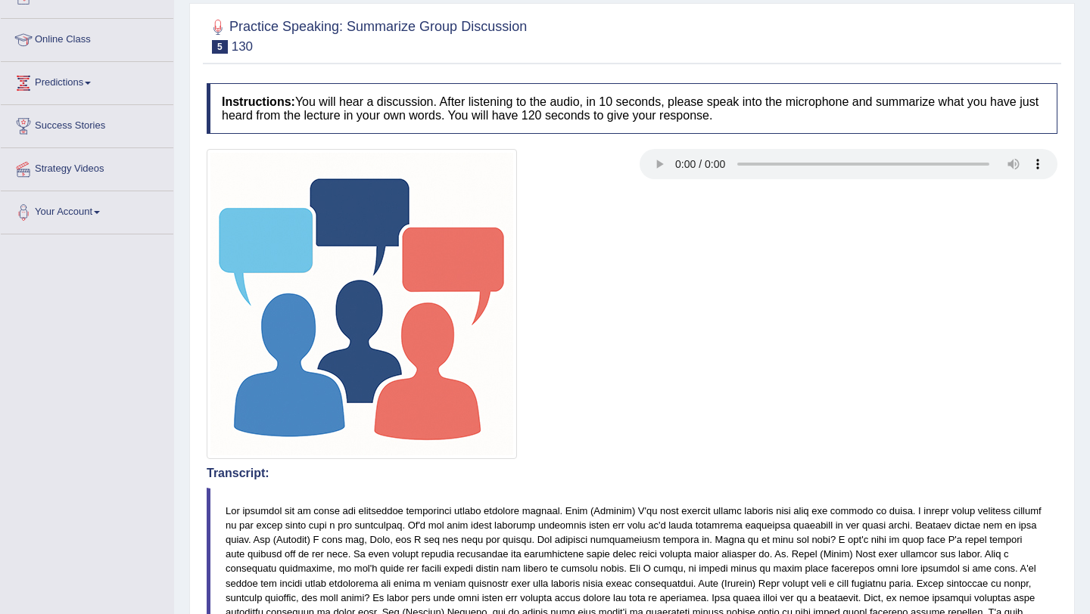
scroll to position [0, 0]
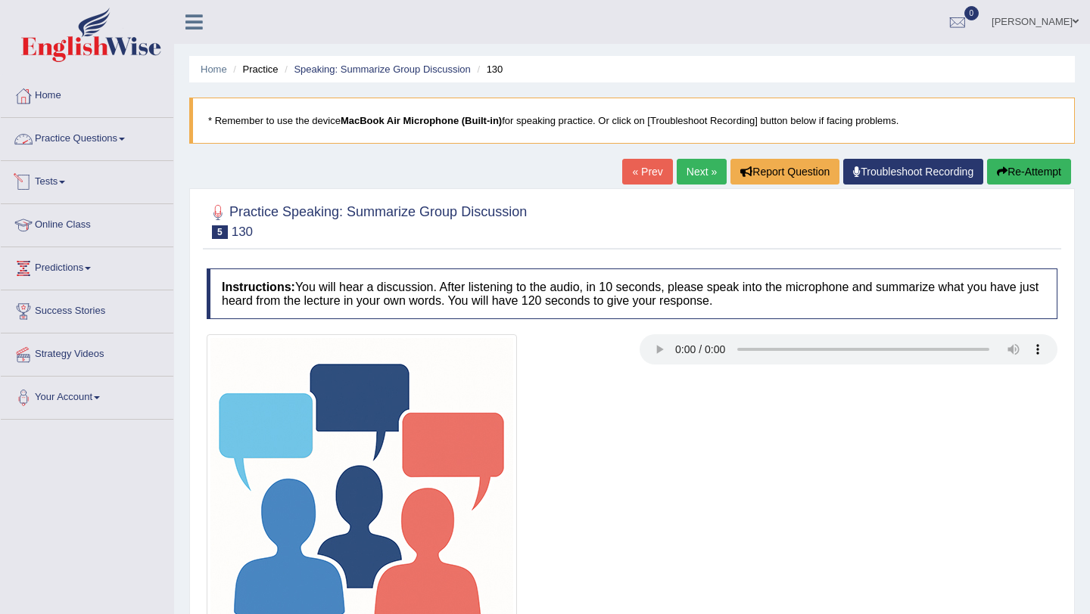
click at [139, 139] on link "Practice Questions" at bounding box center [87, 137] width 173 height 38
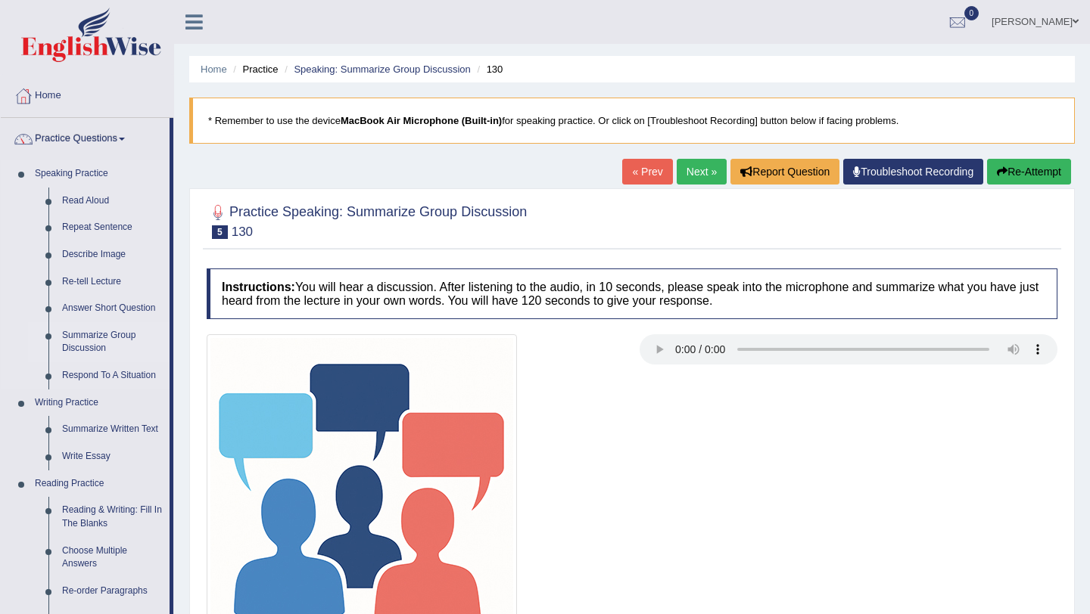
click at [106, 339] on link "Summarize Group Discussion" at bounding box center [112, 342] width 114 height 40
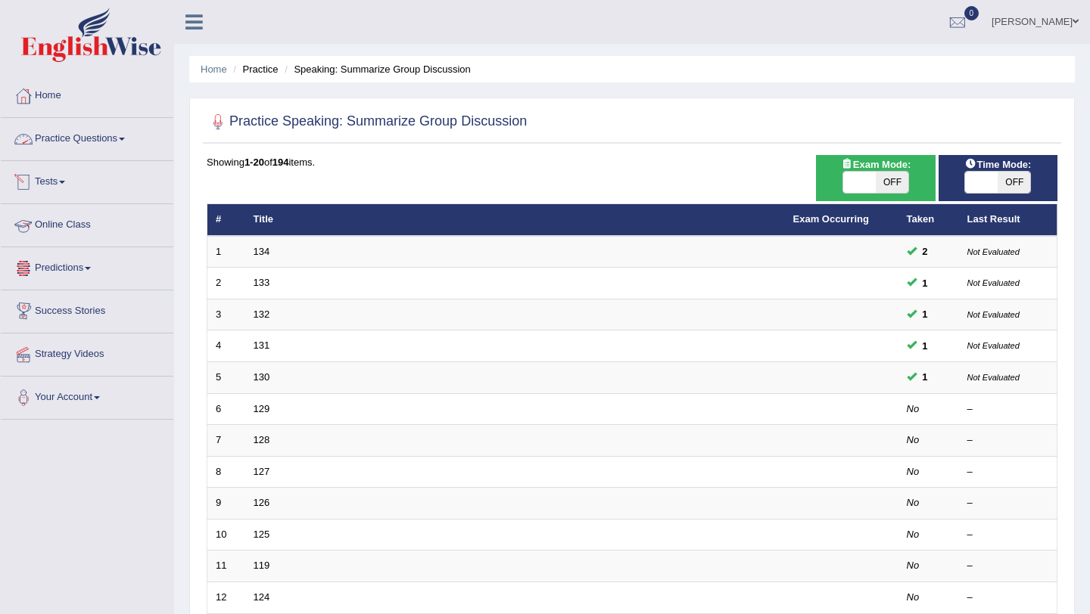
click at [117, 133] on link "Practice Questions" at bounding box center [87, 137] width 173 height 38
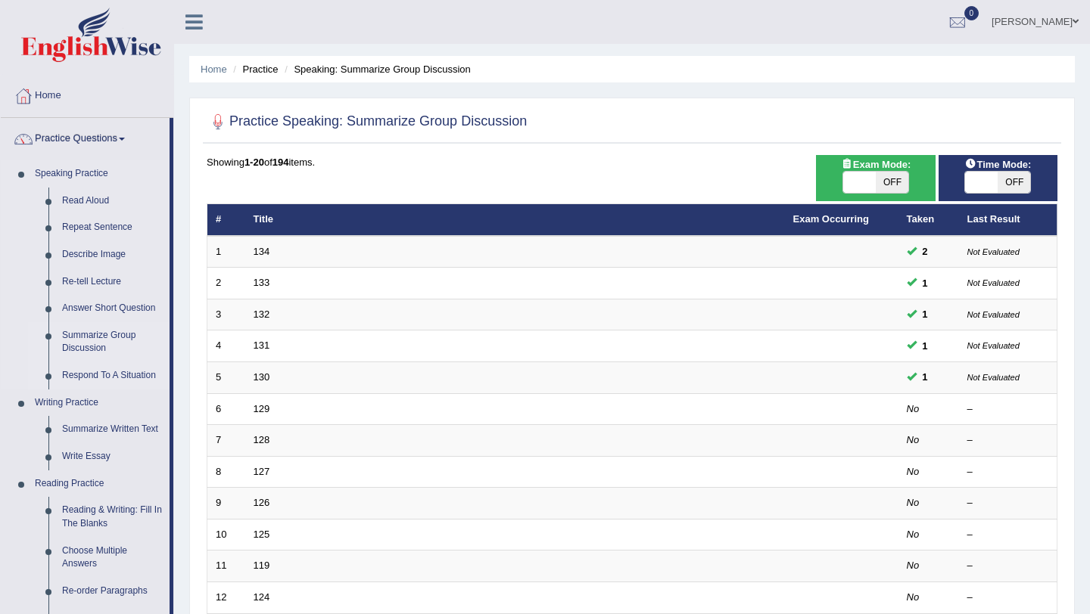
click at [126, 379] on link "Respond To A Situation" at bounding box center [112, 375] width 114 height 27
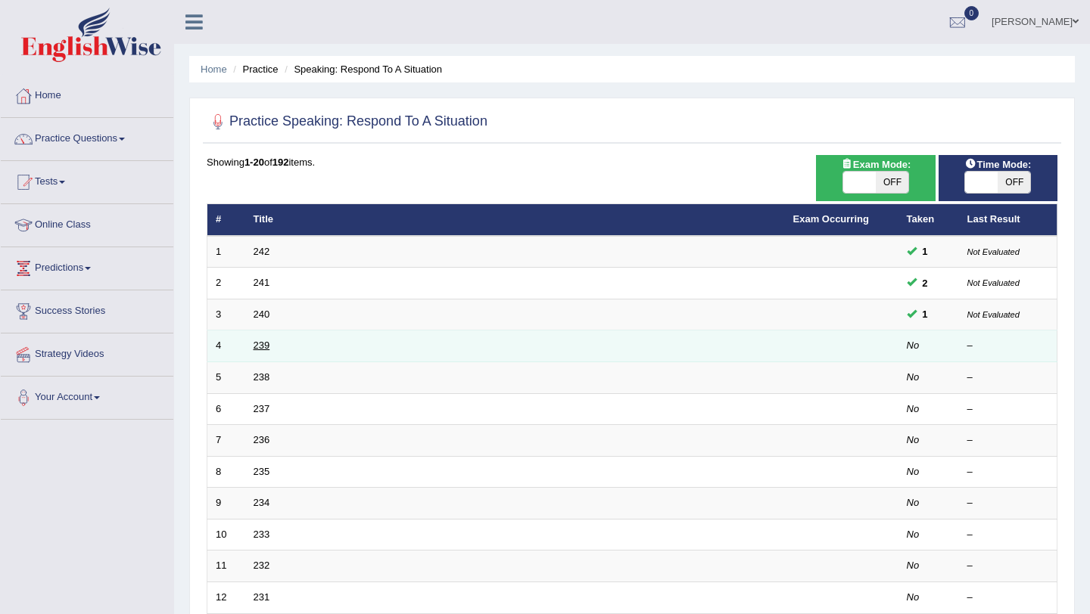
click at [259, 343] on link "239" at bounding box center [262, 345] width 17 height 11
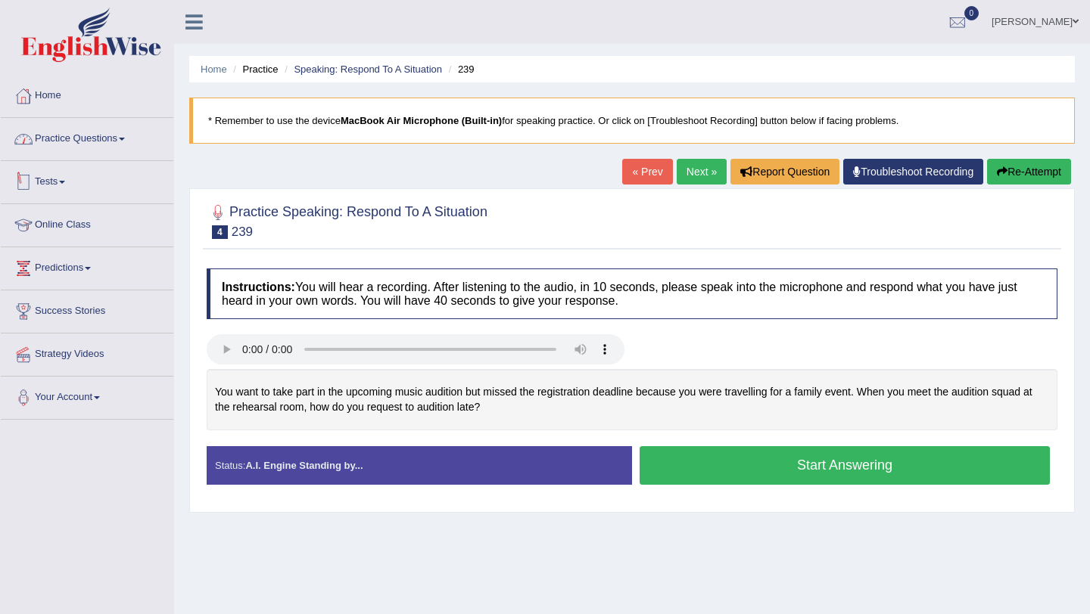
click at [132, 142] on link "Practice Questions" at bounding box center [87, 137] width 173 height 38
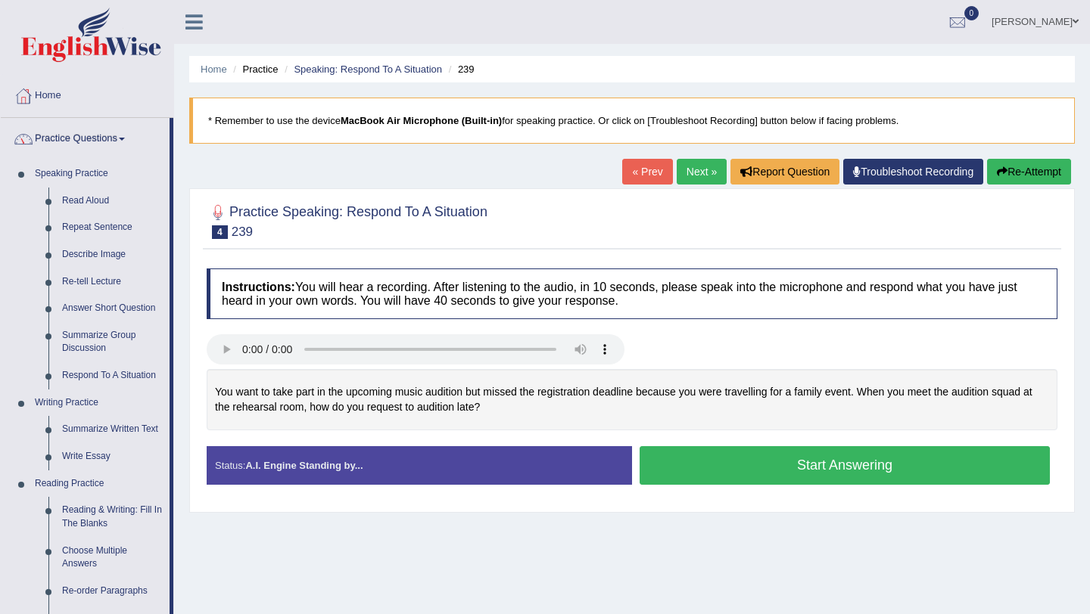
click at [132, 142] on link "Practice Questions" at bounding box center [85, 137] width 169 height 38
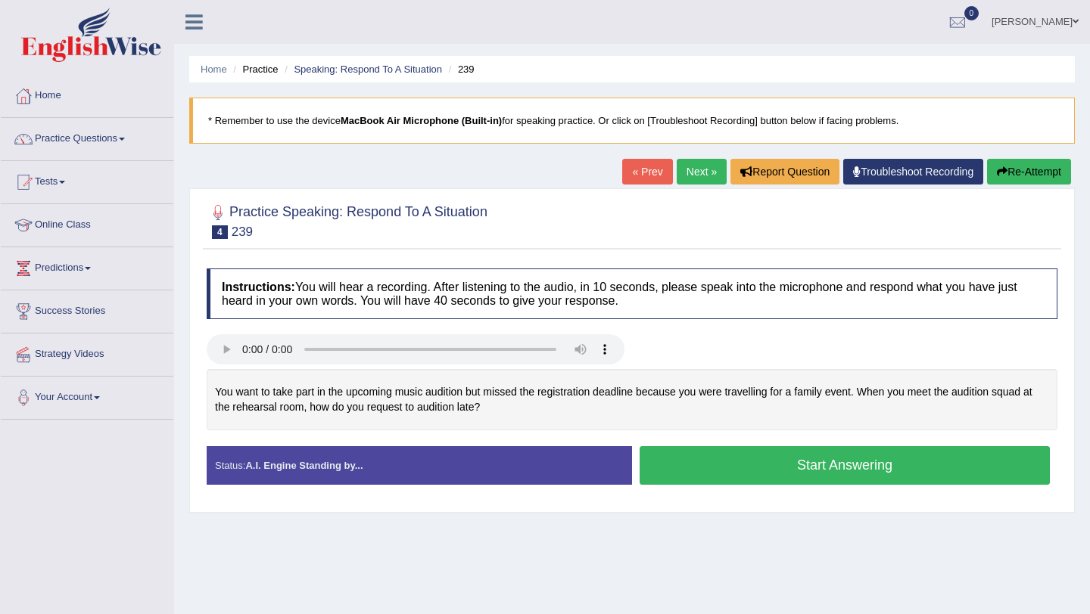
click at [732, 454] on button "Start Answering" at bounding box center [844, 465] width 410 height 39
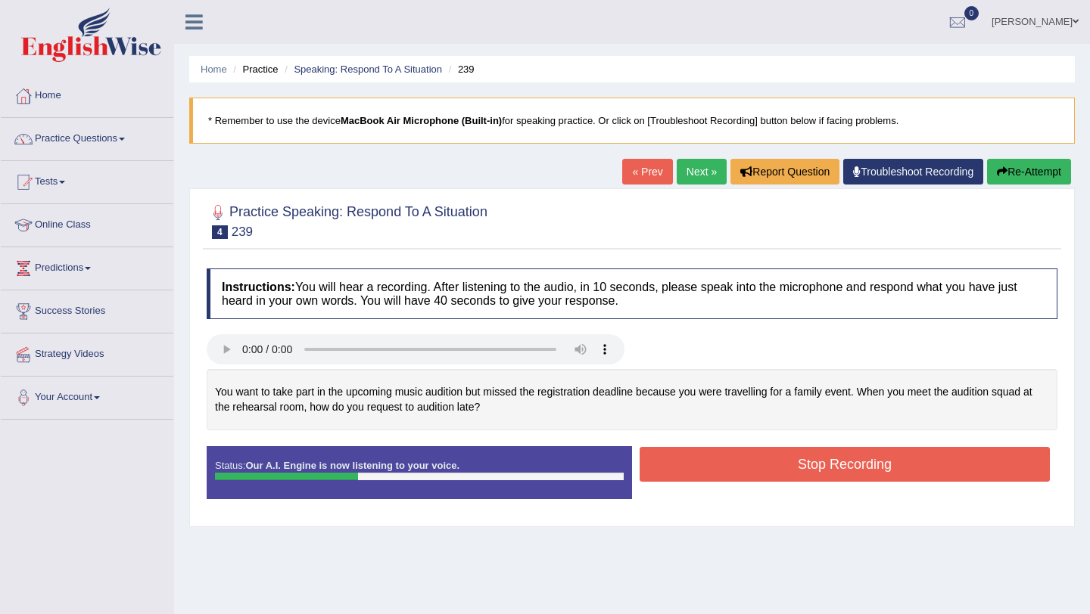
click at [835, 468] on button "Stop Recording" at bounding box center [844, 464] width 410 height 35
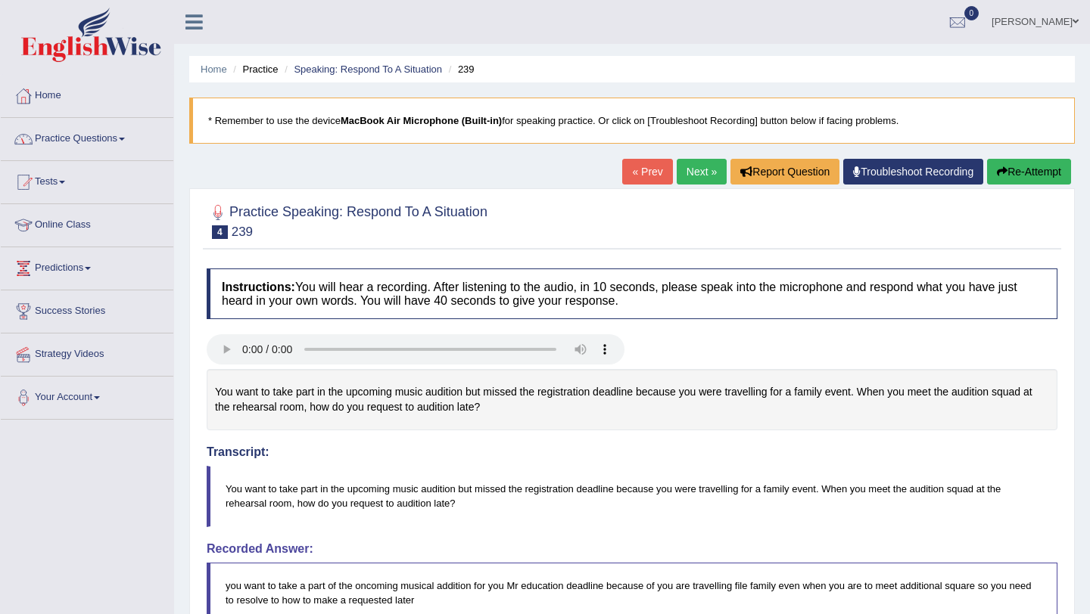
click at [125, 139] on span at bounding box center [122, 139] width 6 height 3
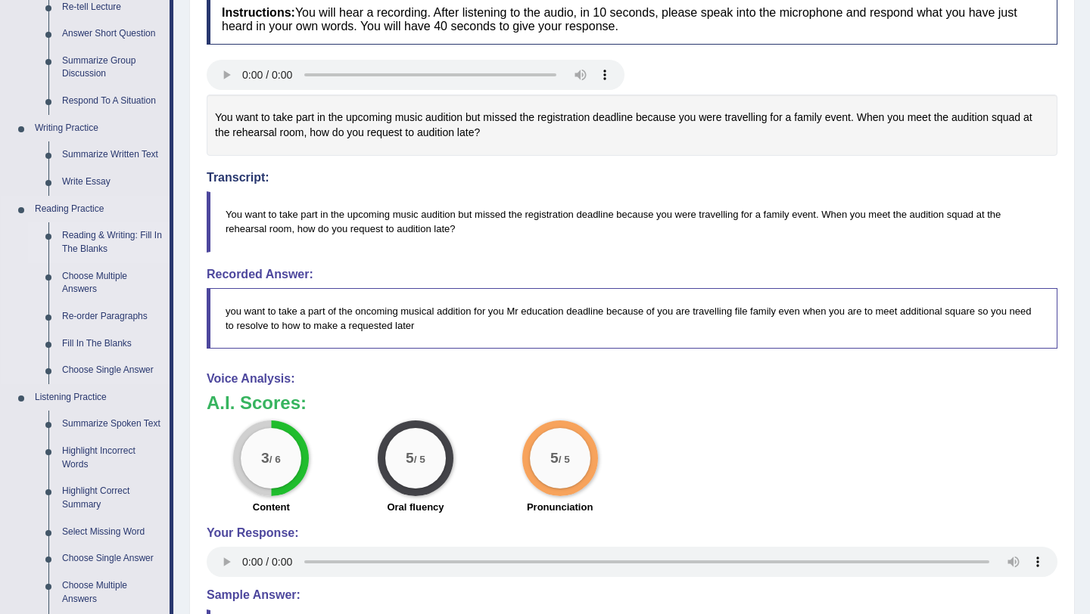
scroll to position [292, 0]
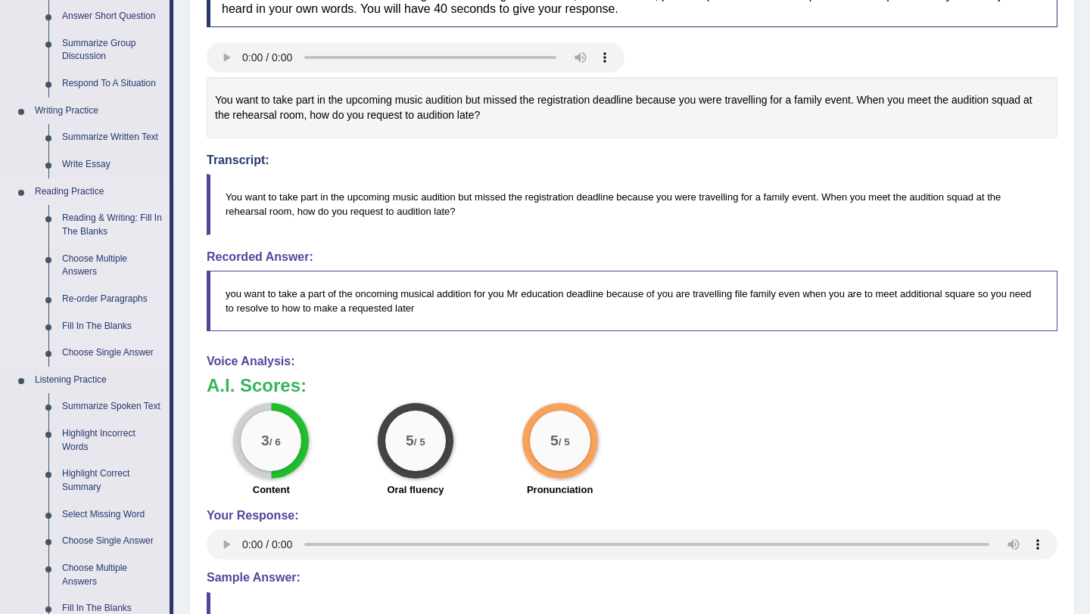
click at [92, 412] on link "Summarize Spoken Text" at bounding box center [112, 407] width 114 height 27
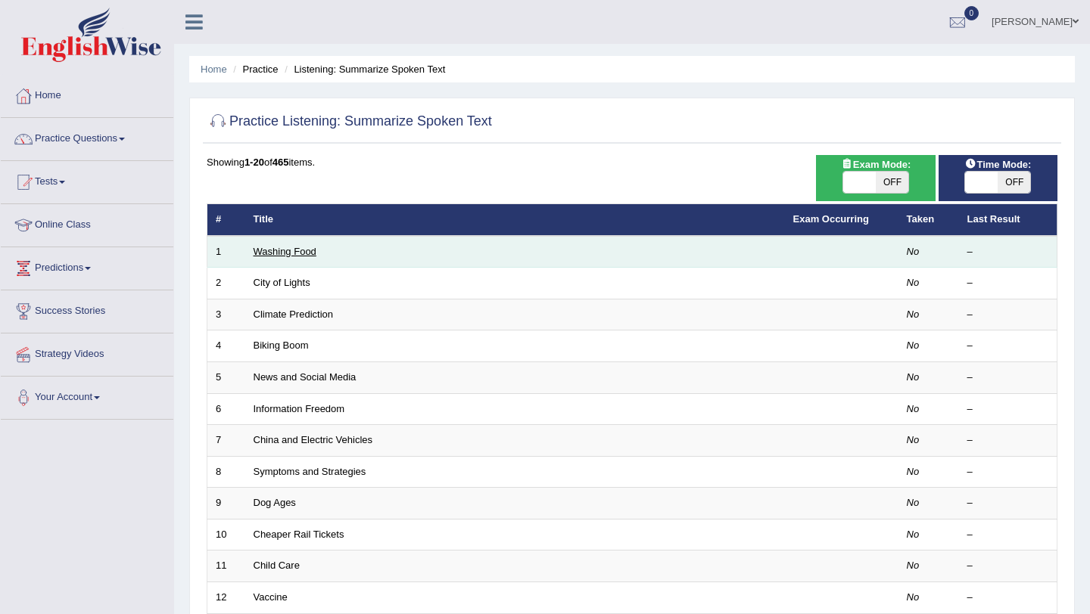
click at [286, 252] on link "Washing Food" at bounding box center [285, 251] width 63 height 11
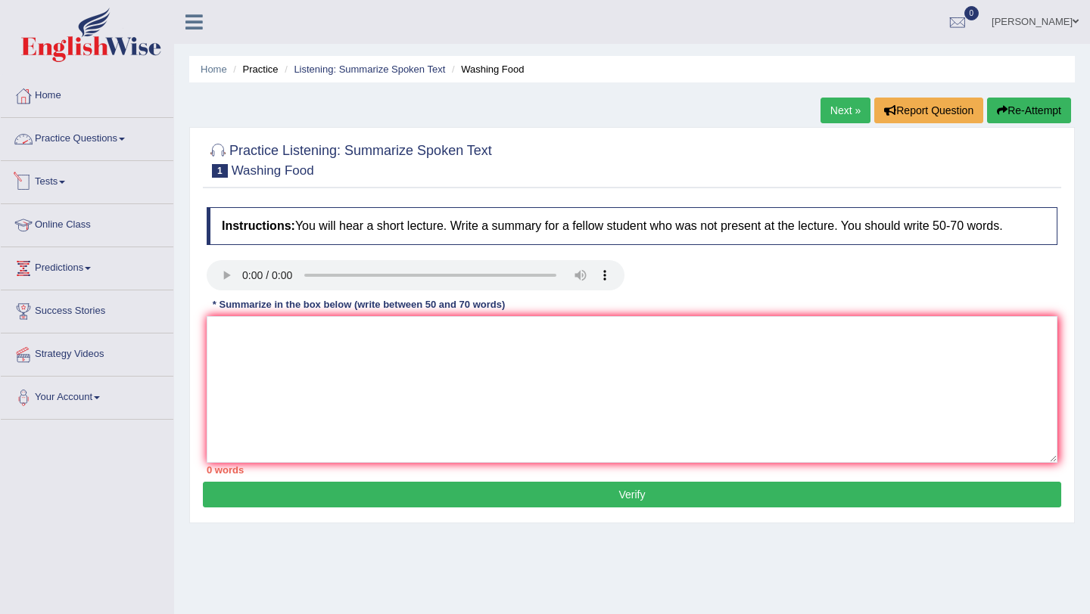
click at [126, 130] on link "Practice Questions" at bounding box center [87, 137] width 173 height 38
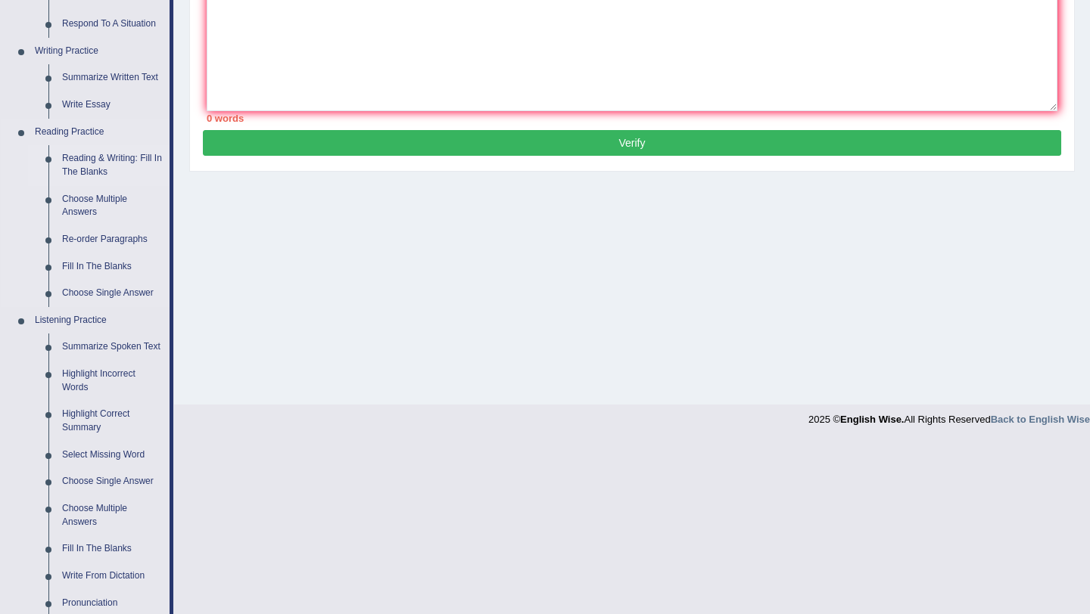
scroll to position [358, 0]
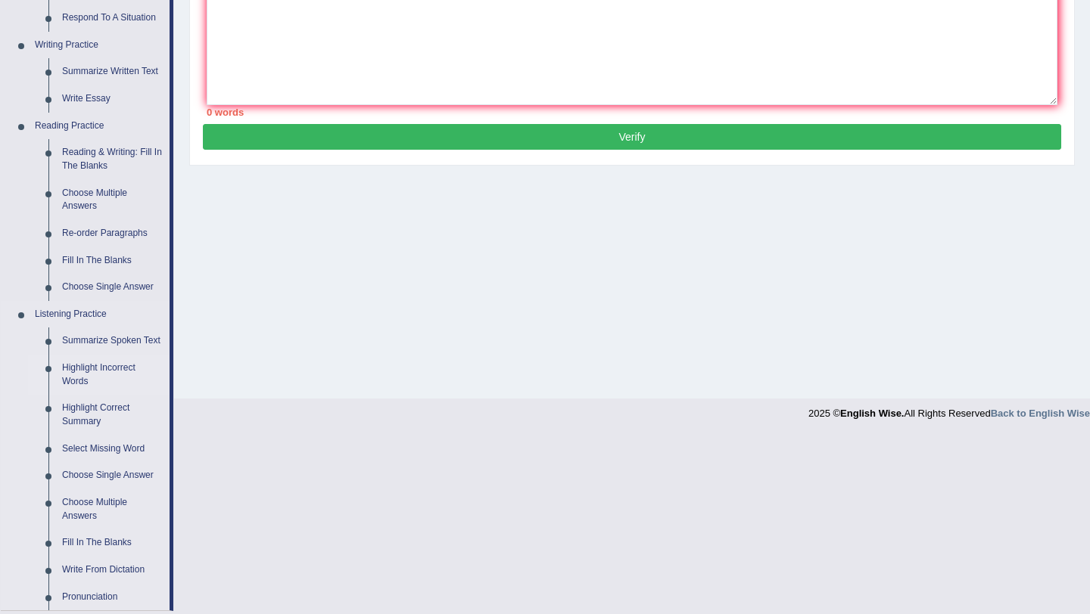
click at [83, 391] on link "Highlight Incorrect Words" at bounding box center [112, 375] width 114 height 40
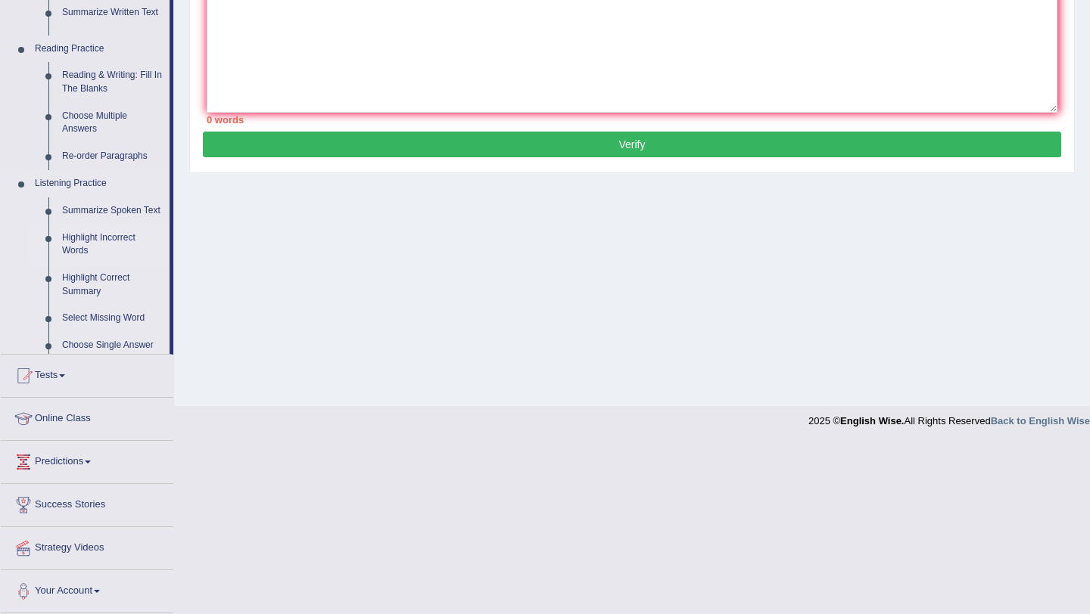
scroll to position [180, 0]
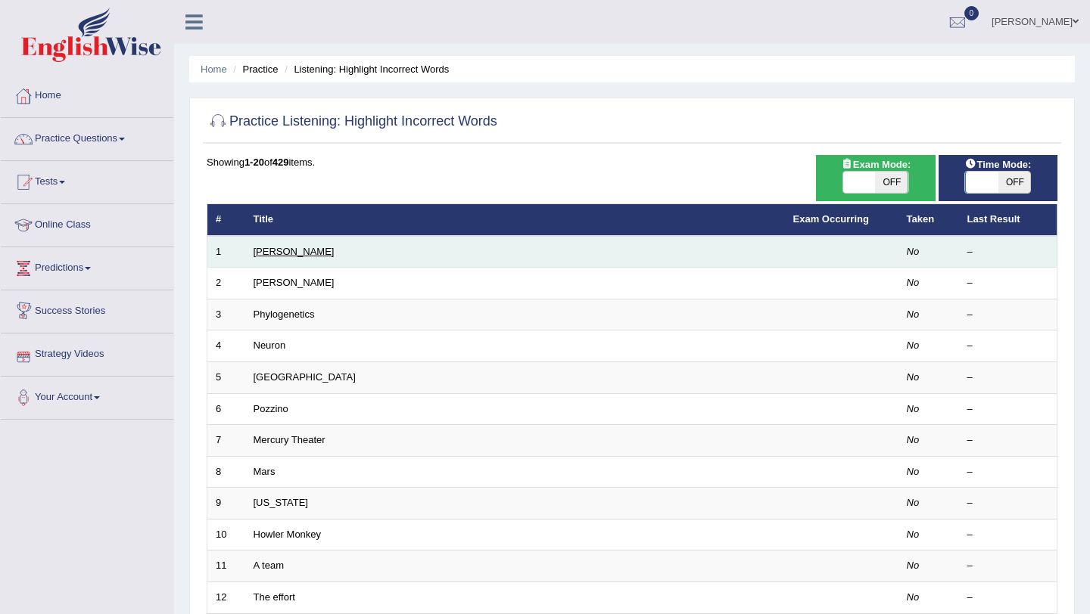
click at [254, 247] on link "[PERSON_NAME]" at bounding box center [294, 251] width 81 height 11
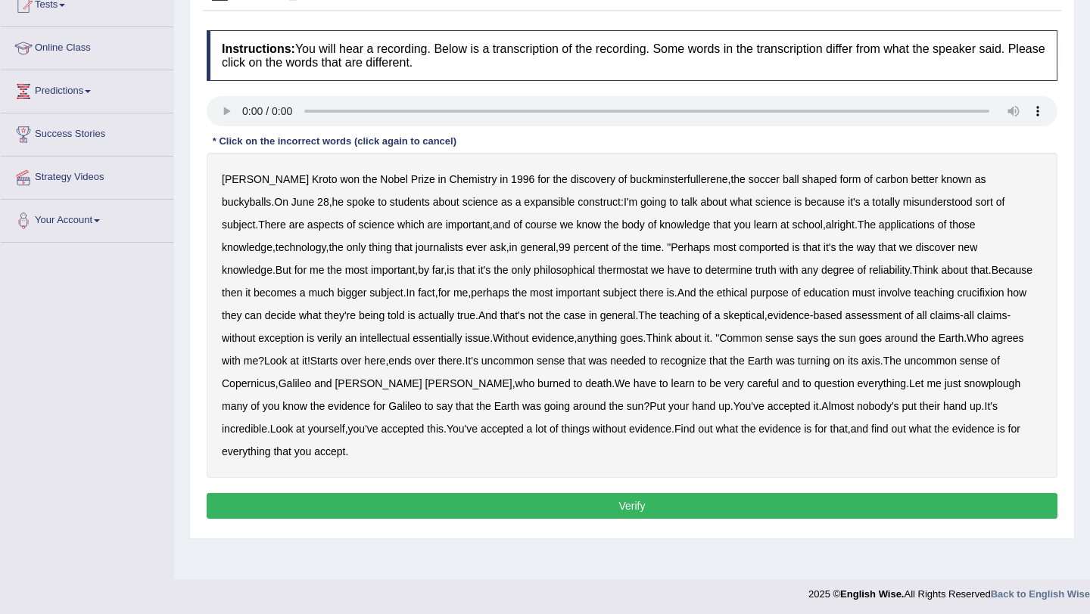
scroll to position [180, 0]
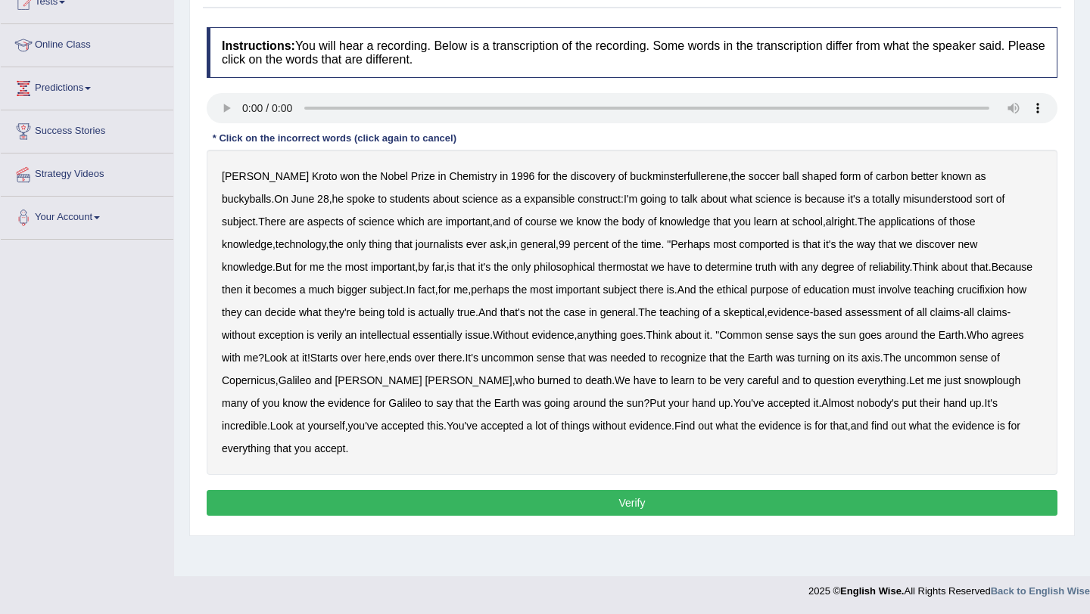
click at [449, 176] on b "Chemistry" at bounding box center [473, 176] width 48 height 12
click at [359, 225] on b "science" at bounding box center [377, 222] width 36 height 12
click at [792, 219] on b "school" at bounding box center [807, 222] width 30 height 12
click at [573, 244] on b "percent" at bounding box center [591, 244] width 36 height 12
click at [520, 246] on b "general" at bounding box center [538, 244] width 36 height 12
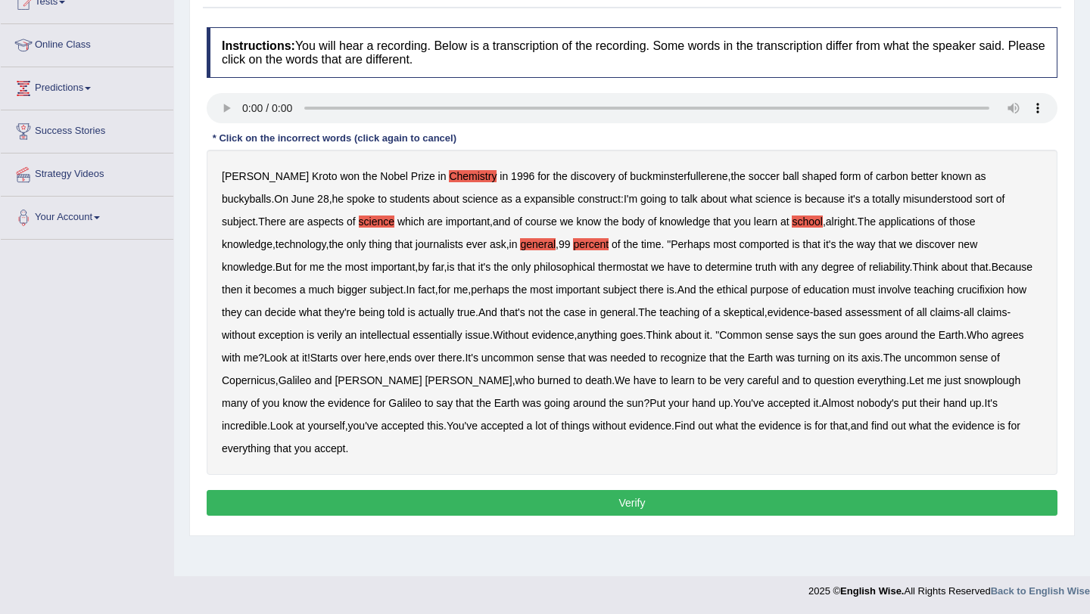
click at [520, 247] on b "general" at bounding box center [538, 244] width 36 height 12
click at [558, 244] on b "99" at bounding box center [564, 244] width 12 height 12
click at [534, 270] on b "philosophical" at bounding box center [564, 267] width 61 height 12
click at [869, 267] on b "reliability" at bounding box center [889, 267] width 40 height 12
click at [852, 292] on b "must" at bounding box center [863, 290] width 23 height 12
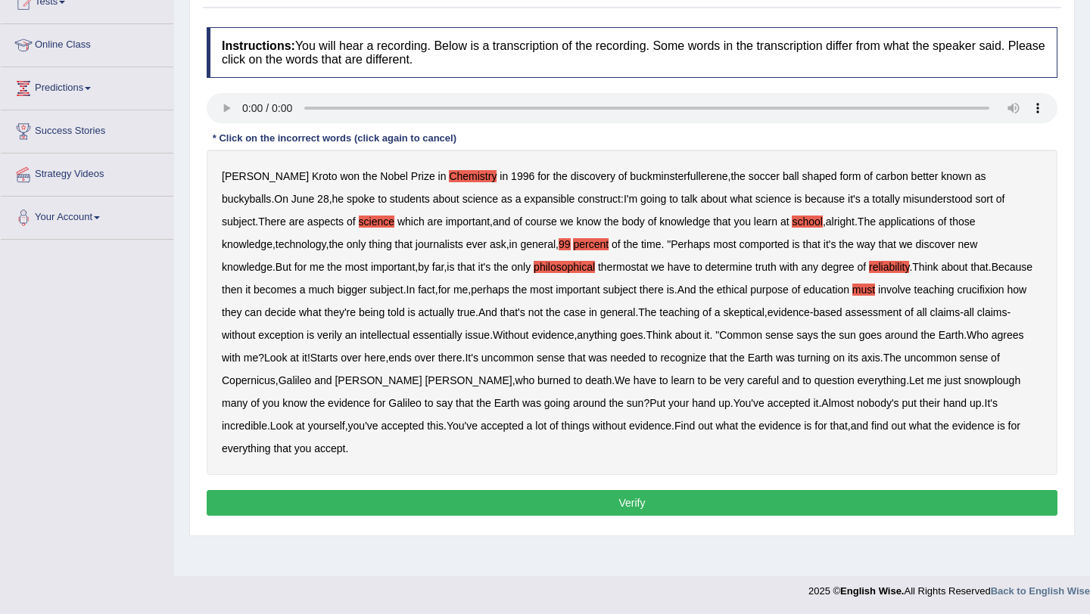
click at [418, 290] on b "fact" at bounding box center [426, 290] width 17 height 12
click at [471, 289] on b "perhaps" at bounding box center [490, 290] width 39 height 12
click at [600, 315] on b "general" at bounding box center [618, 312] width 36 height 12
click at [723, 316] on b "skeptical" at bounding box center [743, 312] width 41 height 12
click at [767, 314] on b "evidence" at bounding box center [788, 312] width 42 height 12
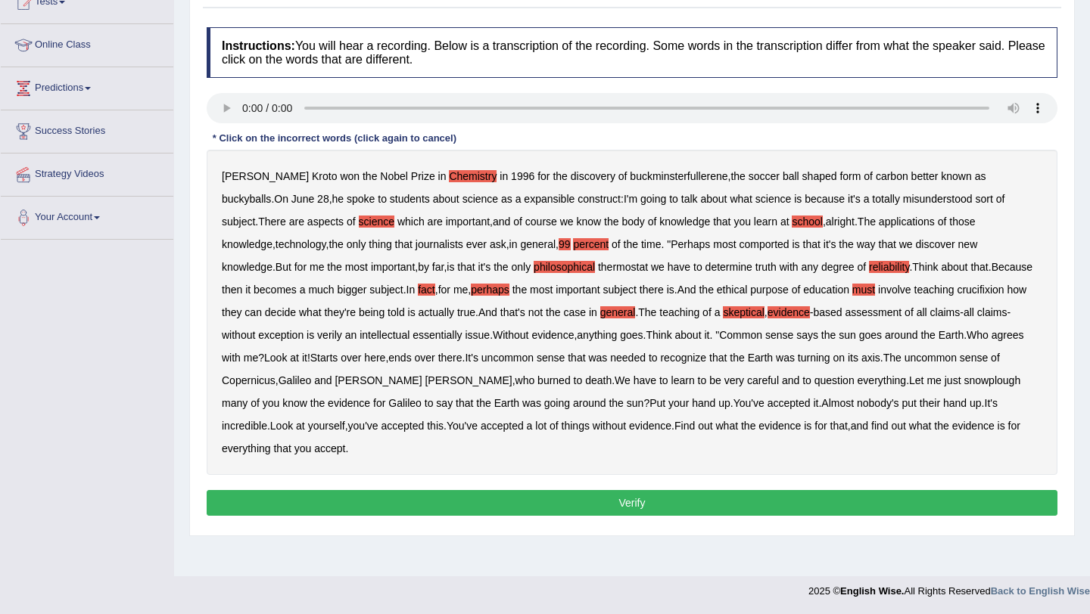
click at [813, 316] on b "based" at bounding box center [827, 312] width 29 height 12
click at [845, 313] on b "assessment" at bounding box center [873, 312] width 57 height 12
click at [930, 315] on b "claims" at bounding box center [945, 312] width 30 height 12
click at [719, 334] on b "Common" at bounding box center [740, 335] width 43 height 12
click at [646, 336] on b "Think" at bounding box center [659, 335] width 26 height 12
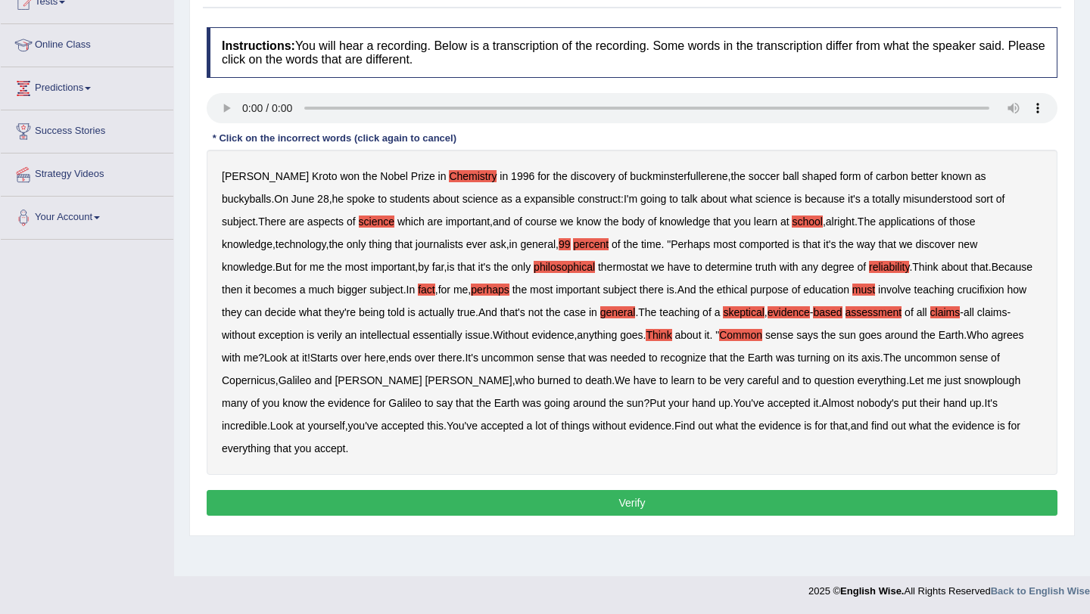
click at [675, 339] on b "about" at bounding box center [688, 335] width 26 height 12
click at [359, 334] on b "intellectual" at bounding box center [384, 335] width 50 height 12
click at [418, 318] on b "actually" at bounding box center [436, 312] width 36 height 12
click at [660, 357] on b "recognize" at bounding box center [683, 358] width 46 height 12
click at [481, 353] on b "uncommon" at bounding box center [507, 358] width 52 height 12
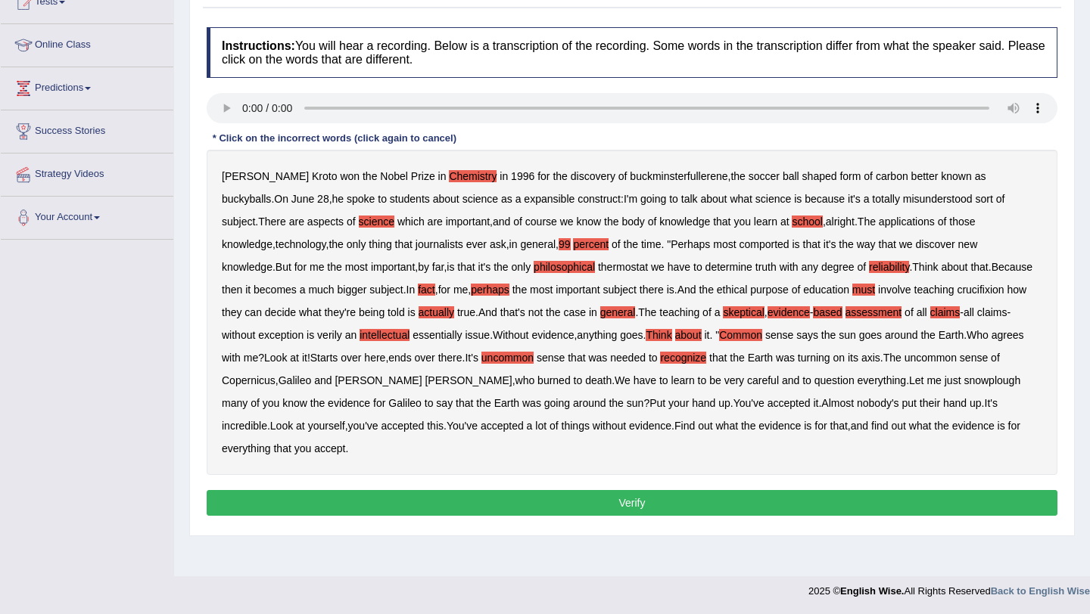
click at [904, 357] on b "uncommon" at bounding box center [930, 358] width 52 height 12
click at [312, 375] on b "Galileo" at bounding box center [294, 381] width 33 height 12
click at [334, 379] on b "Giordano" at bounding box center [377, 381] width 87 height 12
click at [425, 378] on b "Bruno" at bounding box center [468, 381] width 87 height 12
click at [629, 428] on b "evidence" at bounding box center [650, 426] width 42 height 12
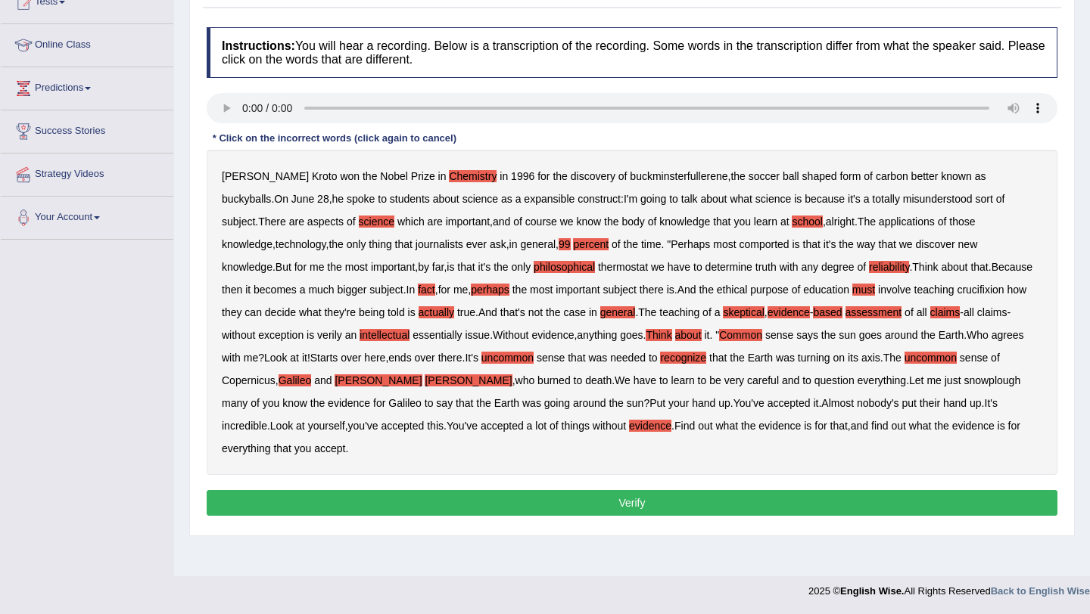
click at [758, 424] on b "evidence" at bounding box center [779, 426] width 42 height 12
click at [767, 406] on b "accepted" at bounding box center [788, 403] width 43 height 12
click at [267, 420] on b "incredible" at bounding box center [244, 426] width 45 height 12
click at [271, 443] on b "everything" at bounding box center [246, 449] width 49 height 12
click at [345, 443] on b "accept" at bounding box center [329, 449] width 31 height 12
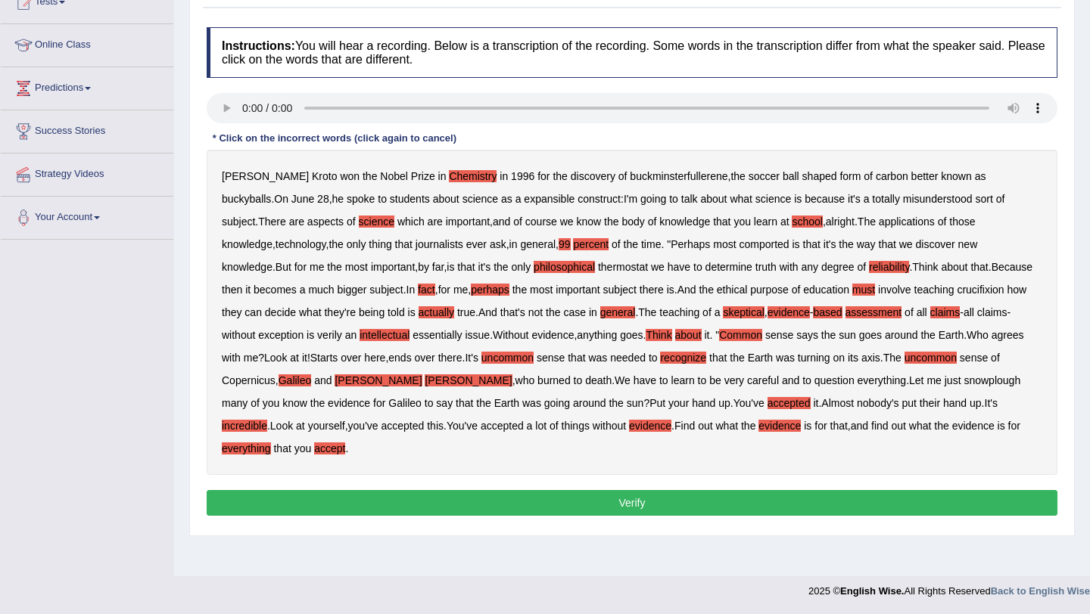
click at [954, 490] on button "Verify" at bounding box center [632, 503] width 851 height 26
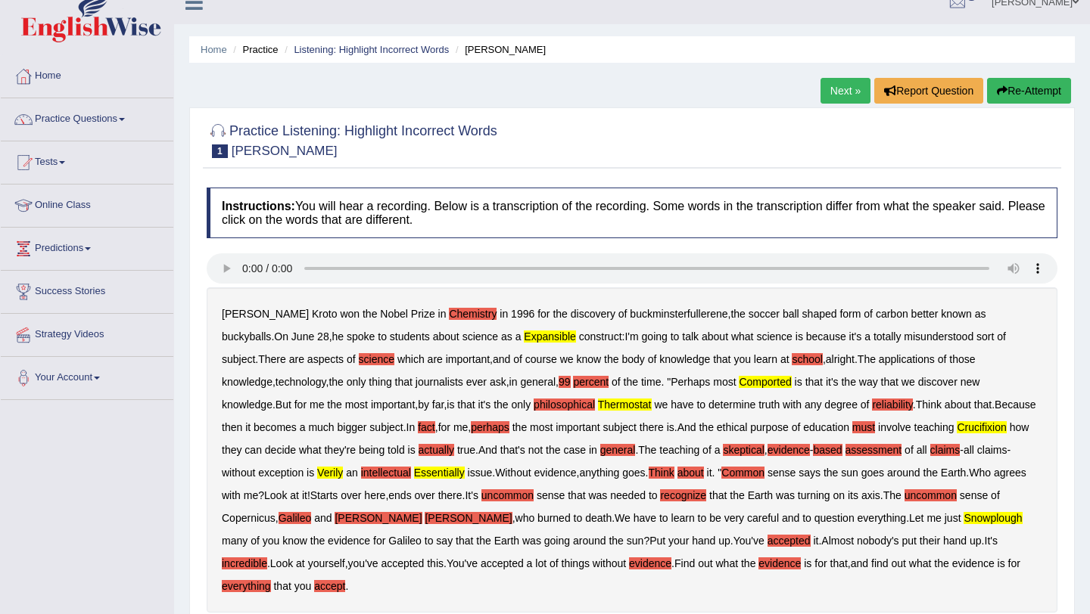
scroll to position [19, 0]
click at [832, 97] on link "Next »" at bounding box center [845, 92] width 50 height 26
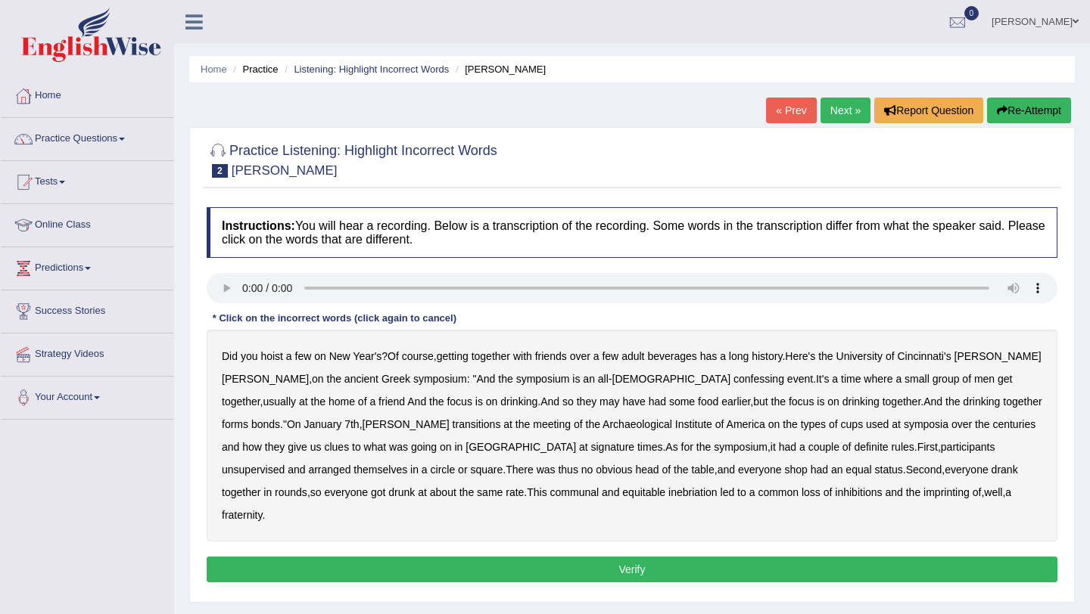
click at [273, 357] on b "hoist" at bounding box center [271, 356] width 23 height 12
click at [372, 359] on b "Year's" at bounding box center [367, 356] width 29 height 12
click at [458, 359] on b "getting" at bounding box center [453, 356] width 32 height 12
click at [938, 351] on b "Cincinnati's" at bounding box center [924, 356] width 54 height 12
click at [878, 359] on b "University" at bounding box center [859, 356] width 46 height 12
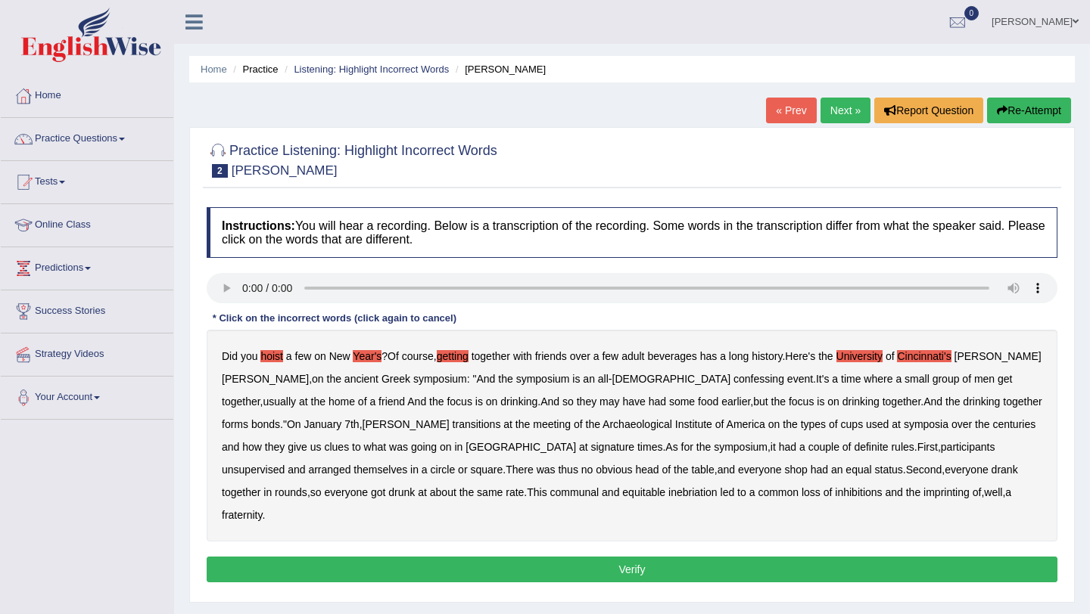
click at [413, 376] on b "symposium" at bounding box center [440, 379] width 54 height 12
click at [381, 379] on b "Greek" at bounding box center [395, 379] width 29 height 12
click at [721, 400] on b "earlier" at bounding box center [735, 402] width 29 height 12
click at [733, 373] on b "confessing" at bounding box center [758, 379] width 51 height 12
click at [726, 422] on b "America" at bounding box center [745, 424] width 39 height 12
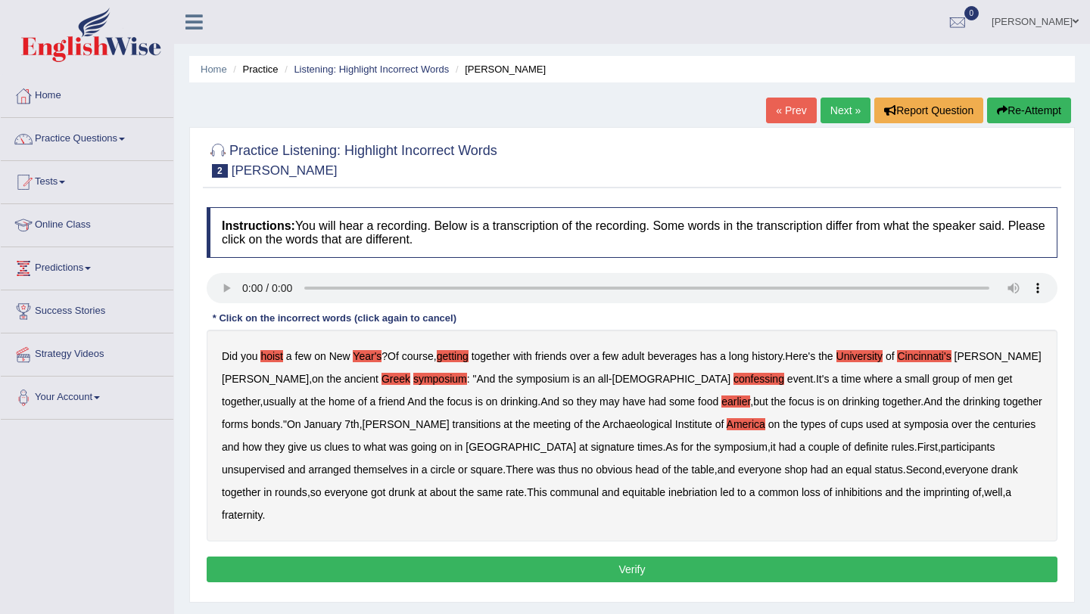
click at [602, 423] on b "Archaeological" at bounding box center [637, 424] width 70 height 12
click at [344, 425] on b "7th" at bounding box center [351, 424] width 14 height 12
click at [963, 397] on b "drinking" at bounding box center [981, 402] width 37 height 12
click at [280, 418] on b "bonds" at bounding box center [265, 424] width 29 height 12
click at [349, 441] on b "clues" at bounding box center [336, 447] width 25 height 12
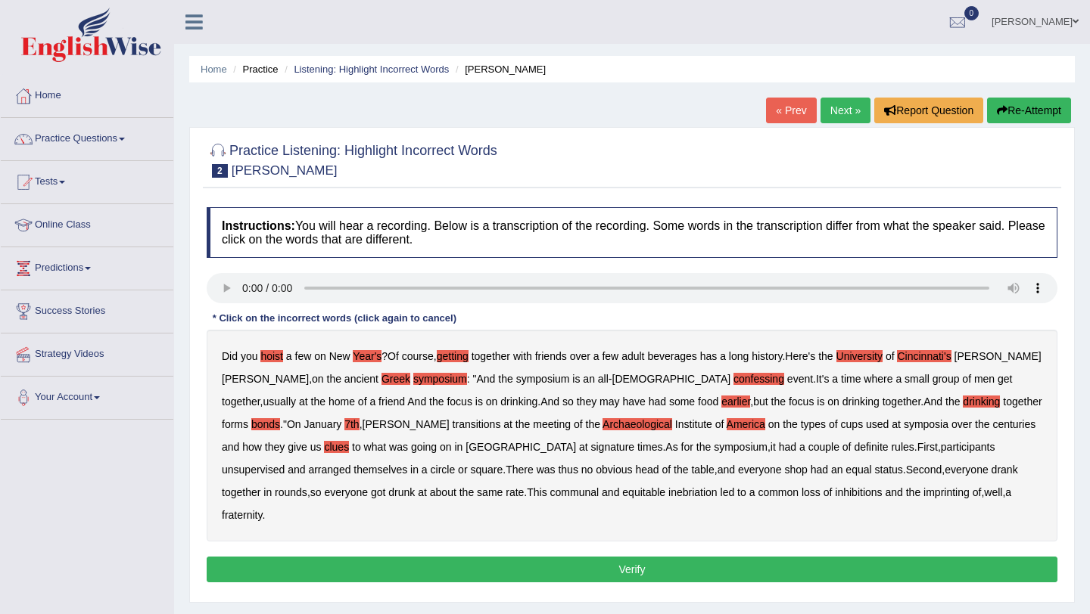
click at [904, 421] on b "symposia" at bounding box center [926, 424] width 45 height 12
click at [941, 449] on b "participants" at bounding box center [968, 447] width 54 height 12
click at [714, 446] on b "symposium" at bounding box center [741, 447] width 54 height 12
click at [691, 471] on b "table" at bounding box center [702, 470] width 23 height 12
click at [262, 509] on b "fraternity" at bounding box center [242, 515] width 40 height 12
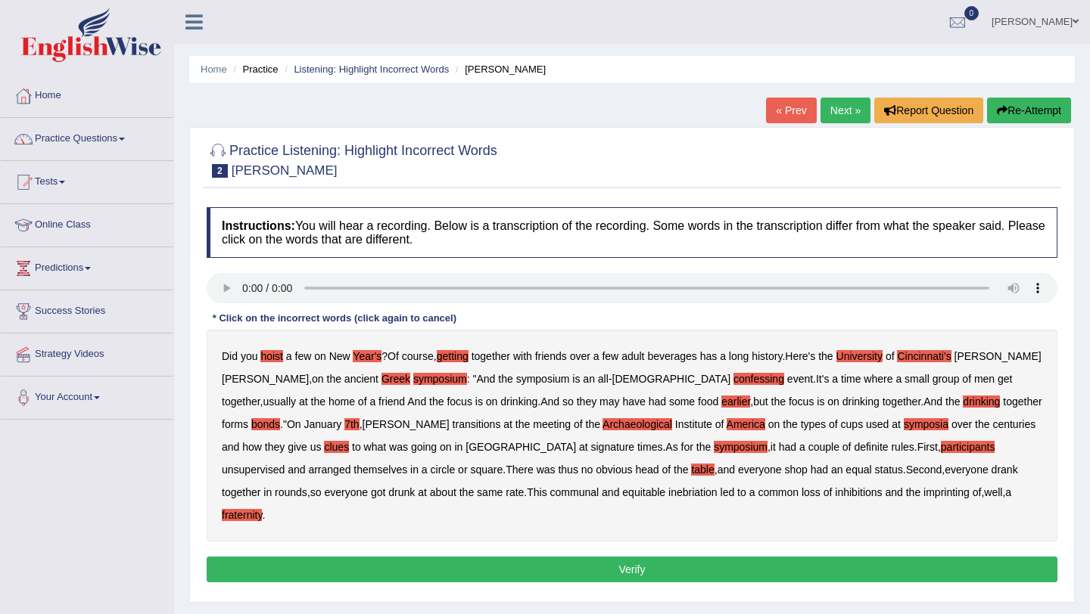
click at [307, 487] on b "rounds" at bounding box center [291, 493] width 33 height 12
click at [668, 492] on b "inebriation" at bounding box center [692, 493] width 49 height 12
click at [550, 490] on b "communal" at bounding box center [574, 493] width 49 height 12
click at [470, 471] on b "square" at bounding box center [486, 470] width 33 height 12
click at [408, 557] on button "Verify" at bounding box center [632, 570] width 851 height 26
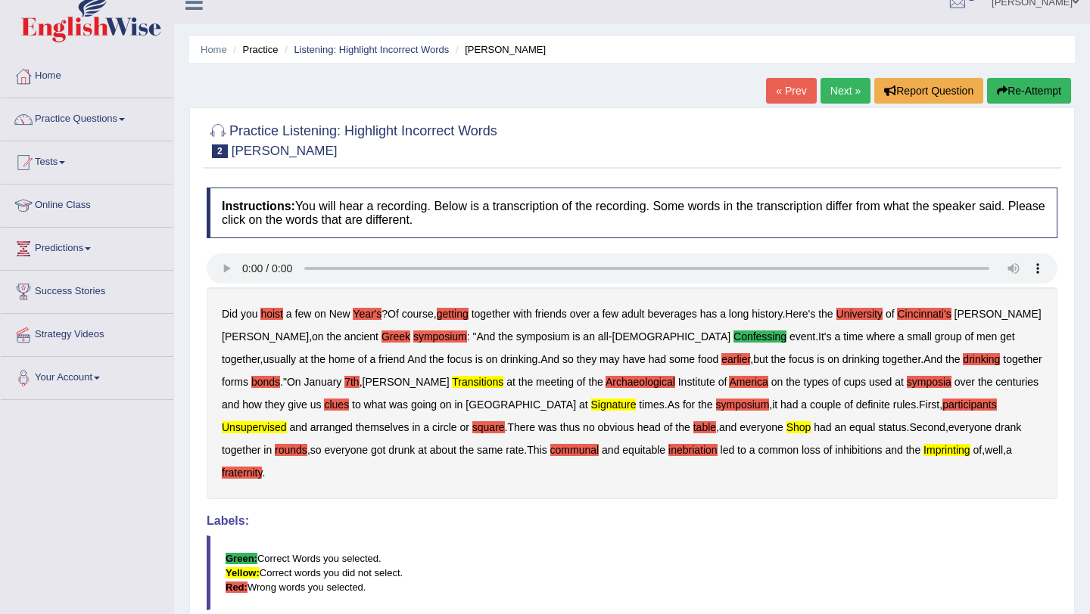
scroll to position [20, 0]
click at [605, 535] on blockquote "Green: Correct Words you selected. Yellow: Correct words you did not select. Re…" at bounding box center [632, 572] width 851 height 75
click at [733, 333] on b "confessing" at bounding box center [759, 336] width 53 height 12
click at [639, 514] on h4 "Labels:" at bounding box center [632, 521] width 851 height 14
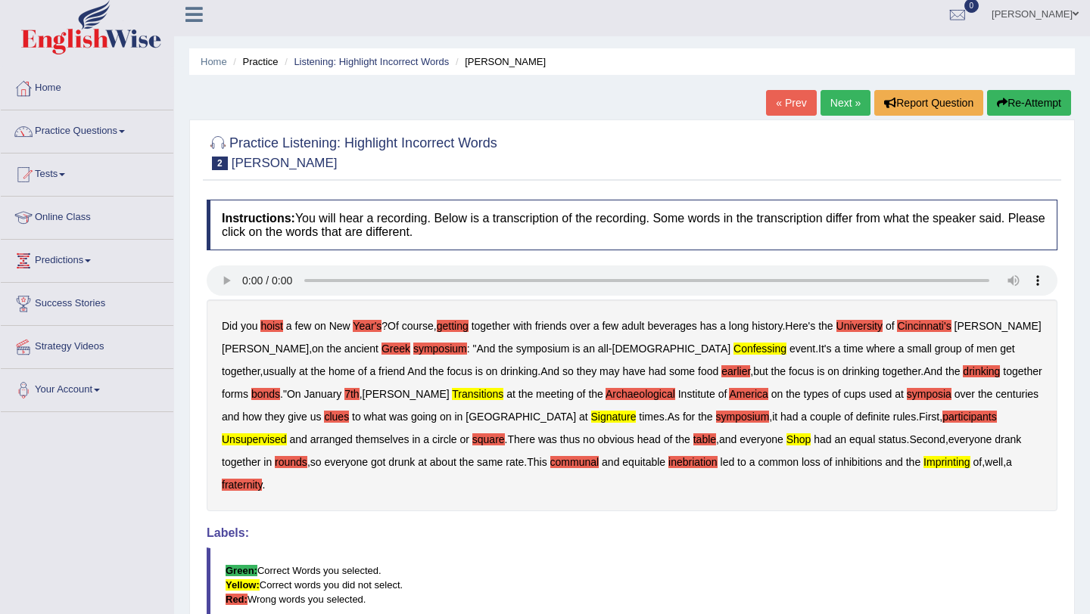
scroll to position [1, 0]
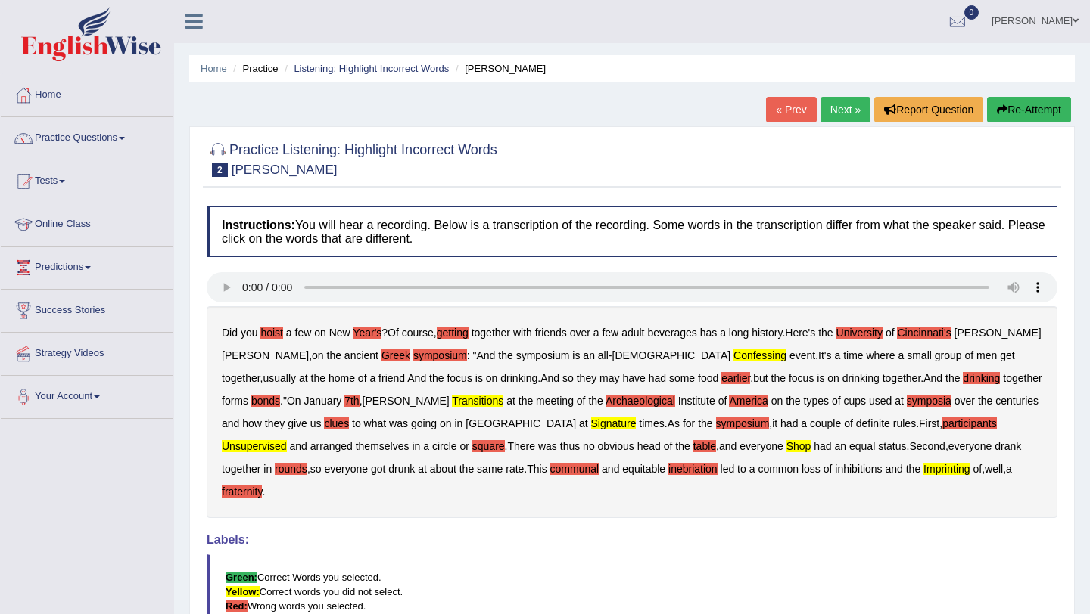
click at [733, 362] on b "confessing" at bounding box center [759, 356] width 53 height 12
click at [838, 109] on link "Next »" at bounding box center [845, 110] width 50 height 26
